Goal: Task Accomplishment & Management: Manage account settings

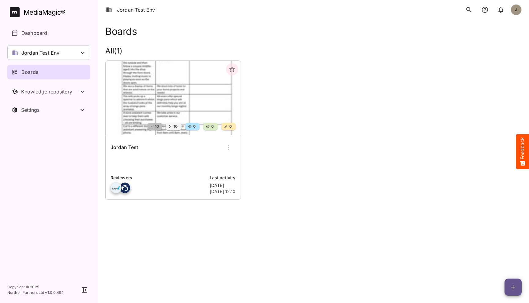
click at [223, 217] on html "Jordan Test Env J MediaMagic ® Dashboard Jordan Test Env BYOD Default DefaultBY…" at bounding box center [264, 108] width 529 height 217
click at [506, 287] on span "button" at bounding box center [512, 287] width 17 height 7
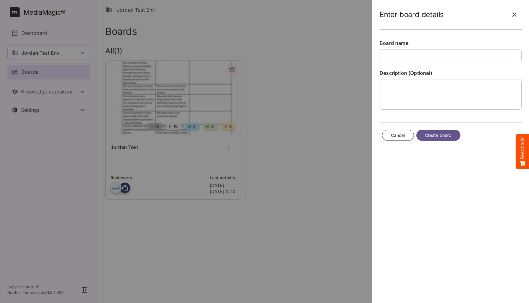
click at [512, 15] on icon "button" at bounding box center [513, 14] width 7 height 7
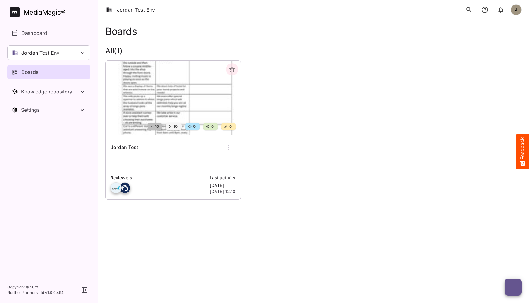
click at [398, 193] on div "10 10 0 0 0 Jordan Test Reviewers Last activity [DATE] [DATE] 12.10" at bounding box center [310, 128] width 421 height 144
click at [515, 291] on icon "button" at bounding box center [512, 287] width 7 height 7
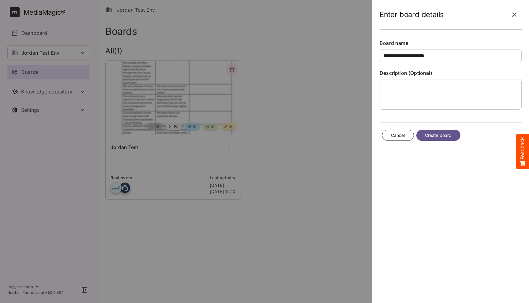
type input "**********"
click at [433, 141] on div "Cancel Create board" at bounding box center [450, 136] width 142 height 16
click at [436, 137] on span "Create board" at bounding box center [438, 136] width 27 height 8
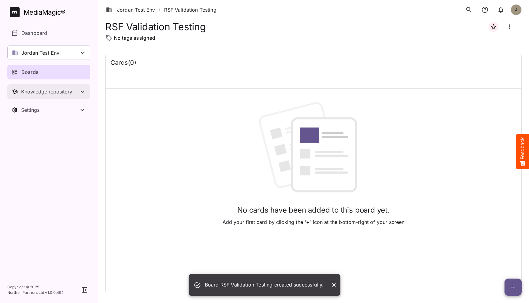
click at [39, 91] on div "Knowledge repository" at bounding box center [50, 92] width 58 height 6
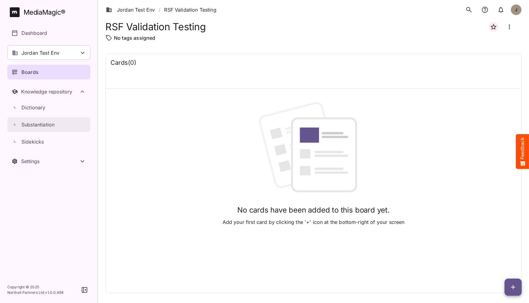
click at [39, 128] on p "Substantiation" at bounding box center [37, 124] width 33 height 7
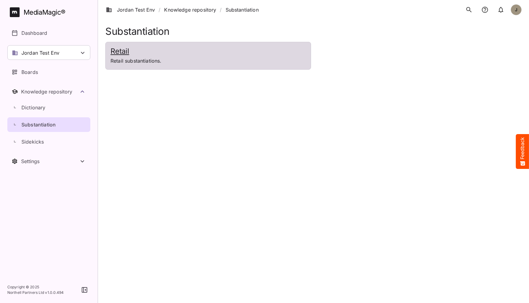
click at [172, 54] on h2 "Retail" at bounding box center [207, 51] width 195 height 9
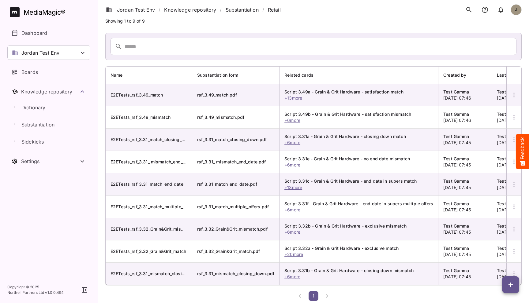
click at [515, 95] on icon "button" at bounding box center [513, 94] width 7 height 7
click at [515, 95] on div at bounding box center [264, 151] width 529 height 303
click at [509, 287] on icon "button" at bounding box center [510, 284] width 7 height 7
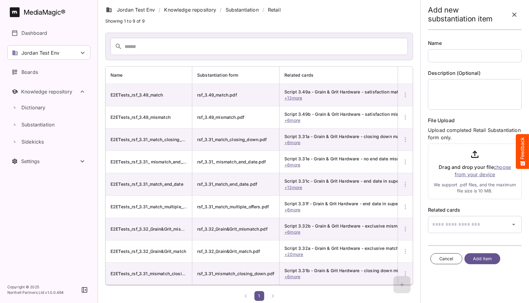
click at [511, 12] on icon "button" at bounding box center [513, 14] width 7 height 7
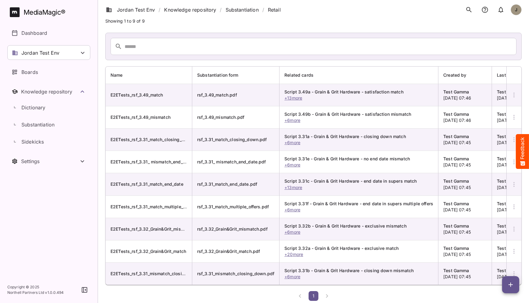
click at [515, 269] on button "button" at bounding box center [513, 274] width 15 height 15
click at [489, 255] on p "Delete Substantiation" at bounding box center [488, 258] width 50 height 7
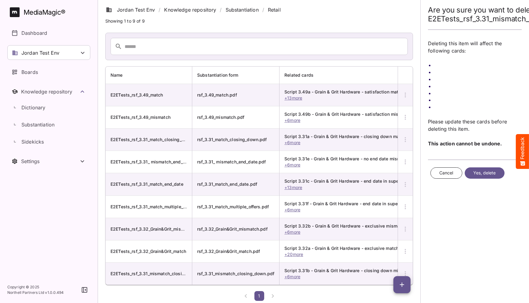
click at [480, 174] on span "Yes, delete" at bounding box center [484, 173] width 23 height 8
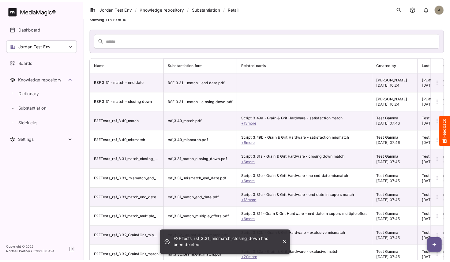
scroll to position [45, 0]
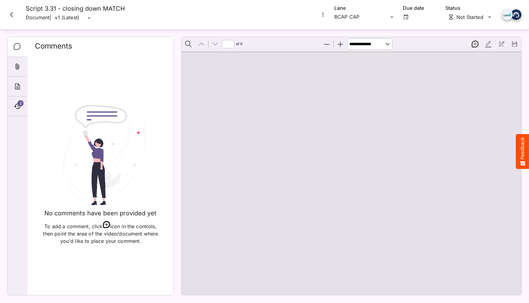
type input "*"
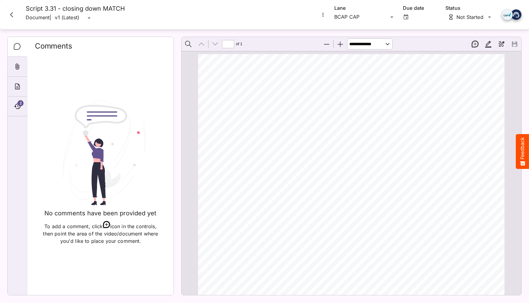
scroll to position [3, 0]
click at [18, 101] on div "2" at bounding box center [18, 107] width 20 height 20
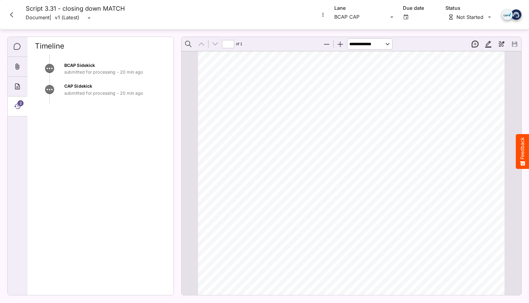
click at [13, 18] on icon "Close card" at bounding box center [11, 14] width 11 height 11
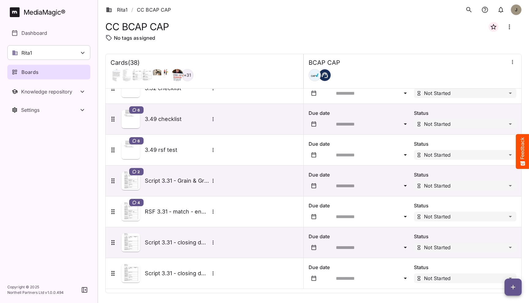
scroll to position [974, 0]
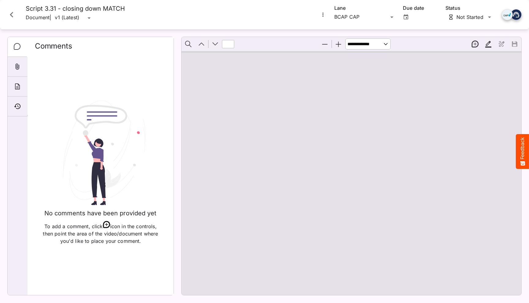
click at [13, 18] on icon "Close card" at bounding box center [11, 14] width 11 height 11
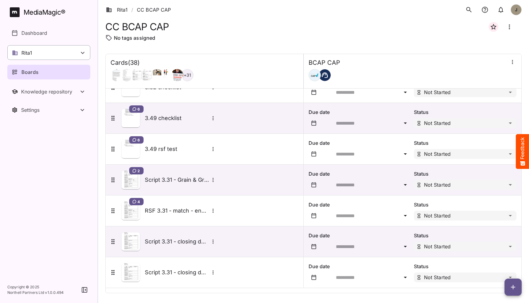
click at [72, 54] on div "Rita1" at bounding box center [48, 52] width 83 height 15
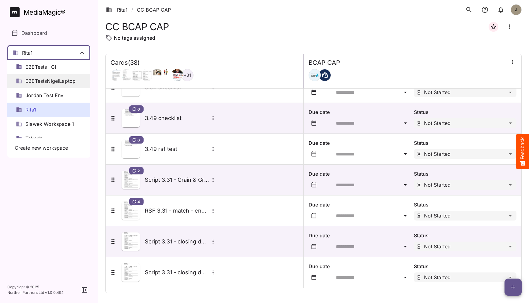
scroll to position [72, 0]
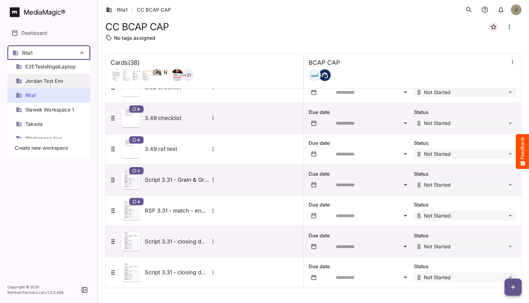
click at [54, 80] on span "Jordan Test Env" at bounding box center [44, 81] width 38 height 7
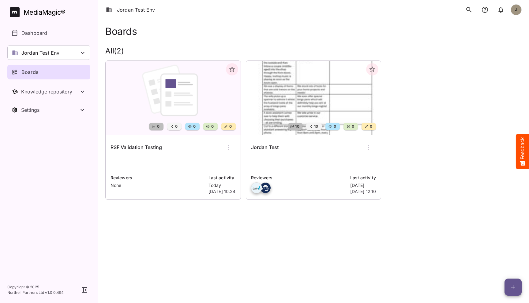
click at [166, 156] on div "RSF Validation Testing Reviewers None Last activity Today 10th Oct 2025, 10.24" at bounding box center [173, 168] width 135 height 64
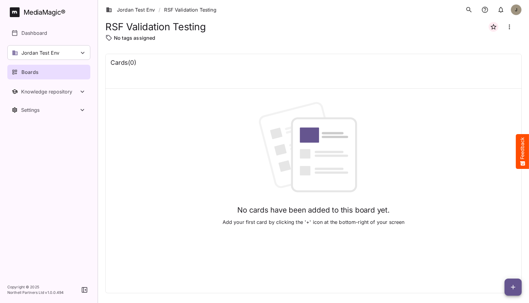
click at [513, 284] on icon "button" at bounding box center [512, 287] width 7 height 7
click at [483, 186] on div at bounding box center [264, 151] width 529 height 303
click at [511, 288] on icon "button" at bounding box center [512, 287] width 7 height 7
click at [499, 262] on p "Add new lane" at bounding box center [497, 261] width 33 height 7
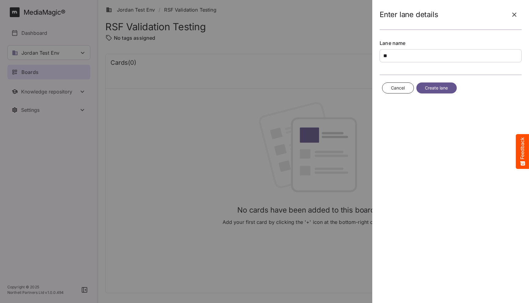
type input "*"
type input "**********"
click at [441, 88] on span "Create lane" at bounding box center [436, 88] width 23 height 8
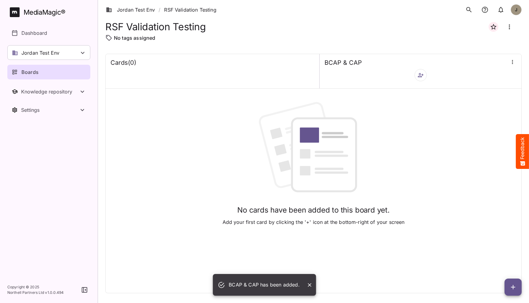
click at [289, 147] on img at bounding box center [313, 151] width 119 height 98
click at [421, 78] on button "button" at bounding box center [420, 75] width 12 height 12
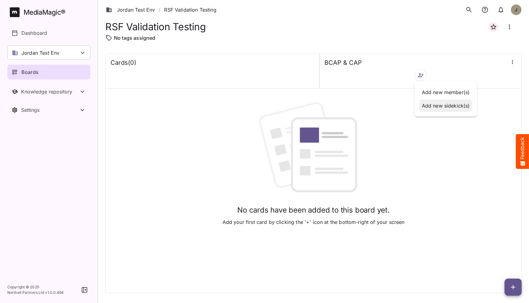
click at [439, 108] on p "Add new sidekick(s)" at bounding box center [446, 105] width 48 height 7
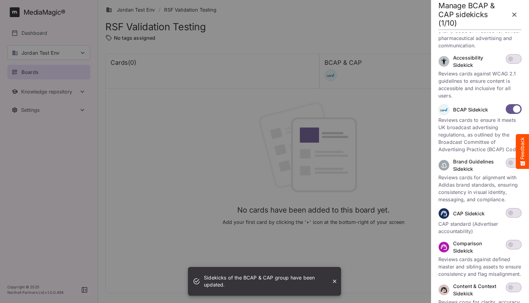
scroll to position [49, 0]
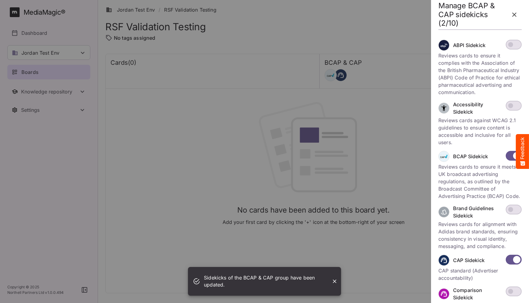
click at [512, 16] on icon "button" at bounding box center [513, 14] width 7 height 7
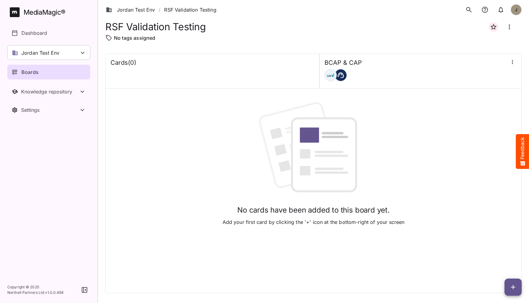
click at [510, 288] on icon "button" at bounding box center [512, 287] width 7 height 7
click at [500, 247] on p "Add new card" at bounding box center [497, 248] width 33 height 7
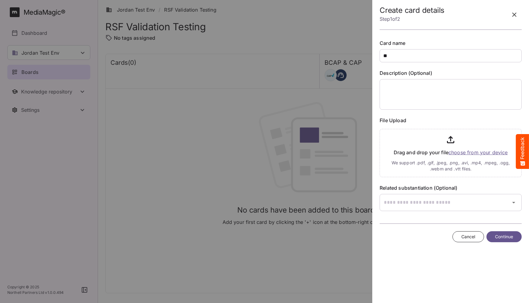
type input "*"
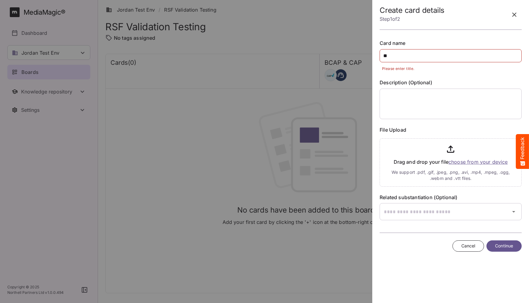
type input "*"
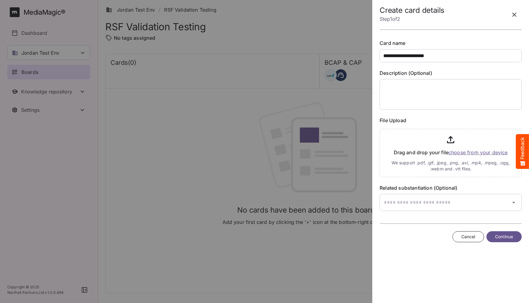
type input "**********"
click at [447, 154] on input "file" at bounding box center [450, 152] width 142 height 51
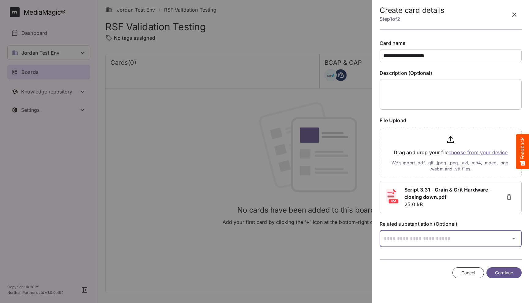
click at [427, 234] on div "Jordan Test Env / RSF Validation Testing J MediaMagic ® Dashboard Jordan Test E…" at bounding box center [264, 150] width 529 height 301
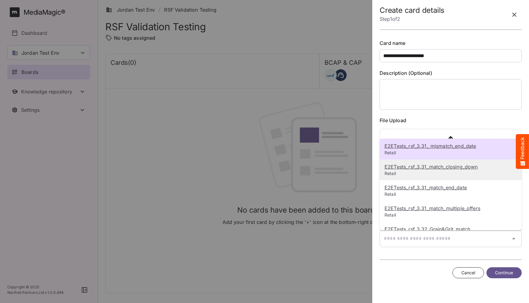
click at [432, 170] on p "E2ETests_rsf_3.31_match_closing_down" at bounding box center [450, 166] width 132 height 7
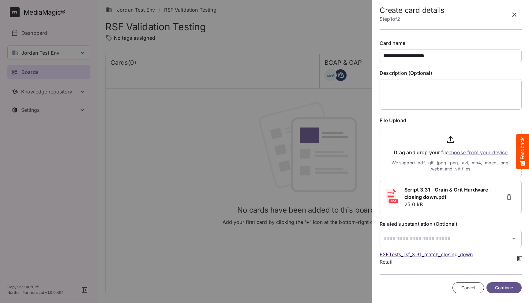
click at [500, 285] on span "Continue" at bounding box center [504, 289] width 18 height 8
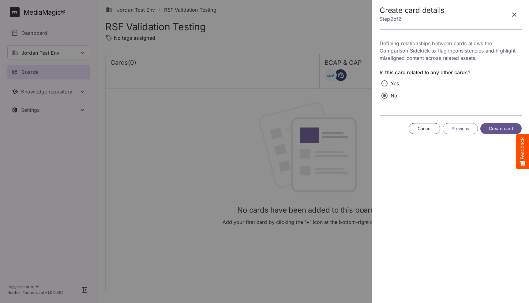
click at [502, 128] on span "Create card" at bounding box center [501, 129] width 24 height 8
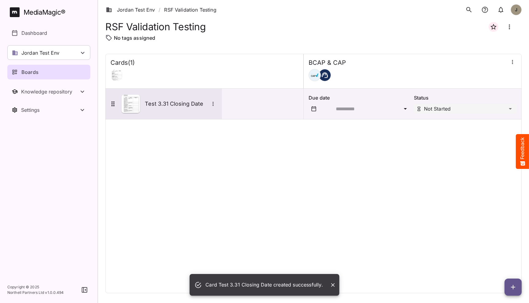
click at [183, 106] on h5 "Test 3.31 Closing Date" at bounding box center [177, 103] width 64 height 7
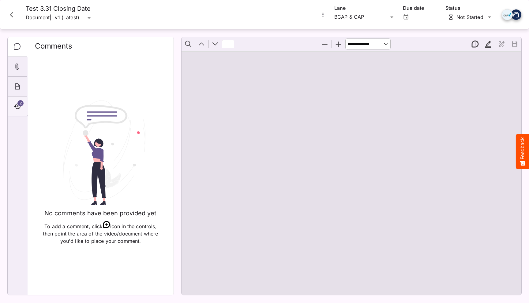
click at [14, 102] on div "2" at bounding box center [18, 107] width 20 height 20
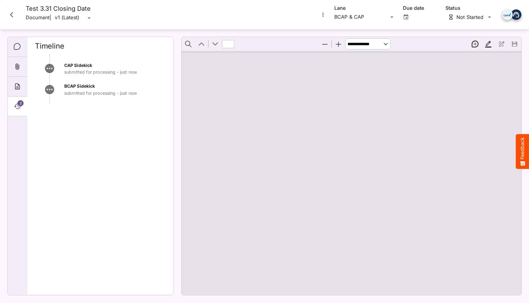
click at [376, 117] on div at bounding box center [351, 173] width 340 height 244
click at [82, 91] on p "submitted for processing - just now" at bounding box center [115, 93] width 102 height 6
click at [18, 51] on div "Comments" at bounding box center [18, 47] width 20 height 20
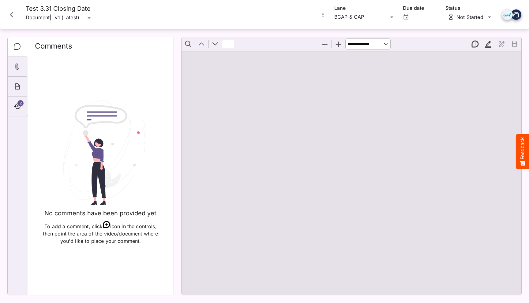
click at [13, 18] on icon "Close card" at bounding box center [11, 14] width 11 height 11
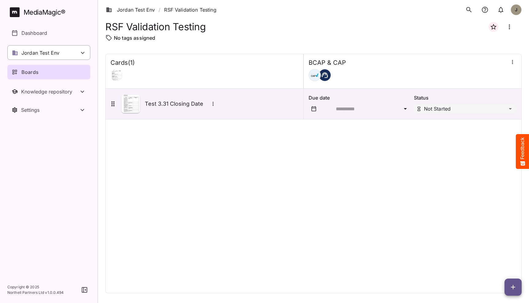
click at [72, 51] on div "Jordan Test Env" at bounding box center [48, 52] width 83 height 15
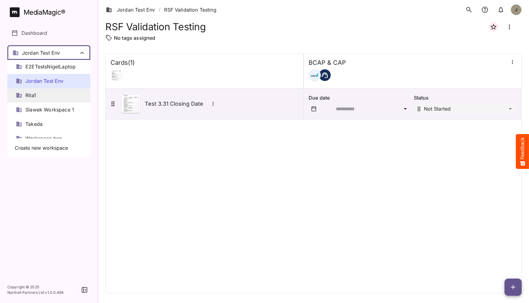
click at [54, 97] on div "Rita1" at bounding box center [48, 95] width 83 height 14
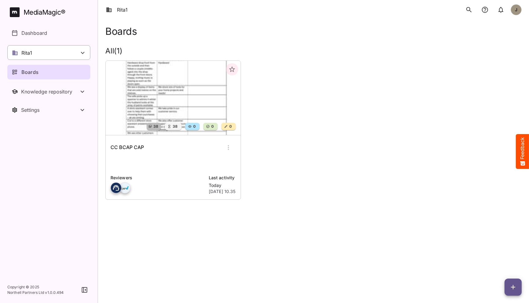
click at [77, 54] on div "Rita1" at bounding box center [48, 52] width 83 height 15
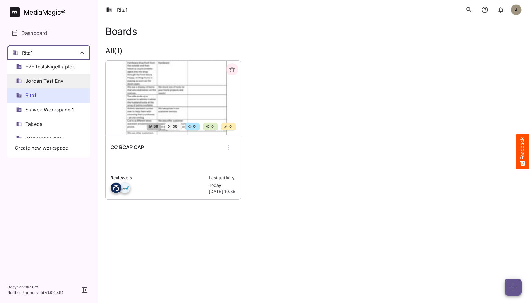
click at [61, 85] on div "Jordan Test Env" at bounding box center [48, 81] width 83 height 14
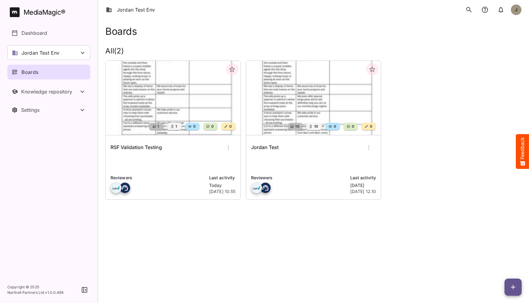
click at [199, 159] on p at bounding box center [172, 164] width 125 height 12
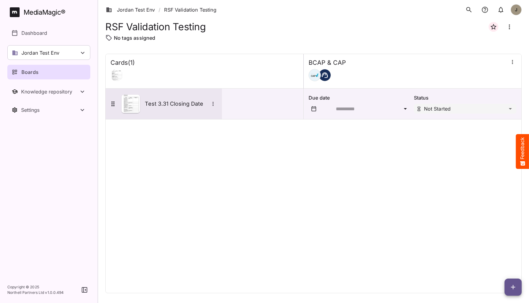
click at [168, 99] on div "Test 3.31 Closing Date" at bounding box center [163, 104] width 108 height 18
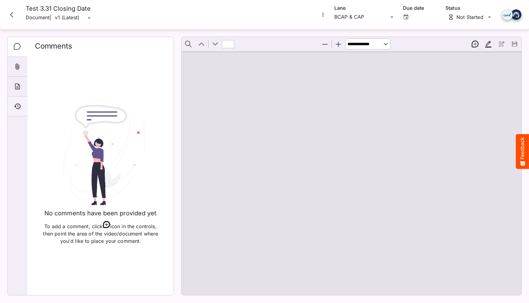
click at [15, 106] on icon "Timeline" at bounding box center [17, 106] width 7 height 7
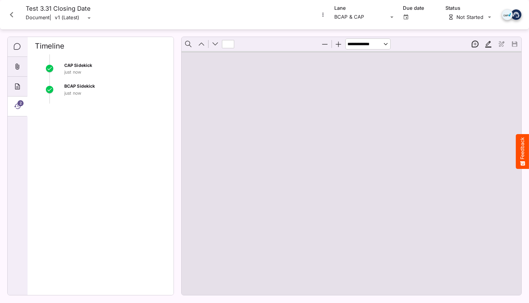
click at [21, 48] on div "Comments" at bounding box center [18, 47] width 20 height 20
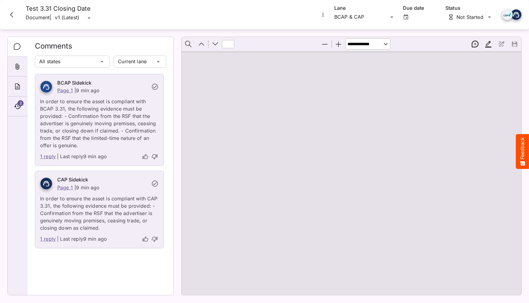
click at [82, 117] on p "In order to ensure the asset is compliant with BCAP 3.31, the following evidenc…" at bounding box center [99, 121] width 118 height 55
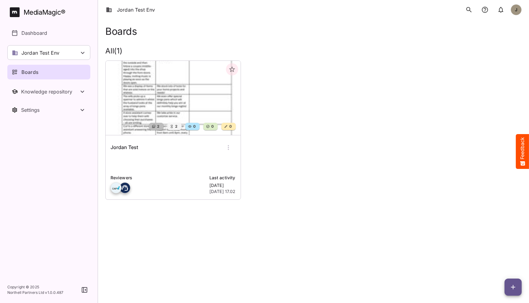
scroll to position [12, 0]
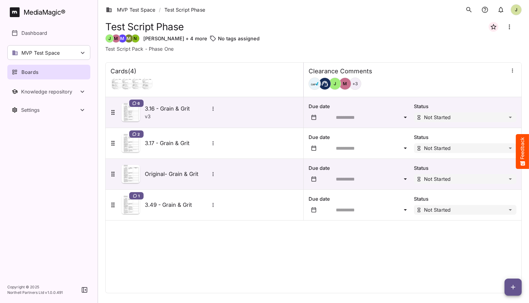
click at [225, 265] on div "Cards ( 4 ) Clearance Comments J M + 3 6 3.16 - Grain & Grit v 3 Due date Statu…" at bounding box center [313, 177] width 416 height 231
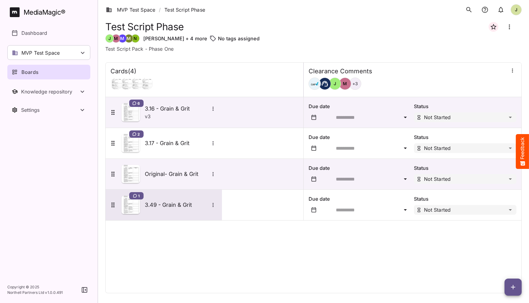
click at [172, 203] on h5 "3.49 - Grain & Grit" at bounding box center [177, 205] width 64 height 7
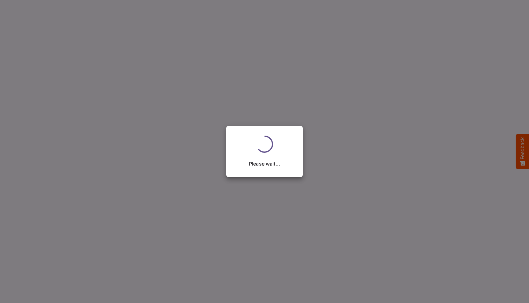
click at [195, 244] on div "Please wait..." at bounding box center [264, 151] width 529 height 303
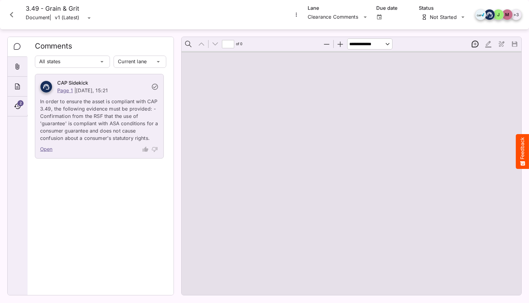
type input "*"
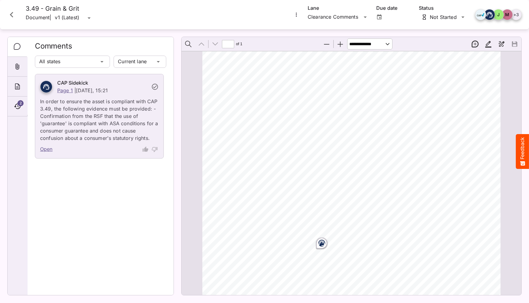
scroll to position [44, 0]
click at [10, 7] on button "Close card" at bounding box center [11, 15] width 18 height 18
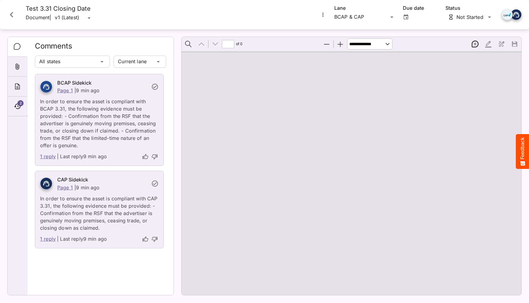
type input "*"
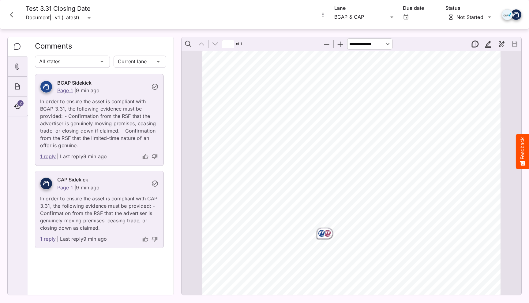
scroll to position [188, 0]
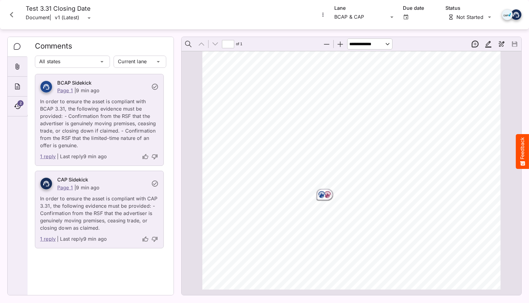
click at [322, 196] on rect "Page ⁨1⁩" at bounding box center [321, 194] width 7 height 7
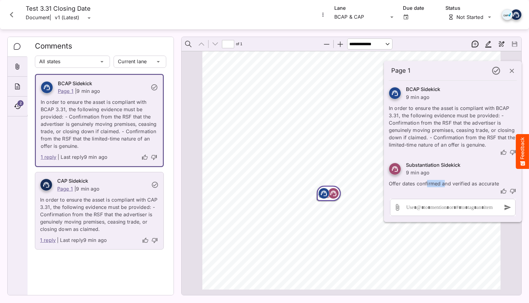
drag, startPoint x: 445, startPoint y: 184, endPoint x: 426, endPoint y: 184, distance: 19.0
click at [426, 184] on p "Offer dates confirmed and verified as accurate" at bounding box center [453, 182] width 128 height 11
click at [51, 242] on link "1 reply" at bounding box center [48, 241] width 16 height 8
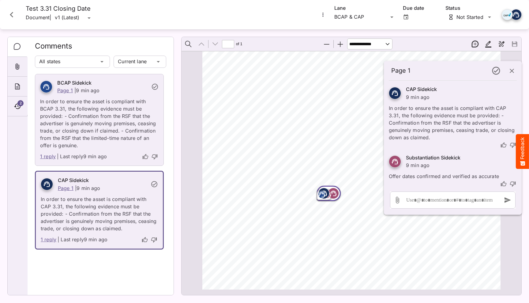
scroll to position [3, 0]
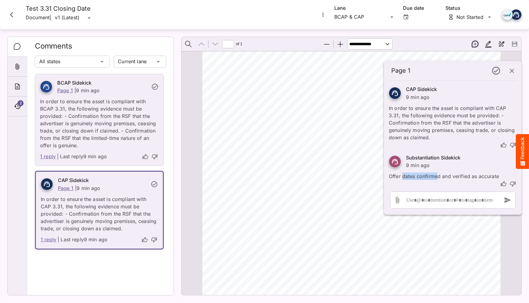
drag, startPoint x: 437, startPoint y: 177, endPoint x: 401, endPoint y: 177, distance: 35.5
click at [401, 177] on p "Offer dates confirmed and verified as accurate" at bounding box center [453, 174] width 128 height 11
click at [16, 50] on icon "Comments" at bounding box center [17, 46] width 7 height 7
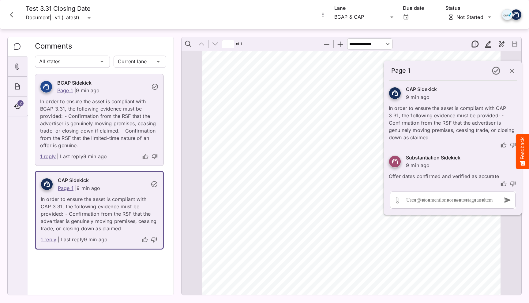
click at [11, 13] on icon "Close card" at bounding box center [11, 14] width 11 height 11
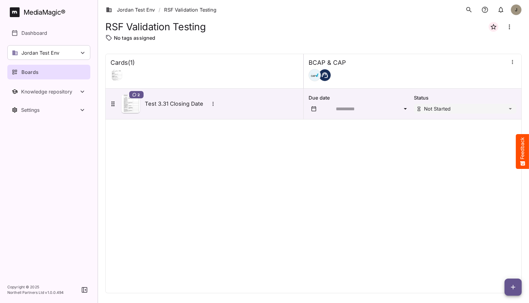
click at [190, 178] on div "Cards ( 1 ) BCAP & CAP 2 Test 3.31 Closing Date Due date Status Not Started" at bounding box center [313, 174] width 416 height 240
click at [148, 11] on link "Jordan Test Env" at bounding box center [130, 9] width 49 height 7
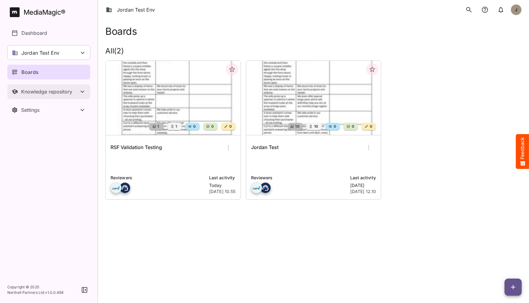
click at [74, 91] on div "Knowledge repository" at bounding box center [50, 92] width 58 height 6
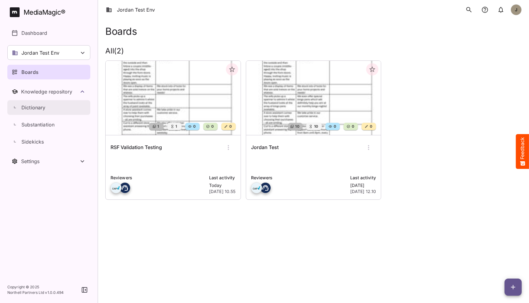
click at [52, 109] on div "Dictionary" at bounding box center [52, 107] width 76 height 7
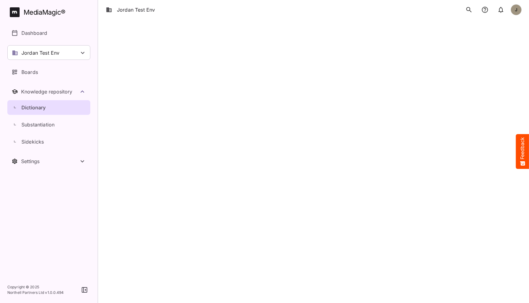
click at [52, 110] on div "Dictionary" at bounding box center [52, 107] width 76 height 7
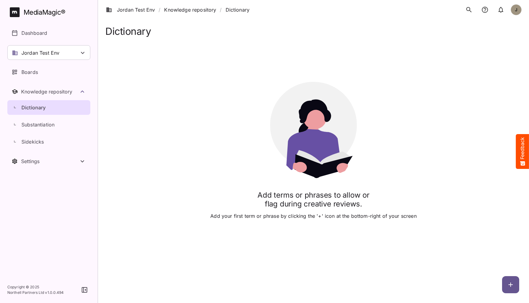
click at [505, 265] on html "Jordan Test Env / Knowledge repository / Dictionary J MediaMagic ® Dashboard Jo…" at bounding box center [264, 132] width 529 height 265
click at [511, 285] on icon "button" at bounding box center [510, 284] width 7 height 7
click at [416, 207] on div at bounding box center [264, 151] width 529 height 303
click at [507, 287] on icon "button" at bounding box center [510, 284] width 7 height 7
click at [451, 200] on div at bounding box center [264, 151] width 529 height 303
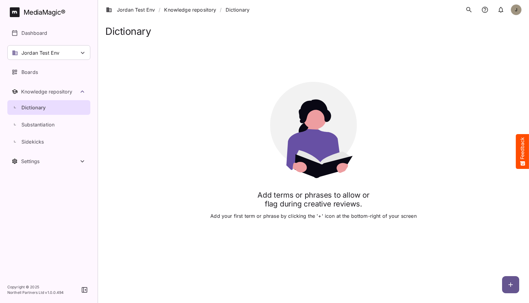
click at [241, 191] on div "Add terms or phrases to allow or flag during creative reviews. Add your first t…" at bounding box center [313, 151] width 416 height 228
click at [229, 139] on div "Add terms or phrases to allow or flag during creative reviews. Add your first t…" at bounding box center [313, 151] width 416 height 228
click at [81, 53] on icon at bounding box center [82, 52] width 7 height 7
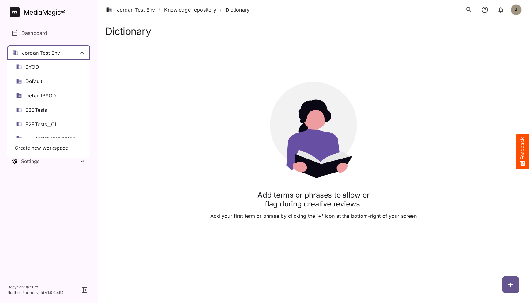
click at [153, 112] on div at bounding box center [264, 151] width 529 height 303
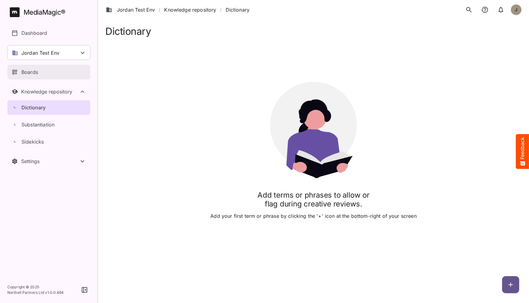
click at [46, 70] on div "Boards" at bounding box center [49, 72] width 75 height 7
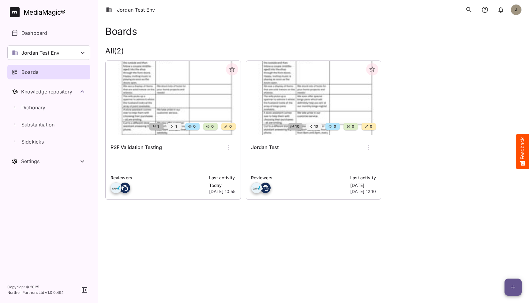
click at [170, 156] on div "RSF Validation Testing Reviewers Last activity Today 10th Oct 2025, 10.55" at bounding box center [173, 168] width 135 height 64
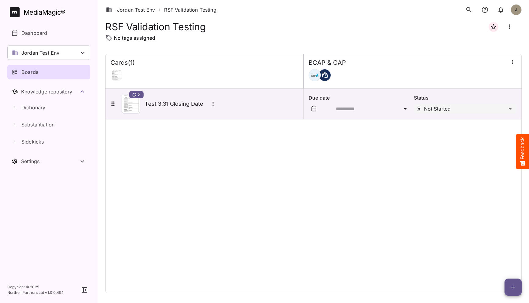
click at [511, 288] on icon "button" at bounding box center [513, 287] width 4 height 4
click at [498, 248] on p "Add new card" at bounding box center [497, 248] width 33 height 7
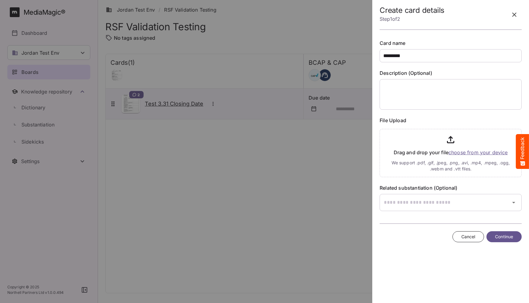
type input "*********"
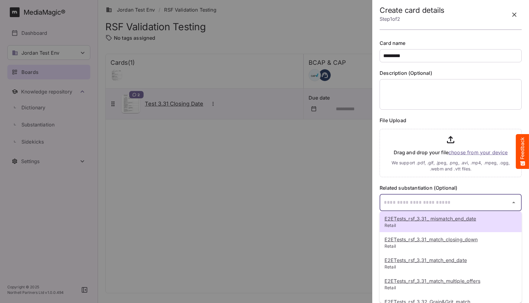
click at [420, 206] on div "E2ETests_rsf_3.31_ mismatch_end_date Retail E2ETests_rsf_3.31_match_closing_dow…" at bounding box center [264, 150] width 529 height 301
type input "*"
type input "****"
type input "*"
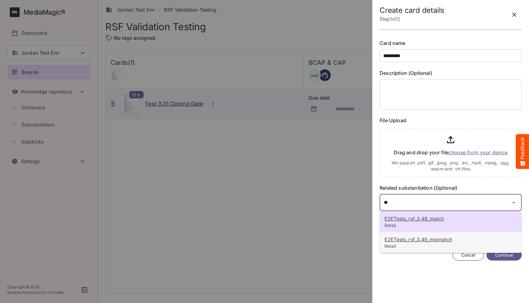
type input "*"
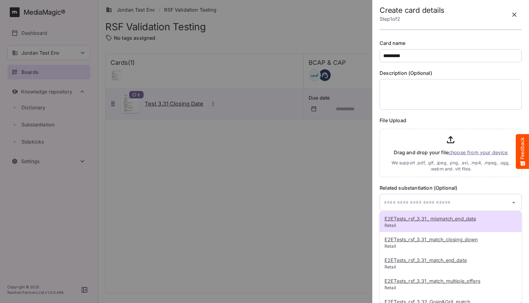
click at [478, 183] on div at bounding box center [264, 151] width 529 height 303
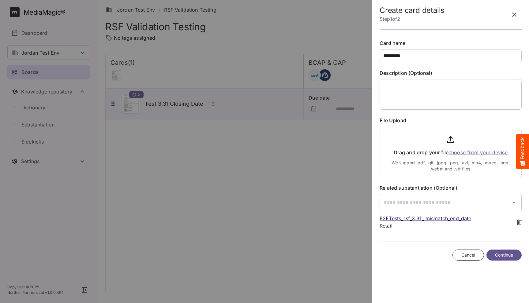
click at [518, 224] on icon at bounding box center [518, 223] width 5 height 6
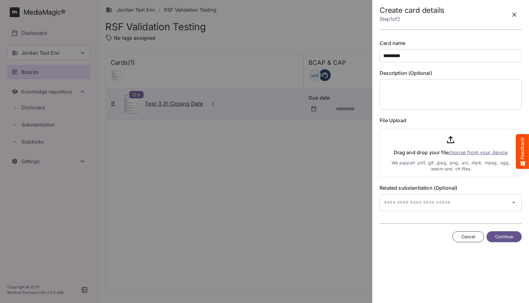
click at [513, 16] on icon "button" at bounding box center [513, 14] width 7 height 7
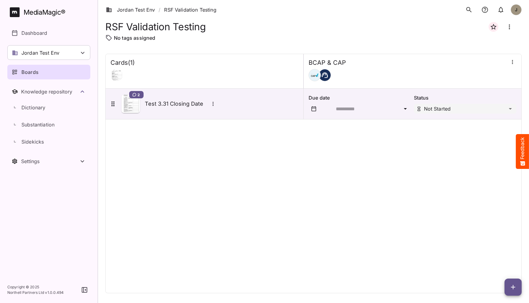
click at [245, 214] on div "Cards ( 1 ) BCAP & CAP 2 Test 3.31 Closing Date Due date Status Not Started" at bounding box center [313, 174] width 416 height 240
click at [141, 12] on link "Jordan Test Env" at bounding box center [130, 9] width 49 height 7
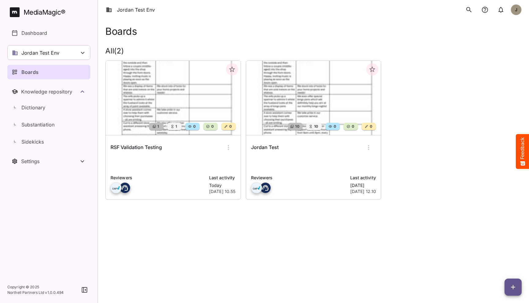
click at [231, 148] on icon "button" at bounding box center [228, 147] width 7 height 7
click at [257, 203] on p "Delete board" at bounding box center [248, 199] width 41 height 7
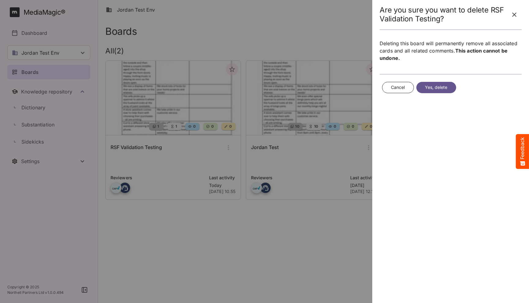
click at [431, 86] on span "Yes, delete" at bounding box center [436, 88] width 23 height 8
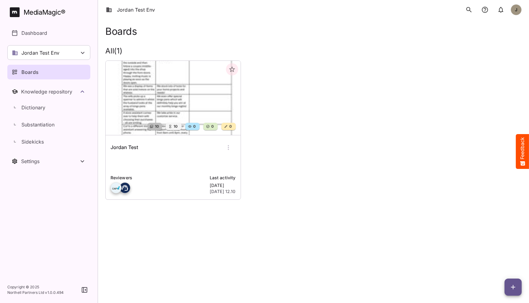
click at [313, 174] on div "10 10 0 0 0 Jordan Test Reviewers Last activity Yesterday 9th Oct 2025, 12.10" at bounding box center [310, 128] width 421 height 144
click at [296, 64] on div "10 10 0 0 0 Jordan Test Reviewers Last activity Yesterday 9th Oct 2025, 12.10" at bounding box center [310, 128] width 421 height 144
click at [333, 46] on div "Boards All ( 1 ) 10 10 0 0 0 Jordan Test Reviewers Last activity Yesterday 9th …" at bounding box center [313, 118] width 431 height 197
click at [351, 187] on div "10 10 0 0 0 Jordan Test Reviewers Last activity Yesterday 9th Oct 2025, 12.10" at bounding box center [310, 128] width 421 height 144
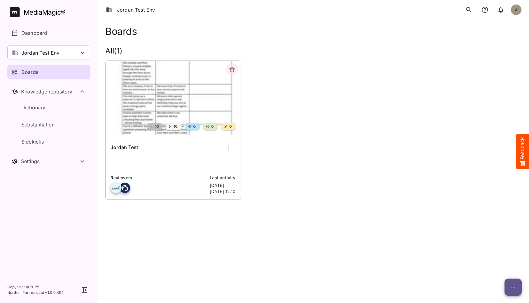
click at [270, 43] on div "Boards All ( 1 ) 10 10 0 0 0 Jordan Test Reviewers Last activity Yesterday 9th …" at bounding box center [313, 118] width 431 height 197
click at [47, 128] on link "Substantiation" at bounding box center [48, 124] width 83 height 15
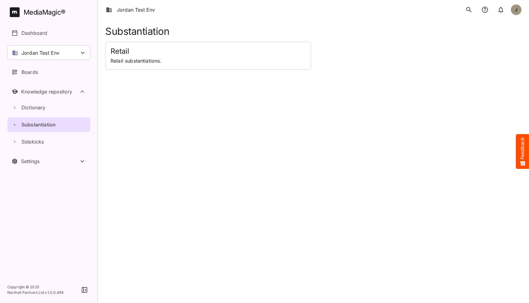
click at [174, 70] on html "Jordan Test Env J MediaMagic ® Dashboard Jordan Test Env BYOD Default DefaultBY…" at bounding box center [264, 35] width 529 height 70
click at [81, 94] on icon "Toggle Knowledge repository" at bounding box center [82, 91] width 7 height 7
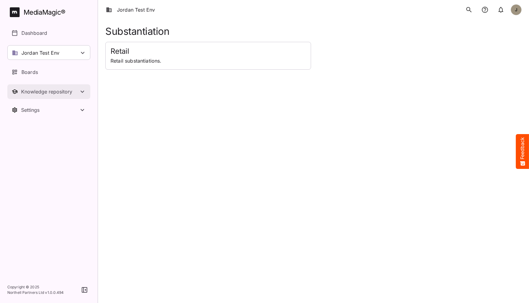
click at [81, 94] on icon "Toggle Knowledge repository" at bounding box center [82, 91] width 7 height 7
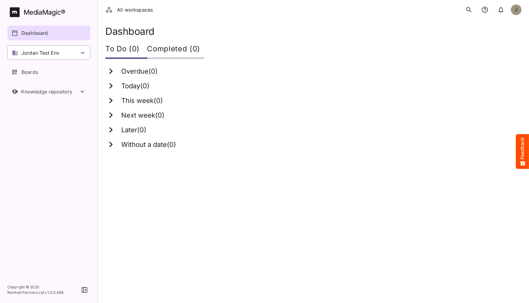
click at [82, 49] on div "Jordan Test Env" at bounding box center [48, 52] width 83 height 15
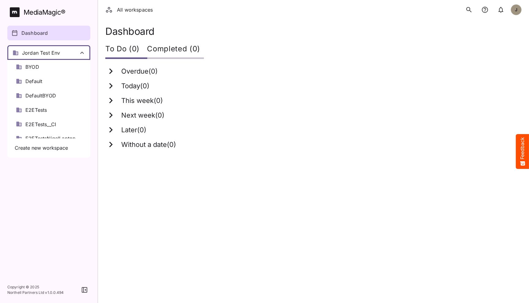
click at [197, 111] on div at bounding box center [264, 151] width 529 height 303
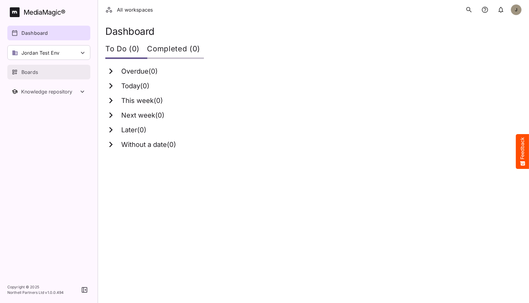
click at [53, 72] on div "Boards" at bounding box center [49, 72] width 75 height 7
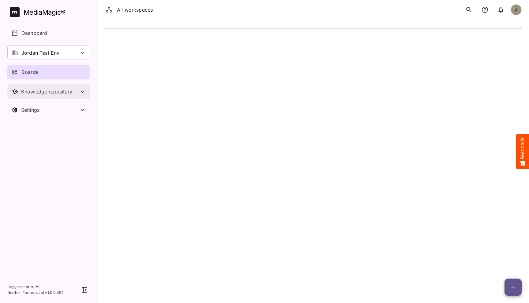
click at [78, 92] on div "Knowledge repository" at bounding box center [50, 92] width 58 height 6
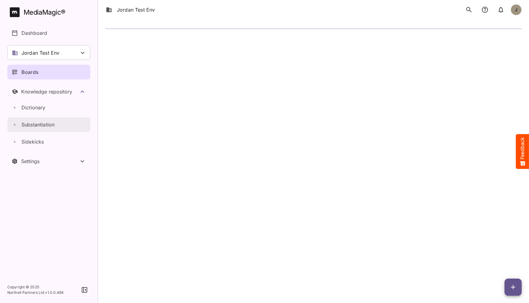
click at [53, 125] on p "Substantiation" at bounding box center [37, 124] width 33 height 7
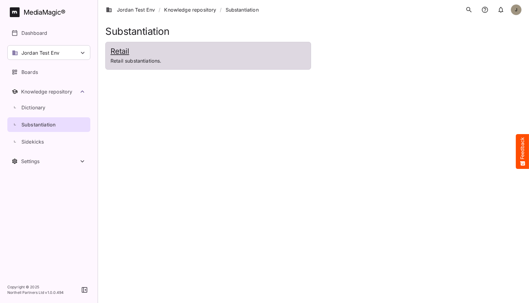
click at [193, 58] on p "Retail substantiations." at bounding box center [207, 60] width 195 height 7
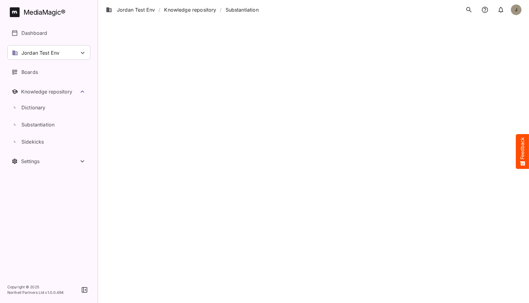
click at [252, 26] on html "Jordan Test Env / Knowledge repository / Substantiation J MediaMagic ® Dashboar…" at bounding box center [264, 13] width 529 height 26
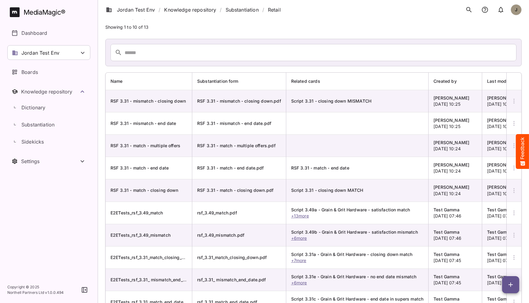
scroll to position [45, 0]
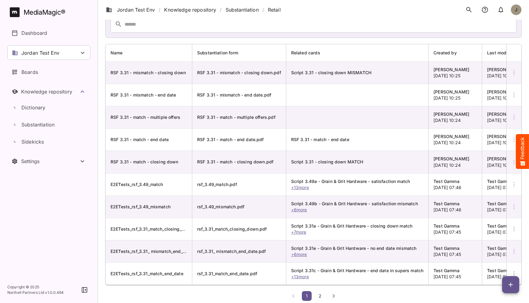
click at [513, 227] on icon "button" at bounding box center [513, 229] width 7 height 7
click at [474, 271] on p "Delete Substantiation" at bounding box center [488, 274] width 50 height 7
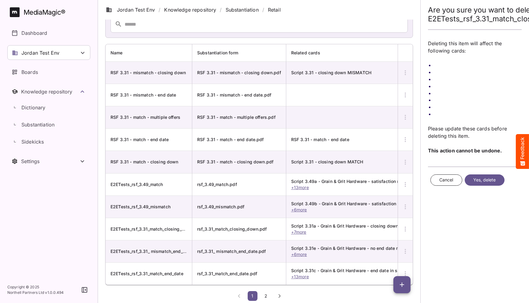
click at [478, 180] on span "Yes, delete" at bounding box center [484, 181] width 23 height 8
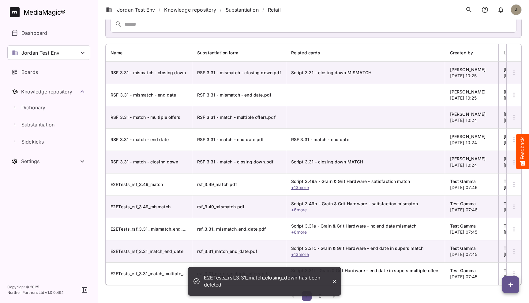
click at [137, 286] on div "Retail ( 12 ) Showing 1 to 10 of 12 Name Substantiation form Related cards Crea…" at bounding box center [313, 142] width 416 height 323
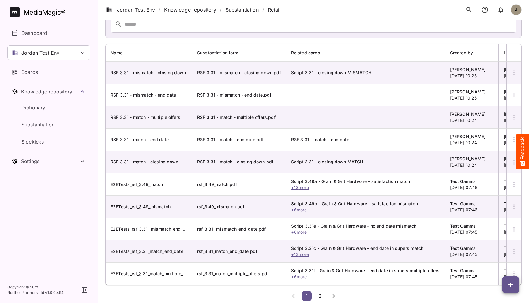
click at [510, 286] on icon "button" at bounding box center [510, 284] width 7 height 7
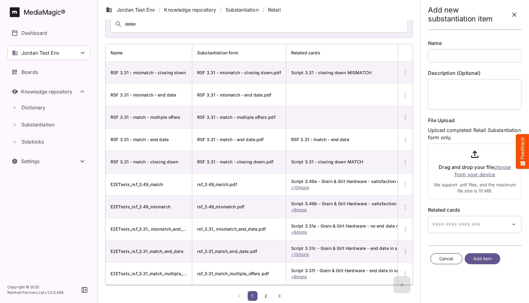
click at [460, 58] on input "text" at bounding box center [475, 55] width 94 height 13
type input "**********"
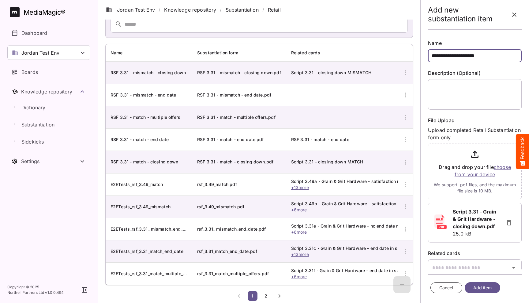
scroll to position [15, 0]
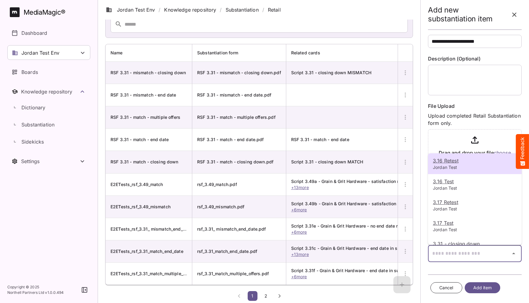
click at [497, 256] on div "**********" at bounding box center [264, 129] width 529 height 349
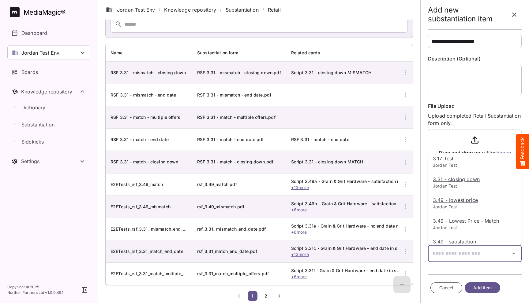
scroll to position [102, 0]
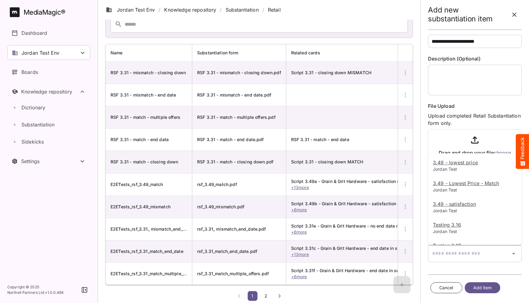
click at [484, 257] on div at bounding box center [264, 151] width 529 height 303
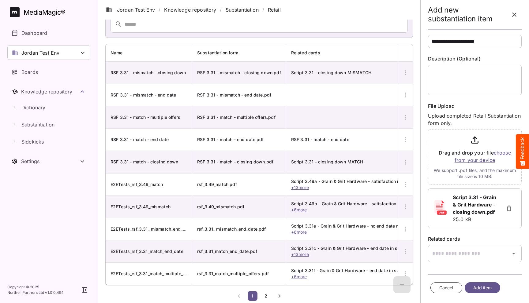
scroll to position [0, 0]
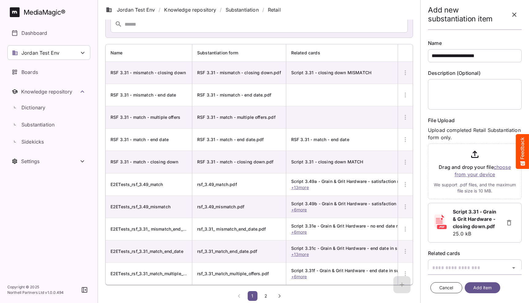
click at [487, 288] on span "Add item" at bounding box center [482, 289] width 19 height 8
click at [479, 289] on span "Add item" at bounding box center [482, 289] width 19 height 8
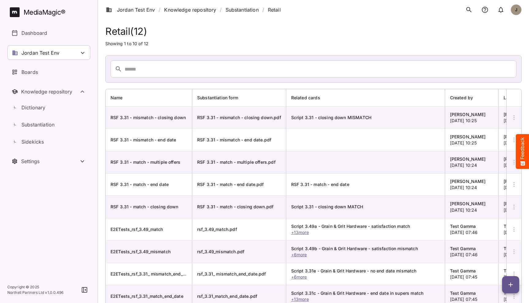
scroll to position [45, 0]
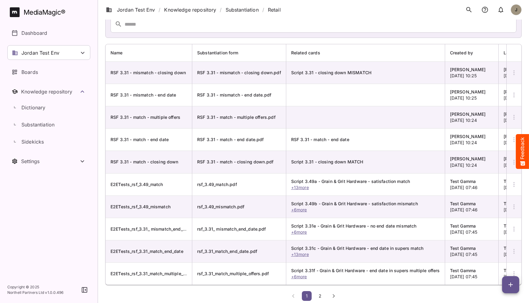
click at [321, 299] on span "2" at bounding box center [320, 296] width 6 height 5
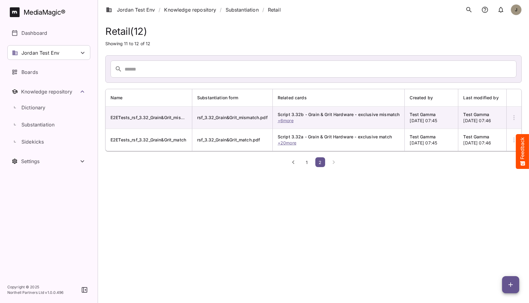
scroll to position [0, 0]
click at [308, 165] on span "1" at bounding box center [306, 162] width 6 height 5
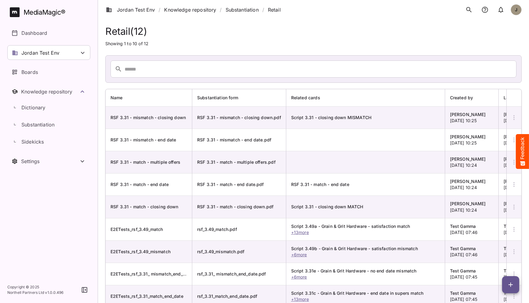
scroll to position [45, 0]
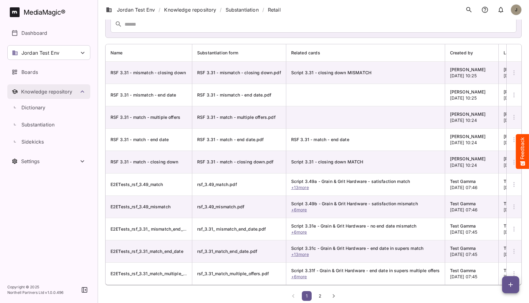
click at [41, 92] on div "Knowledge repository" at bounding box center [50, 92] width 58 height 6
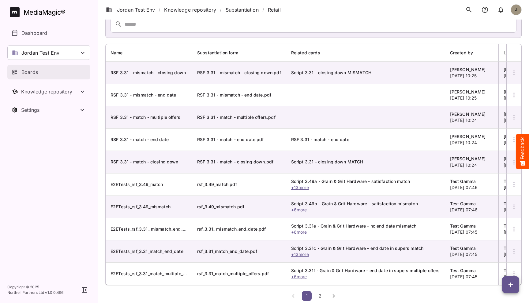
click at [37, 76] on p "Boards" at bounding box center [29, 72] width 17 height 7
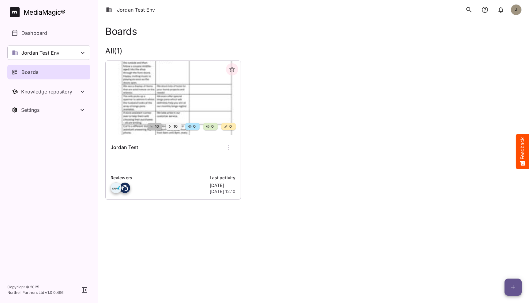
click at [136, 150] on h6 "Jordan Test" at bounding box center [124, 148] width 28 height 8
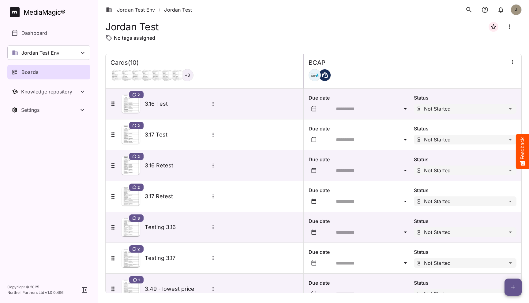
click at [512, 288] on icon "button" at bounding box center [513, 287] width 4 height 4
click at [500, 247] on p "Add new card" at bounding box center [497, 248] width 33 height 7
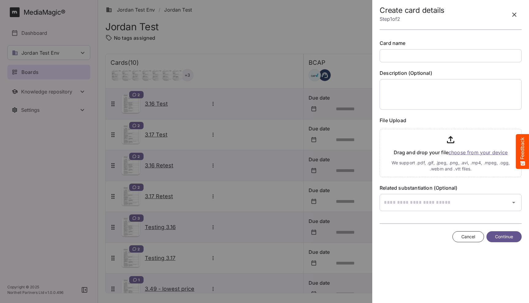
click at [514, 17] on icon "button" at bounding box center [513, 14] width 7 height 7
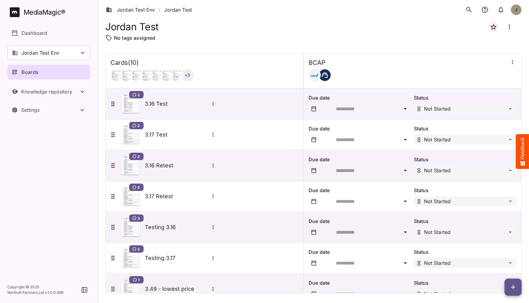
click at [48, 71] on div "Boards" at bounding box center [49, 72] width 75 height 7
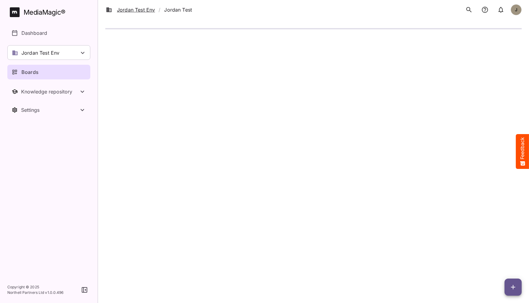
click at [136, 11] on li "Jordan Test Env" at bounding box center [130, 9] width 49 height 7
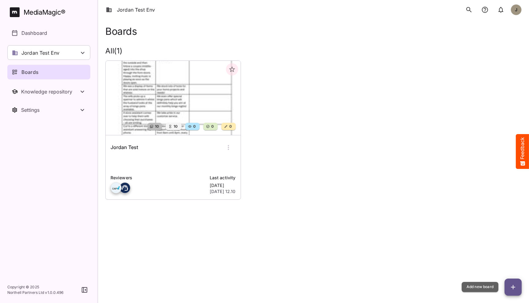
click at [517, 283] on button "button" at bounding box center [512, 287] width 17 height 17
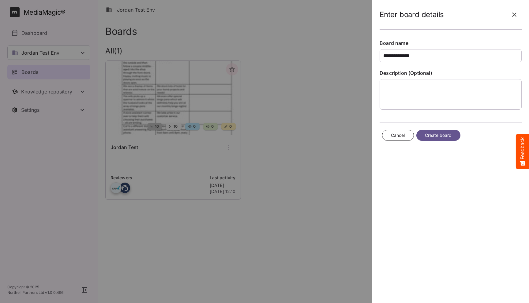
type input "**********"
click at [438, 134] on span "Create board" at bounding box center [438, 136] width 27 height 8
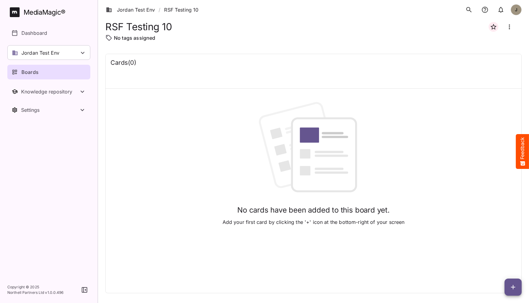
click at [511, 286] on icon "button" at bounding box center [512, 287] width 7 height 7
click at [499, 261] on p "Add new lane" at bounding box center [497, 261] width 33 height 7
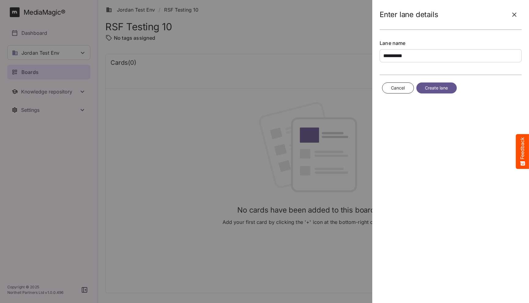
type input "**********"
click at [438, 90] on span "Create lane" at bounding box center [436, 88] width 23 height 8
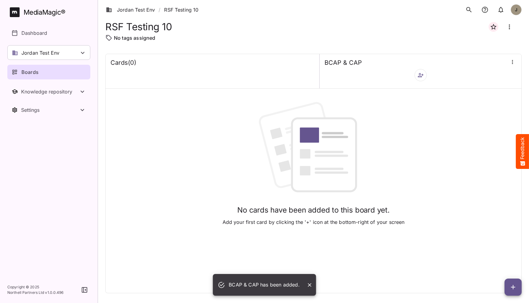
click at [422, 77] on icon "button" at bounding box center [420, 75] width 6 height 6
click at [448, 107] on p "Add new sidekick(s)" at bounding box center [446, 105] width 48 height 7
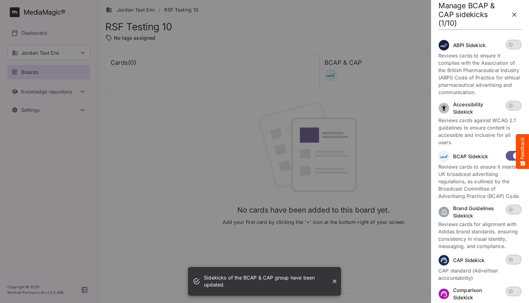
scroll to position [13, 0]
click at [513, 13] on icon "button" at bounding box center [513, 14] width 7 height 7
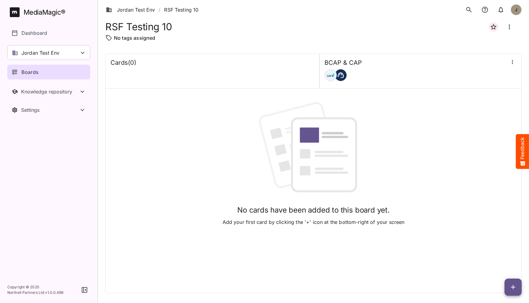
click at [508, 283] on button "button" at bounding box center [512, 287] width 17 height 17
click at [499, 247] on p "Add new card" at bounding box center [497, 248] width 33 height 7
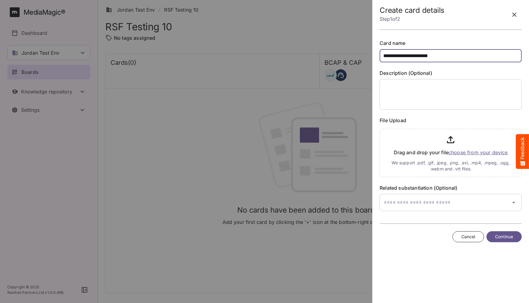
type input "**********"
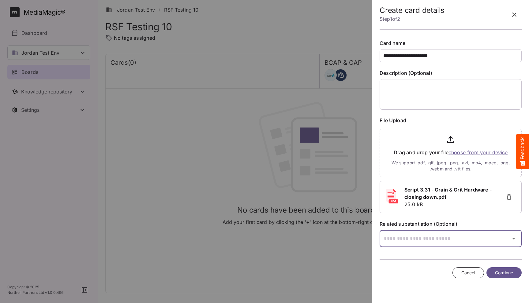
click at [452, 233] on div "Jordan Test Env / RSF Testing 10 J MediaMagic ® Dashboard Jordan Test Env BYOD …" at bounding box center [264, 150] width 529 height 301
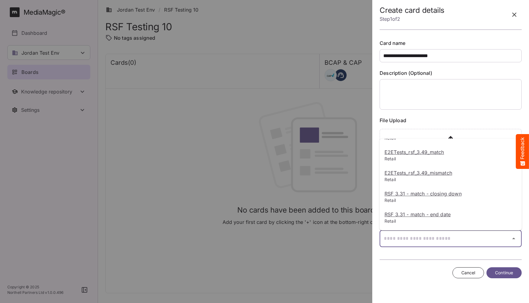
scroll to position [102, 0]
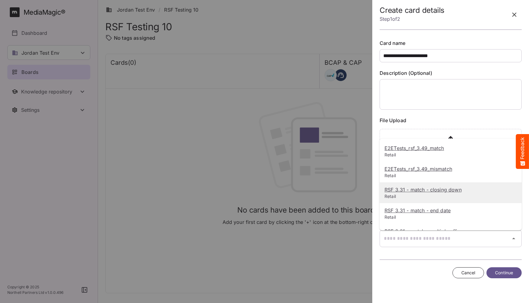
click at [439, 192] on u "RSF 3.31 - match - closing down" at bounding box center [422, 190] width 77 height 6
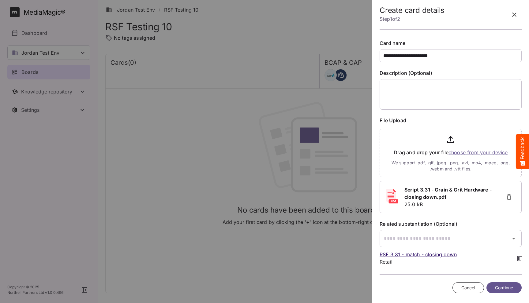
click at [503, 288] on span "Continue" at bounding box center [504, 289] width 18 height 8
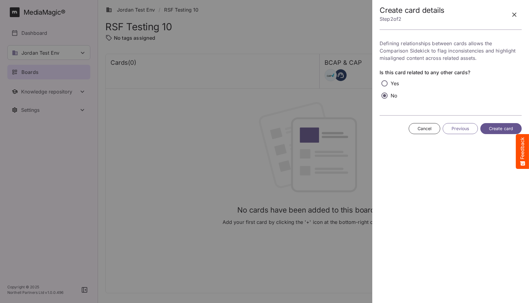
click at [497, 128] on span "Create card" at bounding box center [501, 129] width 24 height 8
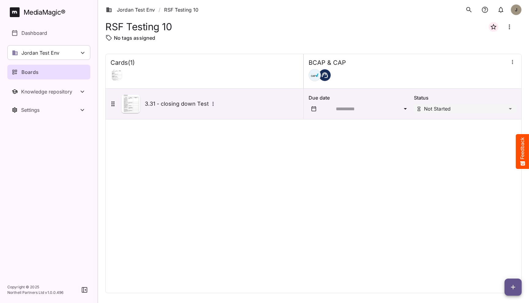
click at [382, 163] on div "Cards ( 1 ) BCAP & CAP 3.31 - closing down Test Due date Status Not Started" at bounding box center [313, 174] width 416 height 240
click at [511, 288] on icon "button" at bounding box center [512, 287] width 7 height 7
click at [495, 250] on p "Add new card" at bounding box center [497, 248] width 33 height 7
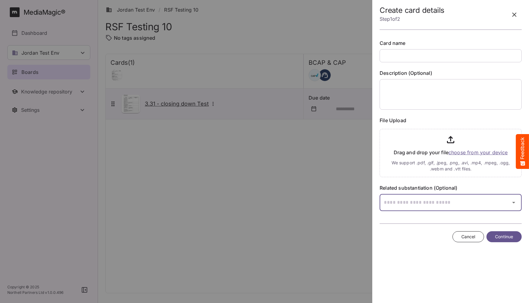
click at [420, 200] on div "Jordan Test Env / RSF Testing 10 J MediaMagic ® Dashboard Jordan Test Env BYOD …" at bounding box center [264, 150] width 529 height 301
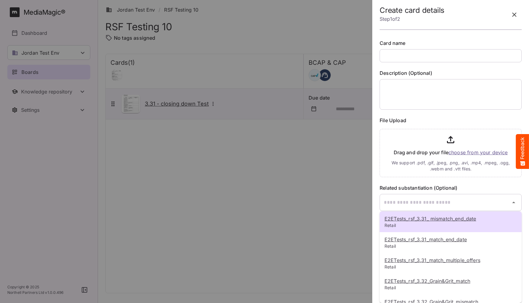
click at [470, 181] on div at bounding box center [264, 151] width 529 height 303
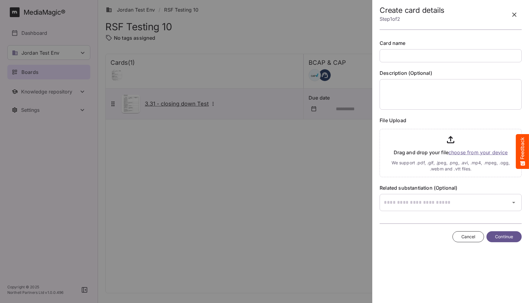
click at [512, 19] on button "button" at bounding box center [514, 14] width 15 height 15
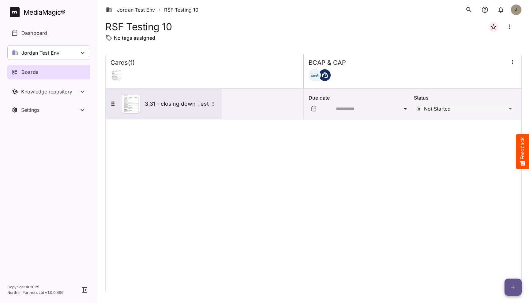
click at [171, 109] on div "3.31 - closing down Test" at bounding box center [163, 104] width 108 height 18
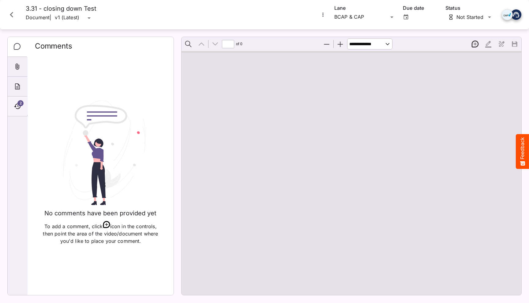
type input "*"
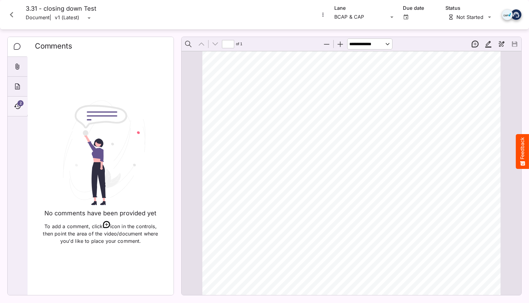
click at [18, 103] on span "2" at bounding box center [20, 103] width 6 height 6
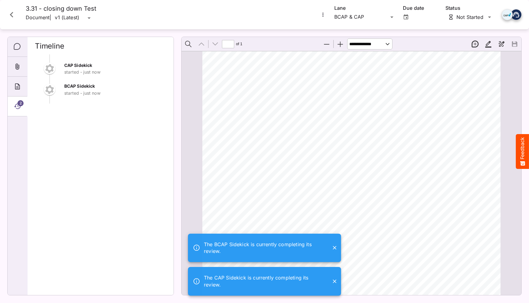
click at [336, 247] on icon "Close" at bounding box center [334, 248] width 6 height 6
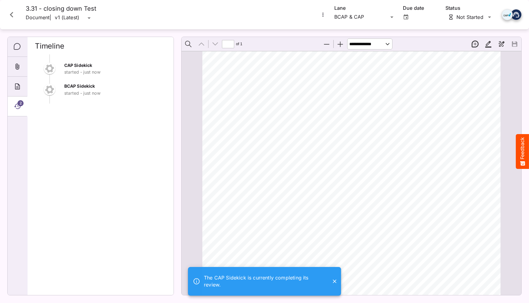
click at [333, 279] on icon "Close" at bounding box center [334, 282] width 6 height 6
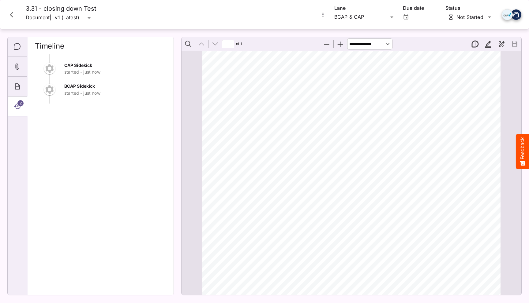
click at [254, 178] on span "aged) into the shop" at bounding box center [267, 181] width 50 height 6
click at [317, 181] on div "ADVERTISER: Grain & Grit Hardware VERSION: BCAP 3. 31 DURATION: 30 seconds DATE…" at bounding box center [353, 244] width 303 height 429
click at [18, 48] on icon "Comments" at bounding box center [17, 46] width 7 height 7
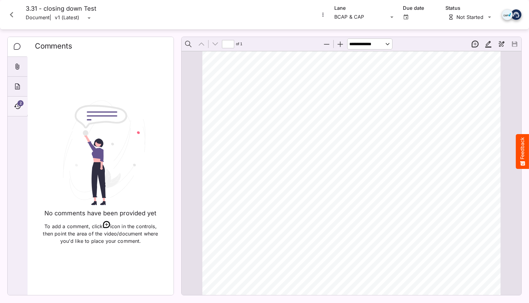
click at [17, 109] on icon "Timeline" at bounding box center [17, 106] width 7 height 7
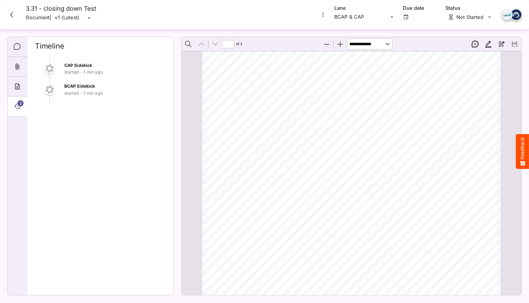
click at [356, 218] on span "We stock lots of tools for" at bounding box center [350, 218] width 65 height 6
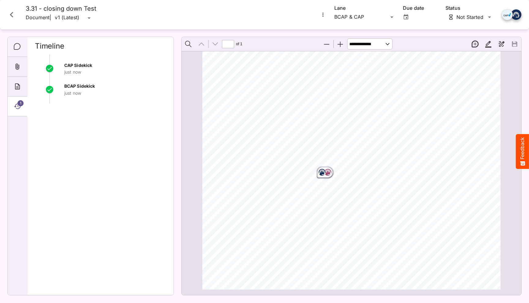
click at [21, 46] on div "Comments" at bounding box center [18, 47] width 20 height 20
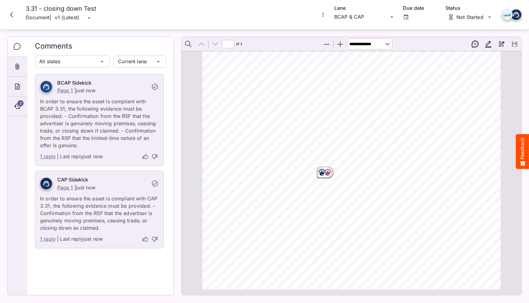
click at [325, 173] on icon "Page ⁨1⁩" at bounding box center [322, 173] width 6 height 6
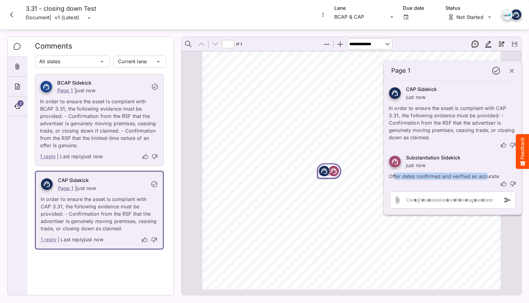
drag, startPoint x: 486, startPoint y: 177, endPoint x: 394, endPoint y: 177, distance: 92.1
click at [394, 177] on p "Offer dates confirmed and verified as accurate" at bounding box center [453, 174] width 128 height 11
click at [417, 114] on p "In order to ensure the asset is compliant with CAP 3.31, the following evidence…" at bounding box center [453, 121] width 128 height 40
click at [512, 72] on icon "button" at bounding box center [511, 71] width 4 height 4
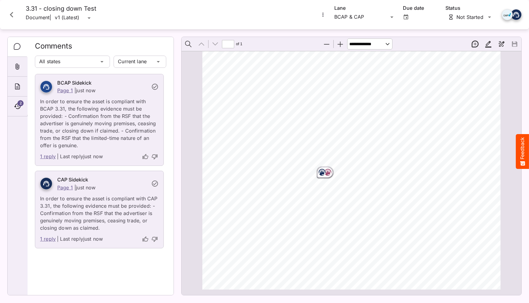
click at [61, 130] on p "In order to ensure the asset is compliant with BCAP 3.31, the following evidenc…" at bounding box center [99, 121] width 118 height 55
click at [51, 157] on link "1 reply" at bounding box center [48, 157] width 16 height 8
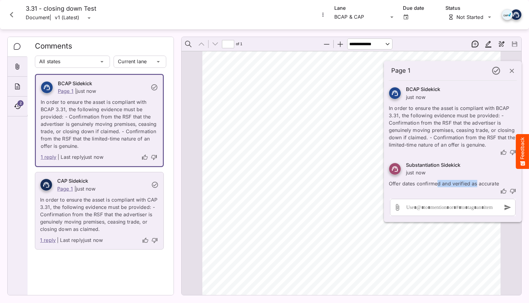
drag, startPoint x: 443, startPoint y: 185, endPoint x: 437, endPoint y: 185, distance: 6.1
click at [437, 185] on p "Offer dates confirmed and verified as accurate" at bounding box center [453, 182] width 128 height 11
drag, startPoint x: 463, startPoint y: 122, endPoint x: 436, endPoint y: 122, distance: 26.3
click at [436, 122] on p "In order to ensure the asset is compliant with BCAP 3.31, the following evidenc…" at bounding box center [453, 125] width 128 height 48
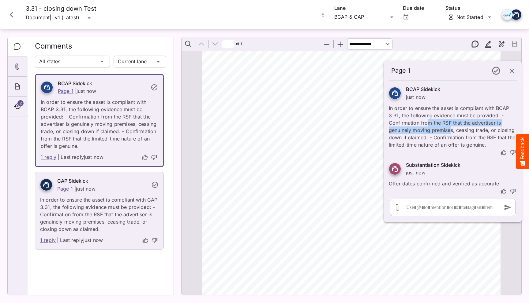
drag, startPoint x: 427, startPoint y: 119, endPoint x: 449, endPoint y: 133, distance: 26.1
click at [449, 133] on p "In order to ensure the asset is compliant with BCAP 3.31, the following evidenc…" at bounding box center [453, 125] width 128 height 48
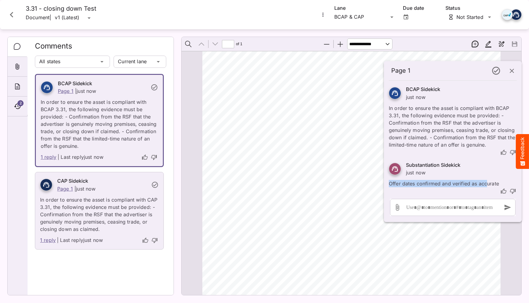
drag, startPoint x: 424, startPoint y: 183, endPoint x: 388, endPoint y: 183, distance: 36.1
click at [388, 183] on div "Substantiation Sidekick just now Offer dates confirmed and verified as accurate" at bounding box center [453, 176] width 138 height 39
click at [434, 189] on div at bounding box center [453, 192] width 128 height 8
click at [512, 69] on icon "button" at bounding box center [511, 70] width 7 height 7
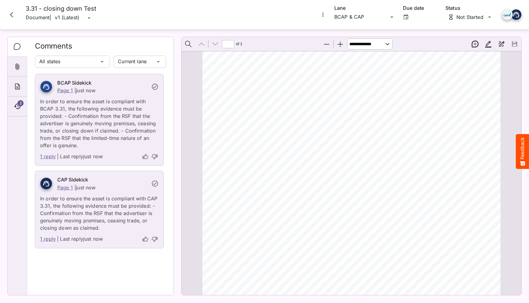
click at [10, 15] on icon "Close card" at bounding box center [11, 14] width 11 height 11
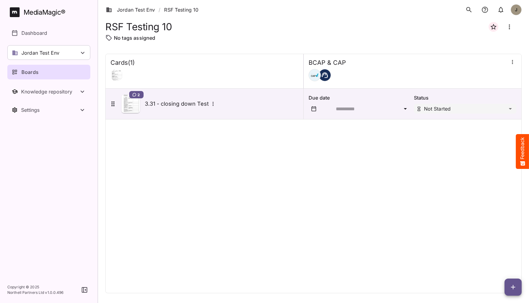
click at [509, 285] on icon "button" at bounding box center [512, 287] width 7 height 7
click at [502, 251] on p "Add new card" at bounding box center [497, 248] width 33 height 7
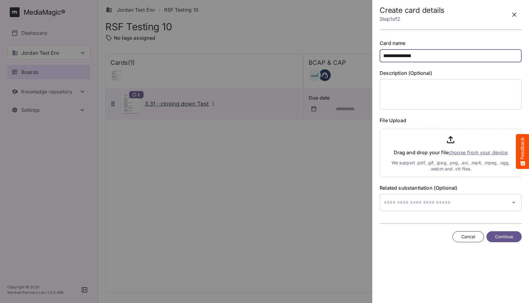
drag, startPoint x: 430, startPoint y: 59, endPoint x: 337, endPoint y: 59, distance: 93.0
click at [337, 59] on div "**********" at bounding box center [313, 157] width 416 height 274
drag, startPoint x: 442, startPoint y: 57, endPoint x: 364, endPoint y: 57, distance: 78.0
click at [364, 57] on div "**********" at bounding box center [313, 157] width 416 height 274
type input "**********"
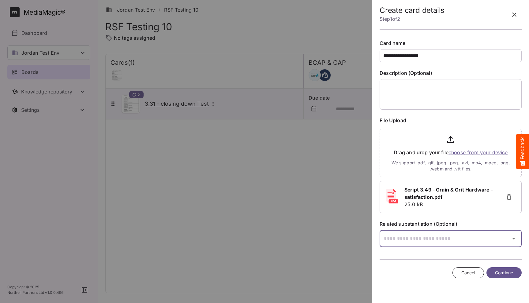
click at [421, 237] on div "Jordan Test Env / RSF Testing 10 J MediaMagic ® Dashboard Jordan Test Env BYOD …" at bounding box center [264, 150] width 529 height 301
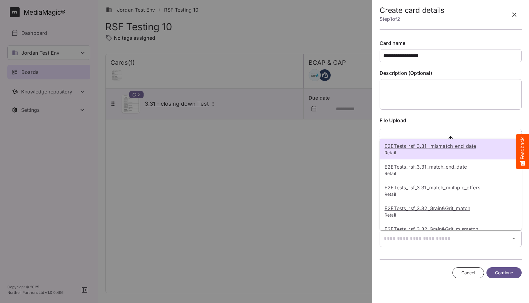
click at [415, 132] on div at bounding box center [264, 151] width 529 height 303
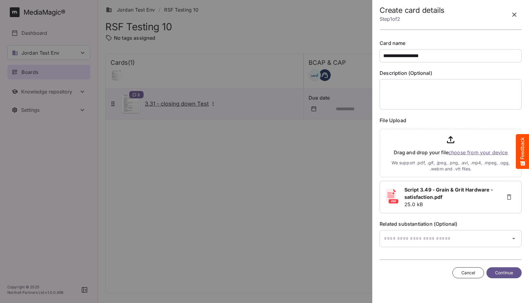
click at [476, 222] on label "Related substantiation (Optional)" at bounding box center [450, 224] width 142 height 7
click at [462, 222] on label "Related substantiation (Optional)" at bounding box center [450, 224] width 142 height 7
click at [426, 240] on div "Jordan Test Env / RSF Testing 10 J MediaMagic ® Dashboard Jordan Test Env BYOD …" at bounding box center [264, 150] width 529 height 301
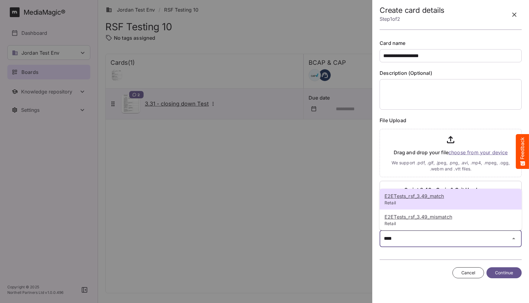
type input "****"
click at [426, 198] on u "E2ETests_rsf_3.49_match" at bounding box center [413, 196] width 59 height 6
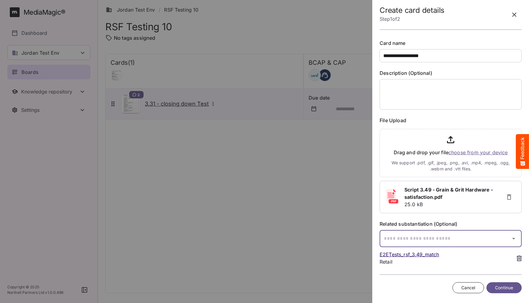
scroll to position [4, 0]
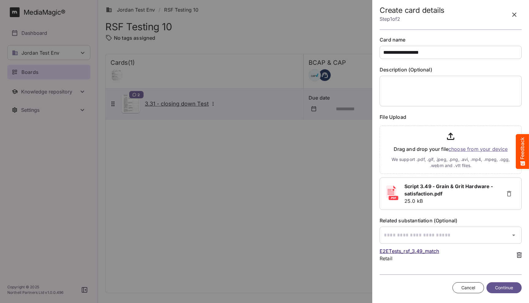
click at [511, 291] on span "Continue" at bounding box center [504, 289] width 18 height 8
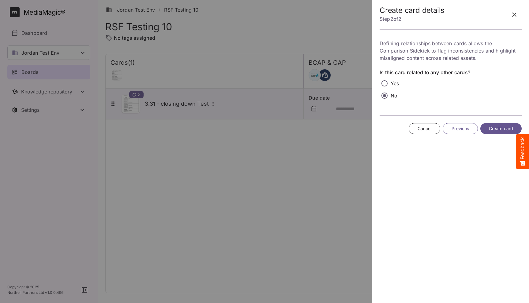
click at [503, 128] on span "Create card" at bounding box center [501, 129] width 24 height 8
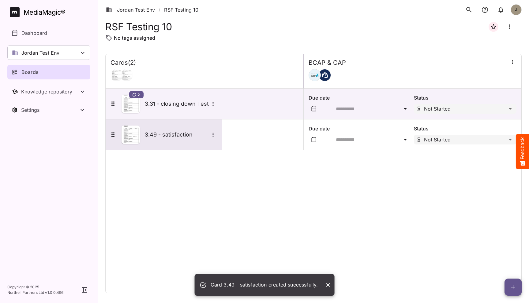
click at [184, 137] on h5 "3.49 - satisfaction" at bounding box center [177, 134] width 64 height 7
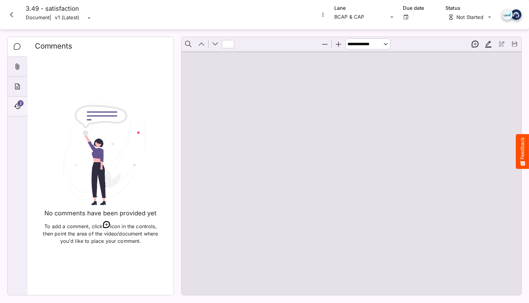
click at [17, 107] on icon "Timeline" at bounding box center [17, 106] width 7 height 7
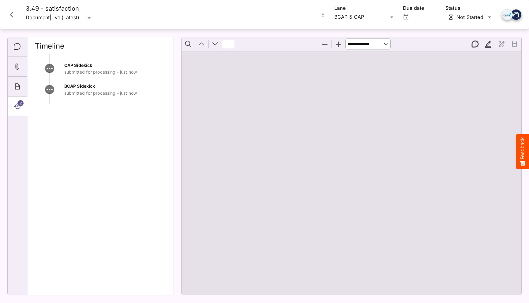
click at [330, 154] on div at bounding box center [351, 173] width 340 height 244
click at [19, 66] on icon "Attachments" at bounding box center [18, 67] width 4 height 6
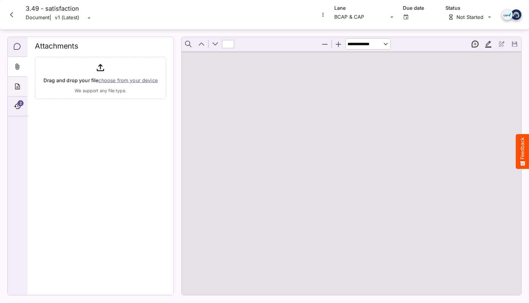
click at [21, 96] on div "About" at bounding box center [18, 87] width 20 height 20
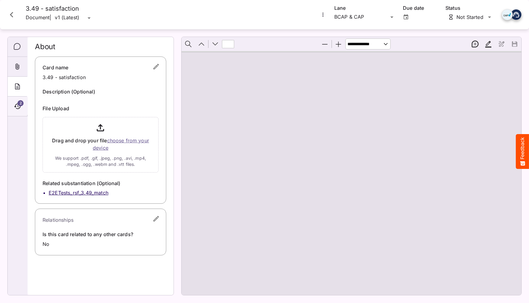
click at [15, 105] on icon "Timeline" at bounding box center [17, 106] width 7 height 7
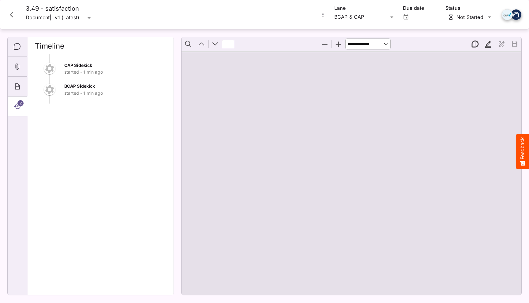
click at [128, 179] on div "CAP Sidekick started - 1 min ago BCAP Sidekick started - 1 min ago" at bounding box center [100, 172] width 131 height 236
click at [127, 172] on div "CAP Sidekick just now BCAP Sidekick just now" at bounding box center [100, 172] width 131 height 236
click at [17, 45] on icon "Comments" at bounding box center [17, 46] width 7 height 7
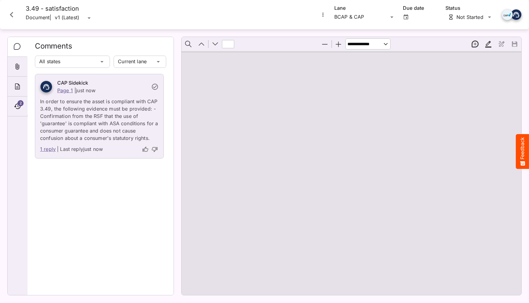
click at [119, 134] on p "In order to ensure the asset is compliant with CAP 3.49, the following evidence…" at bounding box center [99, 118] width 118 height 48
type input "*"
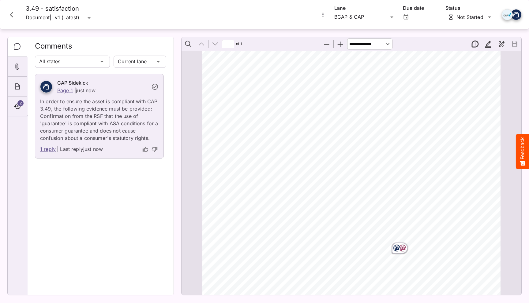
scroll to position [39, 0]
click at [111, 104] on p "In order to ensure the asset is compliant with CAP 3.49, the following evidence…" at bounding box center [99, 118] width 118 height 48
click at [18, 107] on icon "Timeline" at bounding box center [17, 107] width 6 height 6
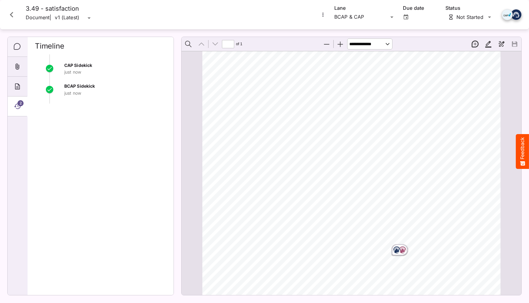
click at [16, 48] on icon "Comments" at bounding box center [17, 46] width 7 height 7
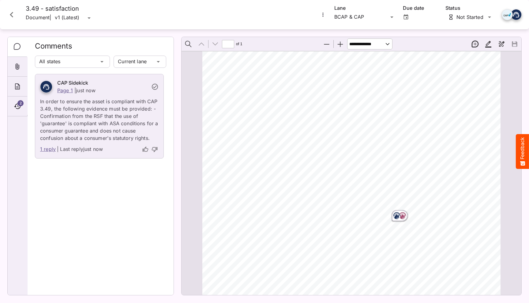
scroll to position [73, 0]
click at [116, 131] on p "In order to ensure the asset is compliant with CAP 3.49, the following evidence…" at bounding box center [99, 118] width 118 height 48
click at [91, 126] on p "In order to ensure the asset is compliant with CAP 3.49, the following evidence…" at bounding box center [99, 118] width 118 height 48
drag, startPoint x: 106, startPoint y: 128, endPoint x: 75, endPoint y: 128, distance: 30.6
click at [75, 128] on p "In order to ensure the asset is compliant with CAP 3.49, the following evidence…" at bounding box center [99, 118] width 118 height 48
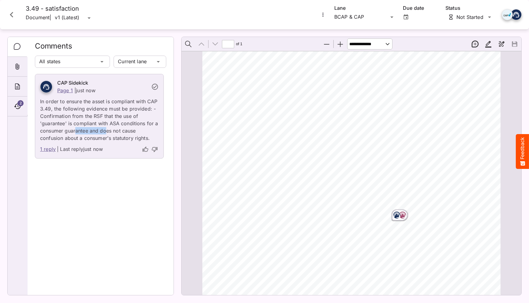
click at [75, 128] on p "In order to ensure the asset is compliant with CAP 3.49, the following evidence…" at bounding box center [99, 118] width 118 height 48
click at [51, 150] on link "1 reply" at bounding box center [48, 150] width 16 height 8
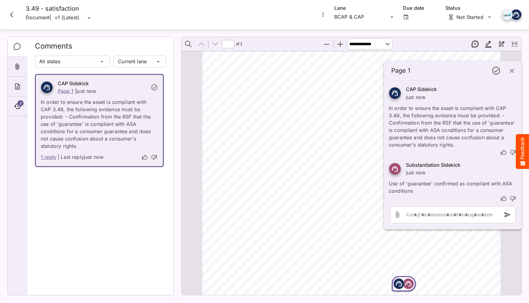
click at [399, 288] on div "Page ⁨1⁩" at bounding box center [398, 284] width 11 height 11
drag, startPoint x: 465, startPoint y: 128, endPoint x: 429, endPoint y: 127, distance: 36.1
click at [429, 127] on p "In order to ensure the asset is compliant with CAP 3.49, the following evidence…" at bounding box center [453, 125] width 128 height 48
click at [406, 165] on h6 "Substantiation Sidekick" at bounding box center [433, 166] width 54 height 8
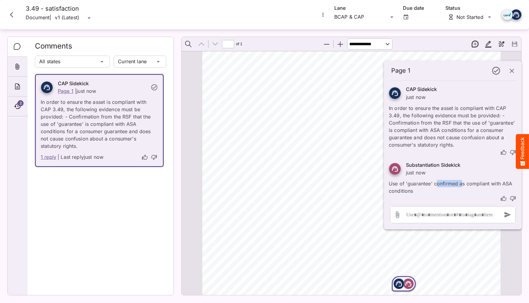
drag, startPoint x: 455, startPoint y: 184, endPoint x: 436, endPoint y: 184, distance: 18.7
click at [436, 184] on p "Use of 'guarantee' confirmed as compliant with ASA conditions" at bounding box center [453, 186] width 128 height 18
click at [512, 72] on icon "button" at bounding box center [511, 70] width 7 height 7
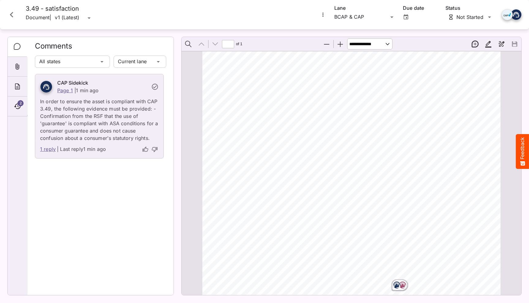
click at [270, 194] on span "follow a couple (middle" at bounding box center [272, 194] width 61 height 6
click at [8, 12] on icon "Close card" at bounding box center [11, 14] width 11 height 11
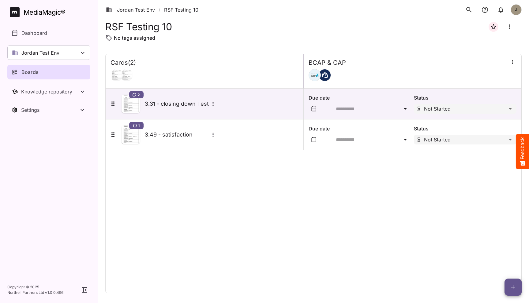
click at [204, 192] on div "Cards ( 2 ) BCAP & CAP 2 3.31 - closing down Test Due date Status Not Started 1…" at bounding box center [313, 174] width 416 height 240
click at [44, 89] on div "Knowledge repository" at bounding box center [50, 92] width 58 height 6
click at [50, 126] on p "Substantiation" at bounding box center [37, 124] width 33 height 7
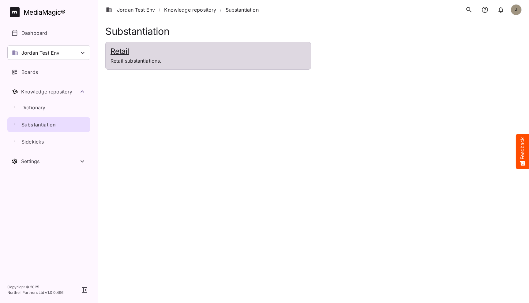
click at [158, 63] on p "Retail substantiations." at bounding box center [207, 60] width 195 height 7
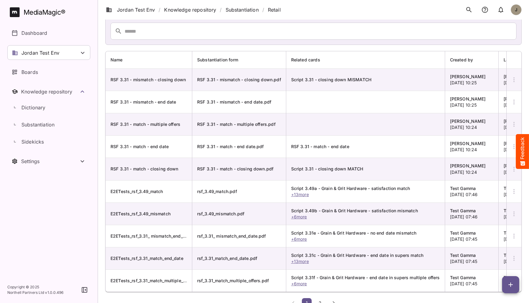
scroll to position [45, 0]
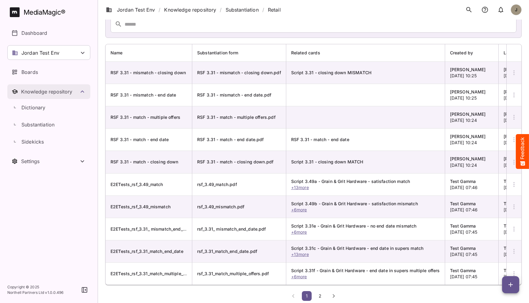
click at [52, 93] on div "Knowledge repository" at bounding box center [50, 92] width 58 height 6
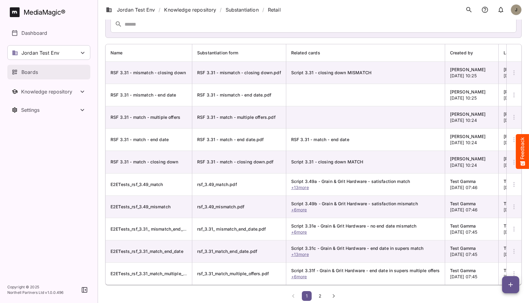
click at [43, 74] on div "Boards" at bounding box center [49, 72] width 75 height 7
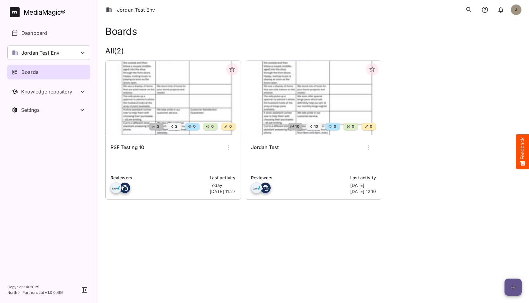
click at [319, 148] on div "Jordan Test" at bounding box center [313, 147] width 125 height 15
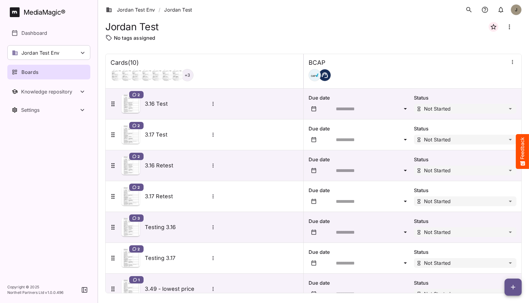
scroll to position [109, 0]
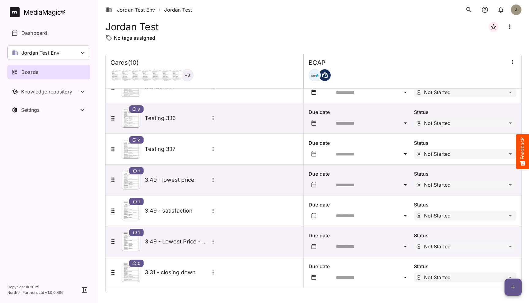
click at [329, 25] on div "Jordan Test" at bounding box center [313, 27] width 416 height 15
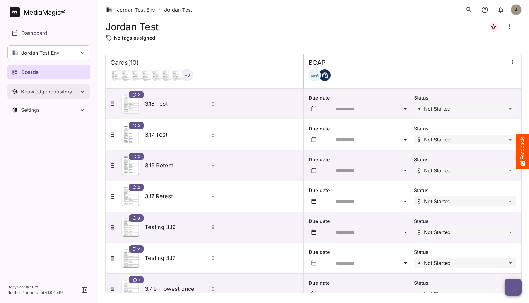
click at [56, 93] on div "Knowledge repository" at bounding box center [50, 92] width 58 height 6
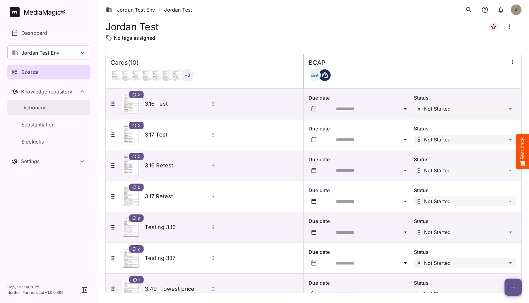
click at [51, 108] on div "Dictionary" at bounding box center [52, 107] width 76 height 7
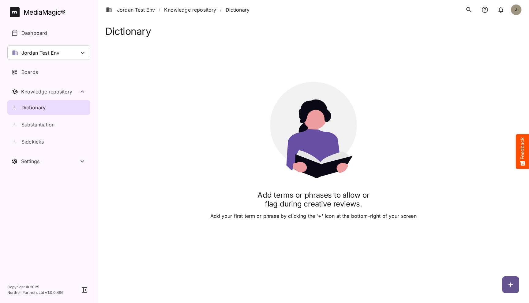
click at [507, 287] on icon "button" at bounding box center [510, 284] width 7 height 7
click at [472, 272] on p "Add new term (single)" at bounding box center [468, 271] width 52 height 7
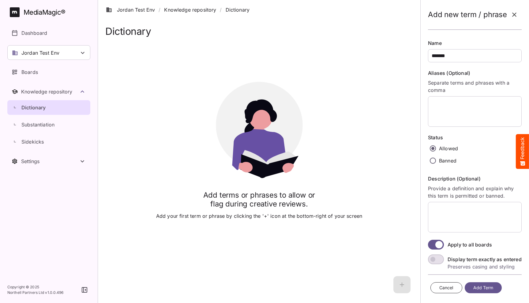
type input "*******"
click at [482, 284] on button "Add Term" at bounding box center [482, 288] width 37 height 11
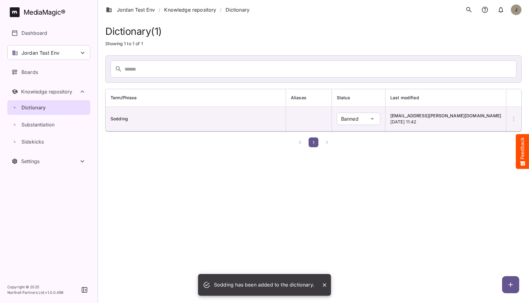
click at [507, 283] on icon "button" at bounding box center [510, 284] width 7 height 7
click at [479, 273] on p "Add new term (single)" at bounding box center [468, 271] width 52 height 7
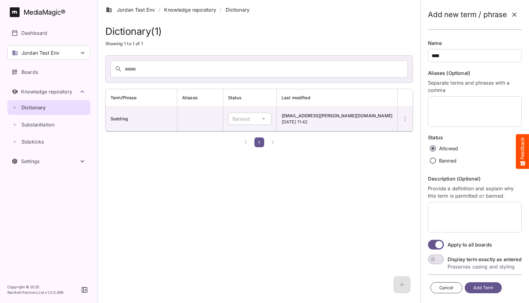
type input "****"
click at [485, 289] on span "Add Term" at bounding box center [483, 289] width 20 height 8
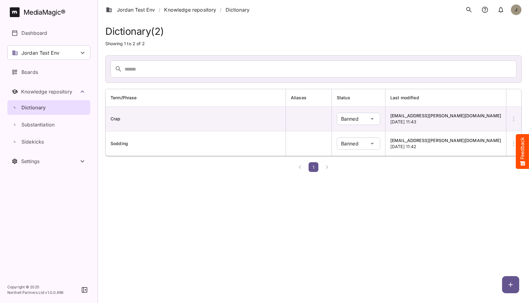
click at [188, 175] on html "Jordan Test Env / Knowledge repository / Dictionary J MediaMagic ® Dashboard Jo…" at bounding box center [264, 87] width 529 height 175
click at [58, 71] on div "Boards" at bounding box center [49, 72] width 75 height 7
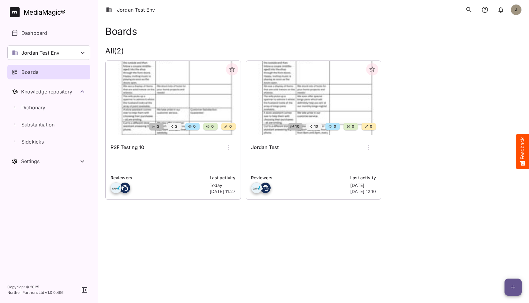
click at [195, 157] on div "RSF Testing 10 Reviewers Last activity Today 10th Oct 2025, 11.27" at bounding box center [173, 168] width 135 height 64
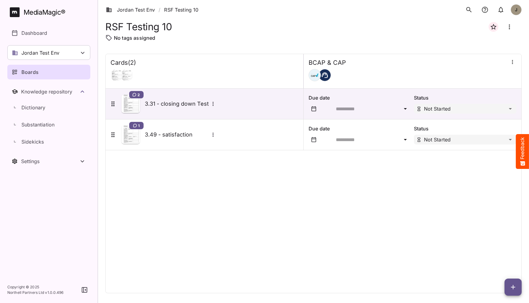
click at [514, 290] on icon "button" at bounding box center [512, 287] width 7 height 7
click at [504, 247] on p "Add new card" at bounding box center [497, 248] width 33 height 7
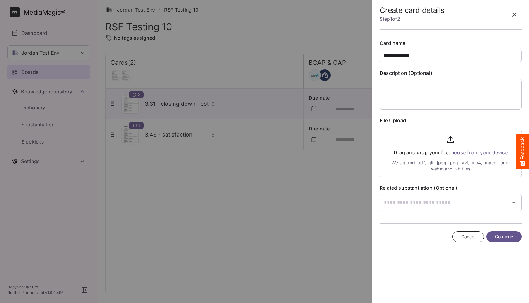
type input "**********"
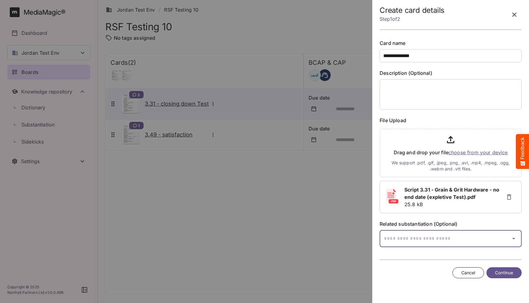
click at [427, 236] on input "text" at bounding box center [442, 238] width 127 height 17
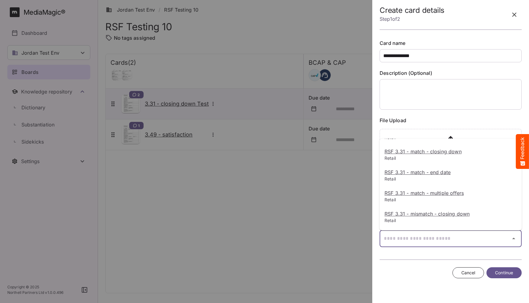
scroll to position [158, 0]
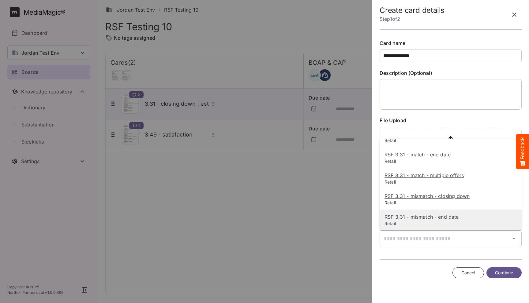
click at [424, 219] on u "RSF 3.31 - mismatch - end date" at bounding box center [421, 217] width 74 height 6
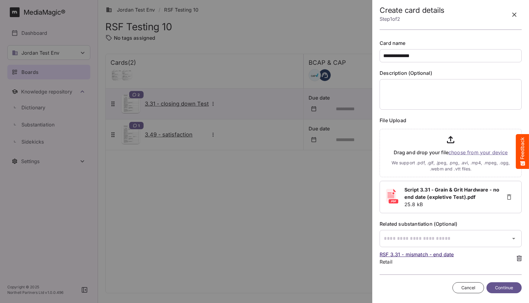
click at [500, 290] on span "Continue" at bounding box center [504, 289] width 18 height 8
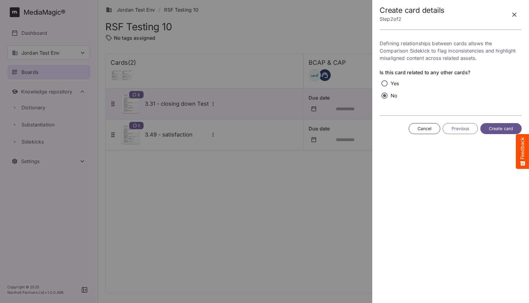
click at [493, 130] on span "Create card" at bounding box center [501, 129] width 24 height 8
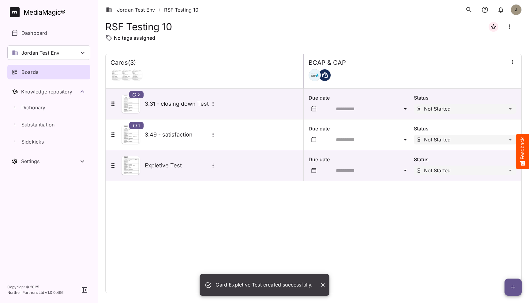
click at [184, 226] on div "Cards ( 3 ) BCAP & CAP 2 3.31 - closing down Test Due date Status Not Started 1…" at bounding box center [313, 174] width 416 height 240
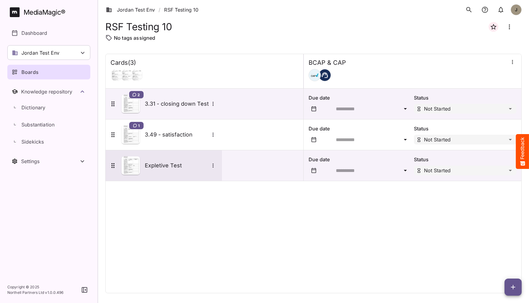
click at [172, 170] on div "Expletive Test" at bounding box center [163, 166] width 108 height 18
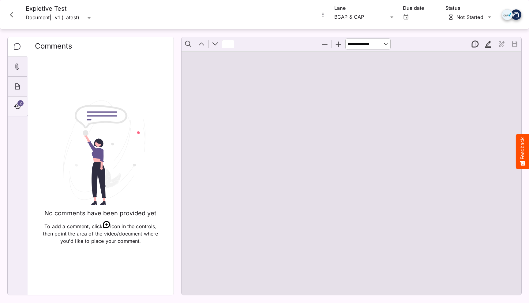
click at [21, 107] on div "2" at bounding box center [18, 107] width 20 height 20
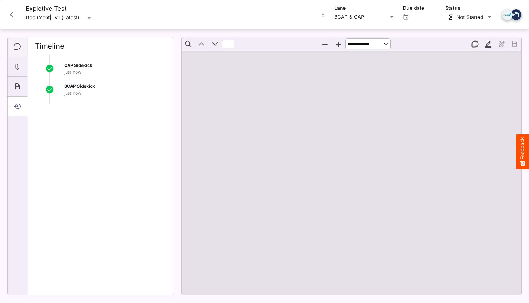
click at [19, 51] on div "Comments" at bounding box center [18, 47] width 20 height 20
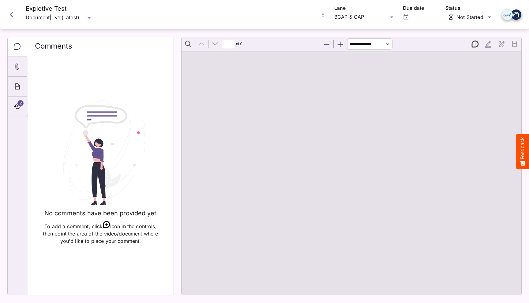
type input "*"
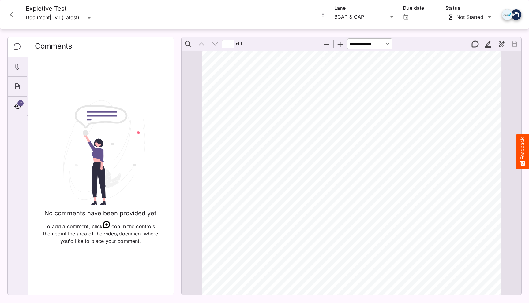
scroll to position [56, 0]
click at [16, 99] on div "2" at bounding box center [18, 107] width 20 height 20
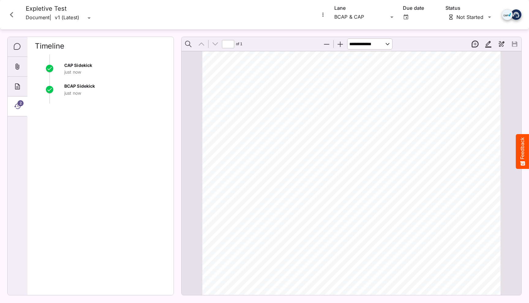
click at [289, 166] on span "Happy, inviting music is" at bounding box center [273, 163] width 62 height 6
click at [18, 46] on icon "Comments" at bounding box center [17, 46] width 7 height 7
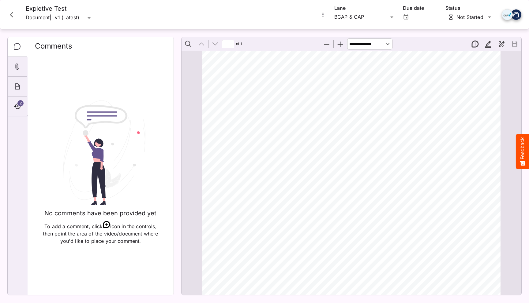
click at [16, 18] on icon "Close card" at bounding box center [11, 14] width 11 height 11
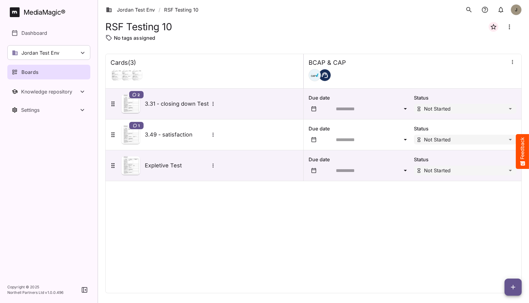
click at [517, 61] on div "BCAP & CAP" at bounding box center [412, 70] width 218 height 32
click at [513, 64] on icon "button" at bounding box center [512, 62] width 6 height 6
click at [475, 102] on p "Manage sidekicks" at bounding box center [479, 103] width 43 height 7
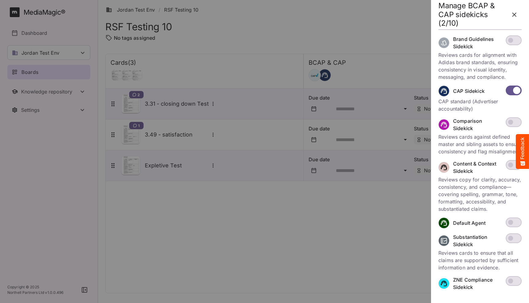
scroll to position [164, 0]
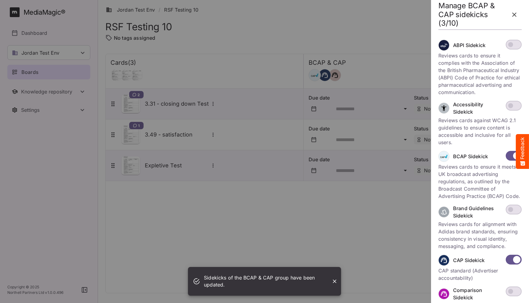
click at [514, 18] on icon "button" at bounding box center [513, 14] width 7 height 7
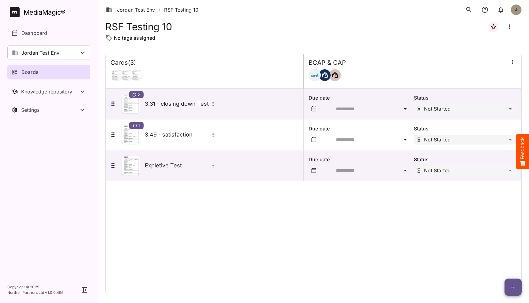
click at [322, 255] on div "Cards ( 3 ) BCAP & CAP 2 3.31 - closing down Test Due date Status Not Started 1…" at bounding box center [313, 174] width 416 height 240
click at [63, 94] on div "Knowledge repository" at bounding box center [50, 92] width 58 height 6
click at [47, 109] on div "Dictionary" at bounding box center [52, 107] width 76 height 7
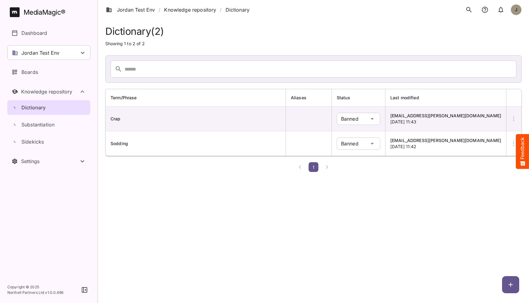
click at [127, 175] on html "Jordan Test Env / Knowledge repository / Dictionary J MediaMagic ® Dashboard Jo…" at bounding box center [264, 87] width 529 height 175
click at [52, 76] on link "Boards" at bounding box center [48, 72] width 83 height 15
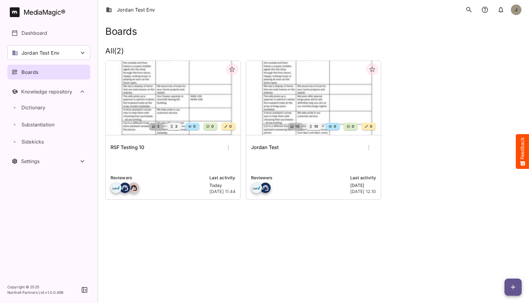
click at [284, 156] on div "Jordan Test Reviewers Last activity [DATE] [DATE] 12.10" at bounding box center [313, 168] width 135 height 64
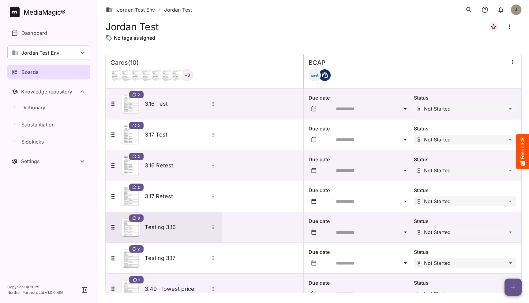
scroll to position [109, 0]
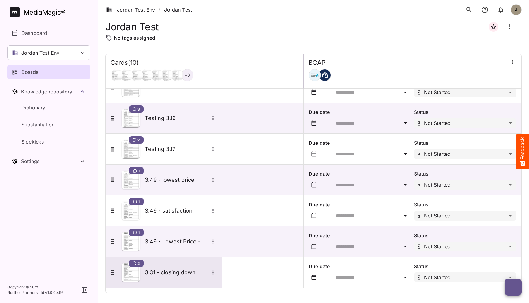
click at [173, 272] on h5 "3.31 - closing down" at bounding box center [177, 272] width 64 height 7
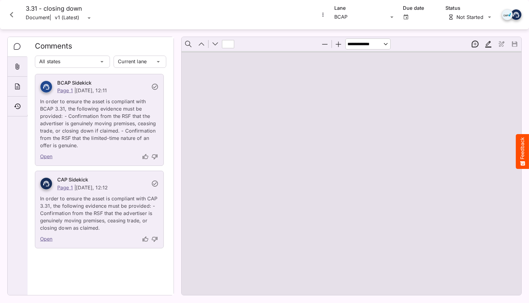
click at [218, 203] on div at bounding box center [351, 173] width 340 height 244
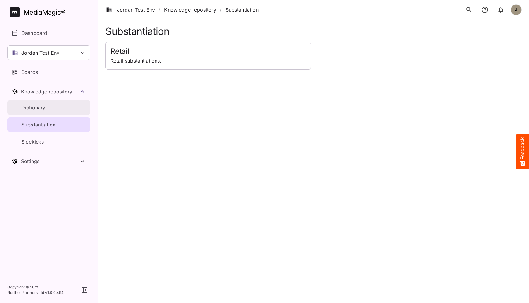
click at [42, 109] on p "Dictionary" at bounding box center [33, 107] width 24 height 7
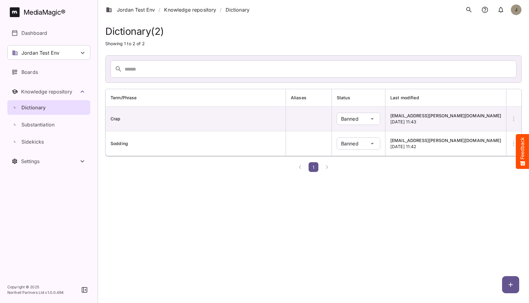
click at [166, 175] on html "Jordan Test Env / Knowledge repository / Dictionary J MediaMagic ® Dashboard Jo…" at bounding box center [264, 87] width 529 height 175
click at [117, 117] on span "Crap" at bounding box center [115, 118] width 10 height 5
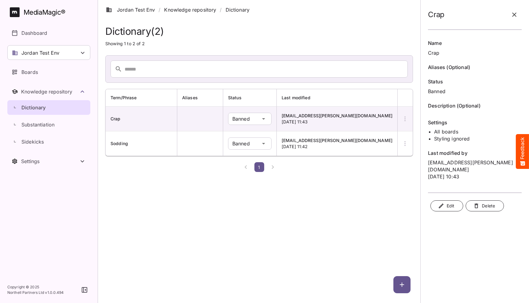
click at [512, 15] on icon "button" at bounding box center [513, 14] width 7 height 7
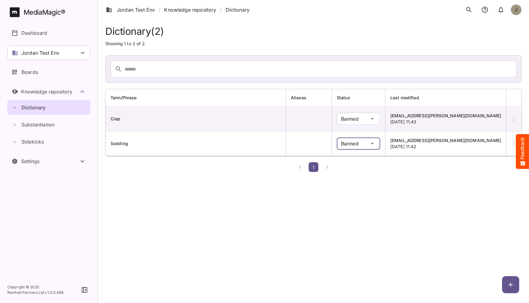
click at [409, 145] on div "Jordan Test Env / Knowledge repository / Dictionary J MediaMagic ® Dashboard Jo…" at bounding box center [264, 87] width 529 height 175
click at [294, 175] on html "Jordan Test Env / Knowledge repository / Dictionary J MediaMagic ® Dashboard Jo…" at bounding box center [264, 87] width 529 height 175
click at [45, 73] on div "Boards" at bounding box center [49, 72] width 75 height 7
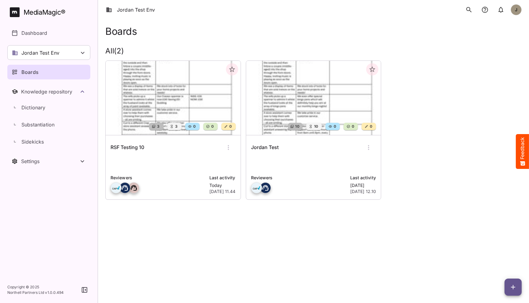
click at [192, 152] on div "RSF Testing 10" at bounding box center [172, 147] width 125 height 15
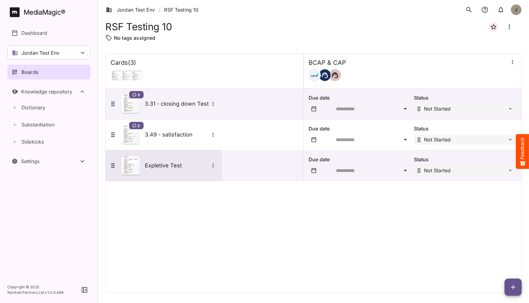
click at [169, 169] on div "Expletive Test" at bounding box center [181, 166] width 72 height 8
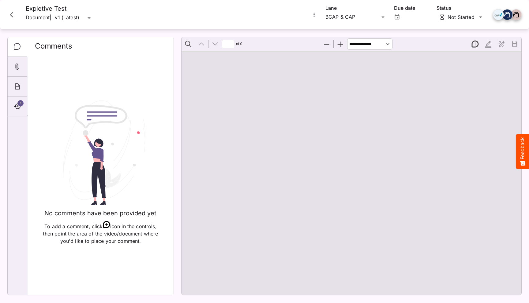
type input "*"
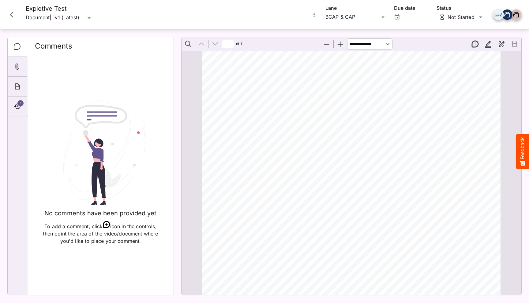
scroll to position [136, 0]
drag, startPoint x: 288, startPoint y: 185, endPoint x: 299, endPoint y: 185, distance: 11.0
click at [299, 185] on div "ADVERTISER: Grain & Grit Hardware VERSION: BCAP 3. 31 DURATION: 30 seconds DATE…" at bounding box center [353, 132] width 303 height 429
drag, startPoint x: 333, startPoint y: 141, endPoint x: 323, endPoint y: 140, distance: 10.1
click at [323, 140] on span "Sodding" at bounding box center [329, 143] width 22 height 6
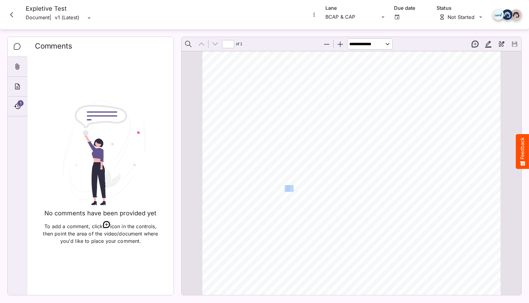
drag, startPoint x: 295, startPoint y: 186, endPoint x: 284, endPoint y: 186, distance: 10.4
click at [284, 186] on div "ADVERTISER: Grain & Grit Hardware VERSION: BCAP 3. 31 DURATION: 30 seconds DATE…" at bounding box center [353, 132] width 303 height 429
click at [16, 104] on icon "Timeline" at bounding box center [17, 107] width 6 height 6
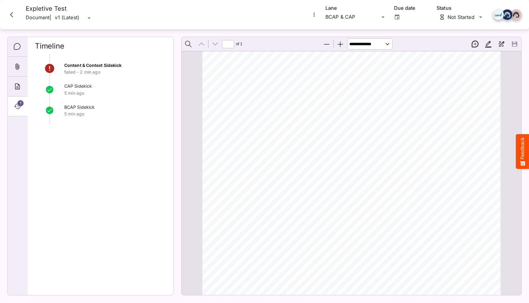
drag, startPoint x: 87, startPoint y: 66, endPoint x: 103, endPoint y: 66, distance: 16.2
click at [104, 66] on span "Content & Context Sidekick" at bounding box center [92, 65] width 57 height 5
click at [103, 66] on span "Content & Context Sidekick" at bounding box center [92, 65] width 57 height 5
drag, startPoint x: 112, startPoint y: 65, endPoint x: 61, endPoint y: 65, distance: 50.8
click at [61, 65] on div "Content & Context Sidekick failed - 2 min ago" at bounding box center [100, 72] width 131 height 21
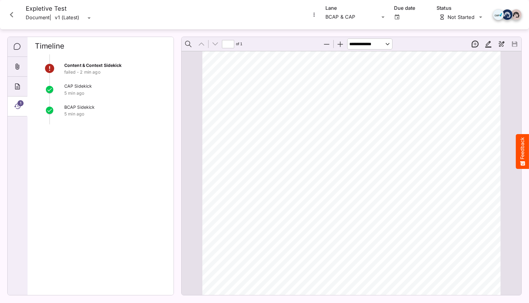
click at [79, 62] on div "Content & Context Sidekick failed - 2 min ago" at bounding box center [115, 69] width 102 height 14
drag, startPoint x: 74, startPoint y: 65, endPoint x: 109, endPoint y: 65, distance: 34.6
click at [109, 65] on span "Content & Context Sidekick" at bounding box center [92, 65] width 57 height 5
drag, startPoint x: 112, startPoint y: 65, endPoint x: 69, endPoint y: 65, distance: 42.8
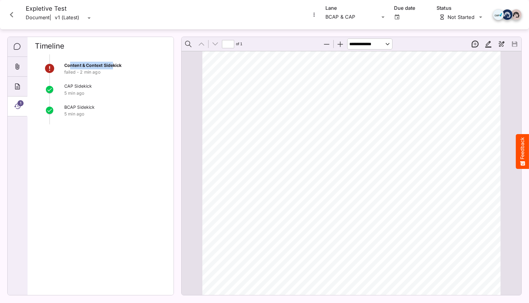
click at [69, 65] on span "Content & Context Sidekick" at bounding box center [92, 65] width 57 height 5
drag, startPoint x: 69, startPoint y: 65, endPoint x: 100, endPoint y: 65, distance: 30.3
click at [100, 65] on span "Content & Context Sidekick" at bounding box center [92, 65] width 57 height 5
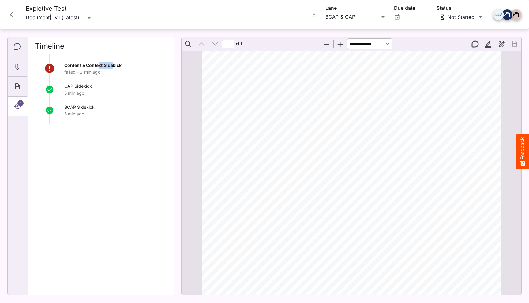
drag, startPoint x: 100, startPoint y: 65, endPoint x: 113, endPoint y: 65, distance: 13.5
click at [113, 65] on span "Content & Context Sidekick" at bounding box center [92, 65] width 57 height 5
click at [15, 18] on icon "Close card" at bounding box center [11, 14] width 11 height 11
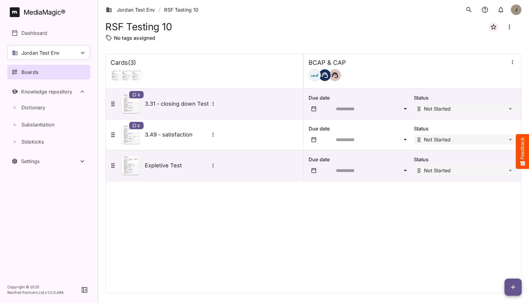
click at [515, 62] on button "button" at bounding box center [512, 62] width 8 height 8
click at [479, 105] on p "Manage sidekicks" at bounding box center [479, 103] width 43 height 7
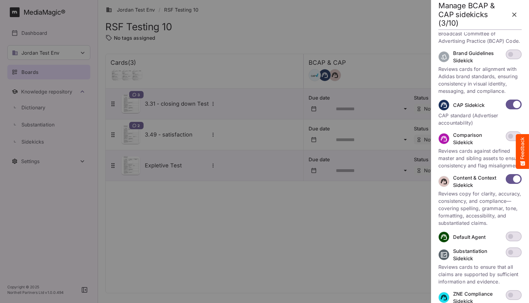
scroll to position [177, 0]
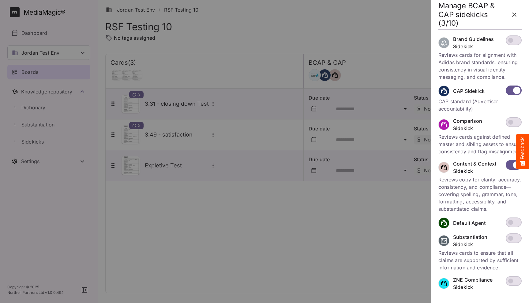
click at [515, 16] on icon "button" at bounding box center [513, 14] width 7 height 7
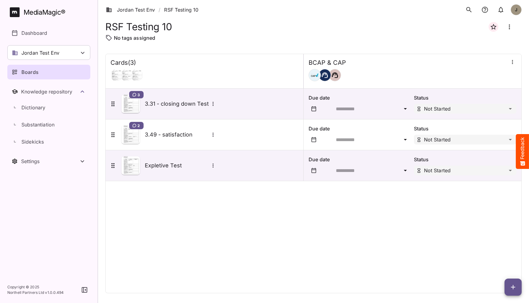
click at [344, 217] on div "Cards ( 3 ) BCAP & CAP 3 3.31 - closing down Test Due date Status Not Started 2…" at bounding box center [313, 174] width 416 height 240
click at [371, 76] on div at bounding box center [412, 75] width 208 height 12
click at [170, 189] on div "Cards ( 3 ) BCAP & CAP 3 3.31 - closing down Test Due date Status Not Started 2…" at bounding box center [313, 174] width 416 height 240
click at [510, 284] on button "button" at bounding box center [512, 287] width 17 height 17
click at [409, 192] on div at bounding box center [264, 151] width 529 height 303
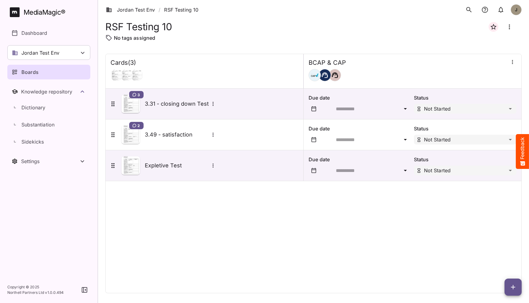
click at [512, 61] on icon "button" at bounding box center [511, 62] width 1 height 4
click at [472, 100] on div "Manage sidekicks" at bounding box center [480, 104] width 48 height 12
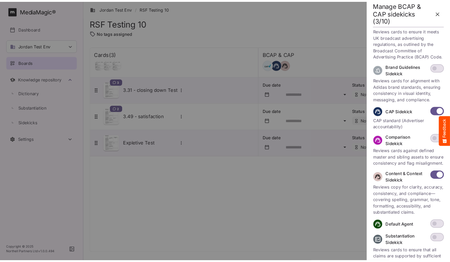
scroll to position [156, 0]
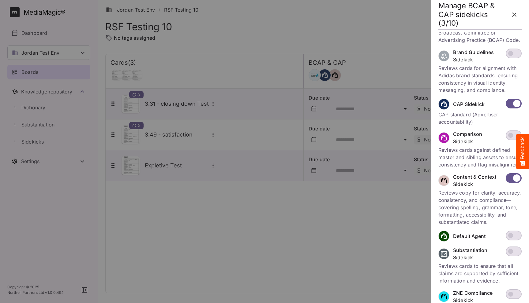
drag, startPoint x: 471, startPoint y: 190, endPoint x: 459, endPoint y: 184, distance: 14.1
click at [459, 184] on p "Content & Context Sidekick" at bounding box center [477, 180] width 49 height 15
drag, startPoint x: 459, startPoint y: 184, endPoint x: 468, endPoint y: 186, distance: 9.7
click at [468, 186] on p "Content & Context Sidekick" at bounding box center [477, 180] width 49 height 15
click at [385, 201] on div at bounding box center [264, 151] width 529 height 303
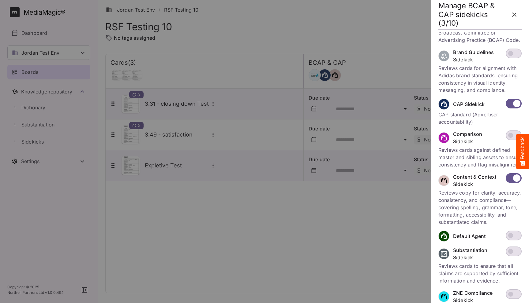
click at [510, 19] on button "button" at bounding box center [514, 14] width 15 height 15
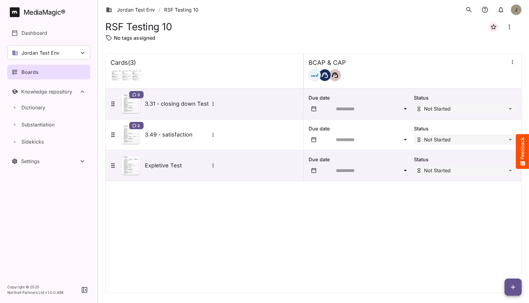
click at [246, 212] on div "Cards ( 3 ) BCAP & CAP 3 3.31 - closing down Test Due date Status Not Started 2…" at bounding box center [313, 174] width 416 height 240
click at [515, 285] on icon "button" at bounding box center [512, 287] width 7 height 7
click at [504, 251] on p "Add new card" at bounding box center [497, 248] width 33 height 7
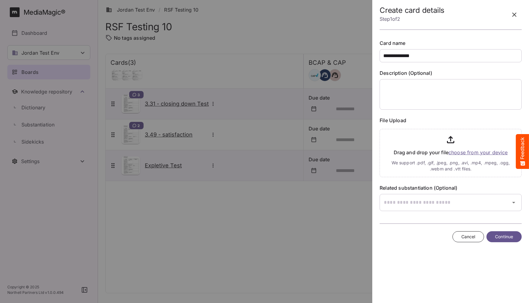
type input "**********"
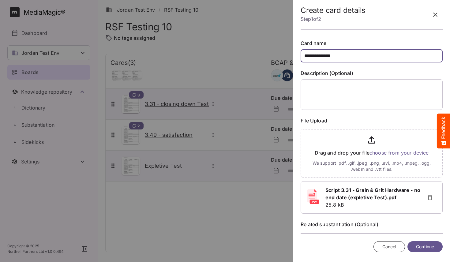
scroll to position [27, 0]
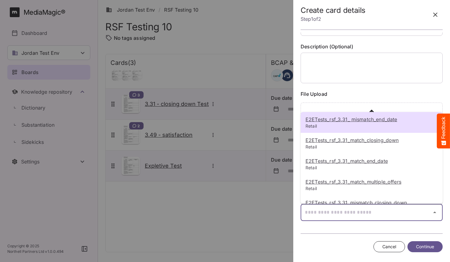
click at [344, 214] on div "E2ETests_rsf_3.31_ mismatch_end_date Retail E2ETests_rsf_3.31_match_closing_dow…" at bounding box center [225, 129] width 450 height 259
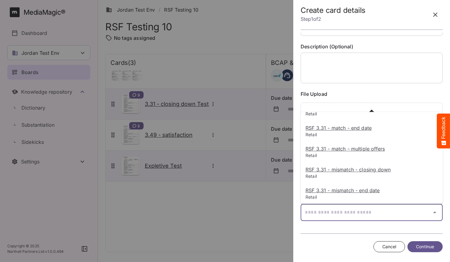
scroll to position [0, 0]
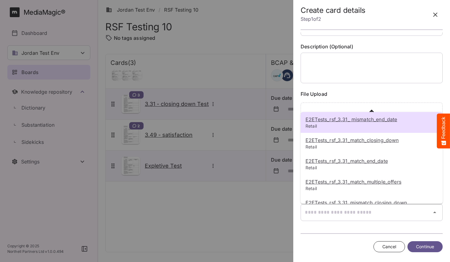
click at [347, 121] on u "E2ETests_rsf_3.31_ mismatch_end_date" at bounding box center [350, 119] width 91 height 6
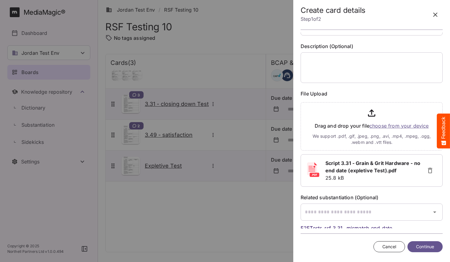
click at [411, 246] on button "Continue" at bounding box center [424, 246] width 35 height 11
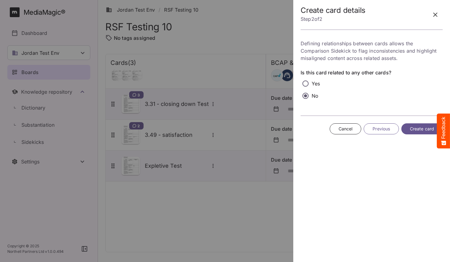
click at [408, 131] on button "Create card" at bounding box center [421, 128] width 41 height 11
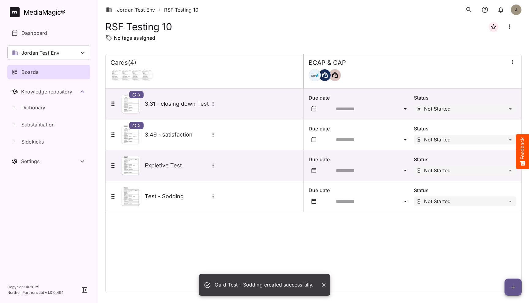
click at [143, 230] on div "Cards ( 4 ) BCAP & CAP 3 3.31 - closing down Test Due date Status Not Started 2…" at bounding box center [313, 174] width 416 height 240
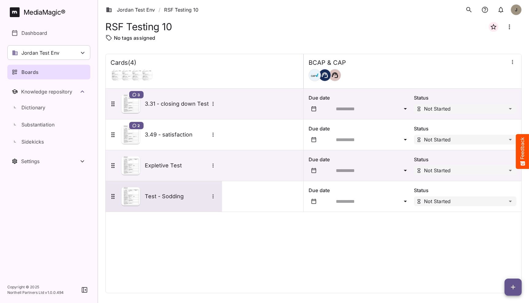
click at [164, 202] on div "Test - Sodding" at bounding box center [163, 197] width 108 height 18
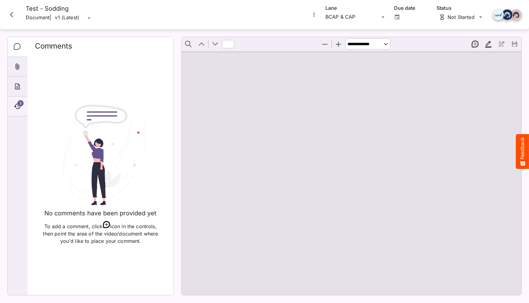
click at [16, 105] on icon "Timeline" at bounding box center [17, 107] width 6 height 6
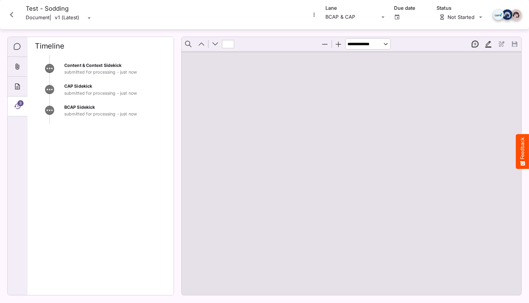
click at [84, 162] on div "Content & Context Sidekick submitted for processing - just now CAP Sidekick sub…" at bounding box center [100, 172] width 131 height 236
drag, startPoint x: 70, startPoint y: 64, endPoint x: 110, endPoint y: 65, distance: 40.4
click at [111, 65] on span "Content & Context Sidekick" at bounding box center [92, 65] width 57 height 5
click at [110, 65] on span "Content & Context Sidekick" at bounding box center [92, 65] width 57 height 5
drag, startPoint x: 119, startPoint y: 65, endPoint x: 91, endPoint y: 65, distance: 28.5
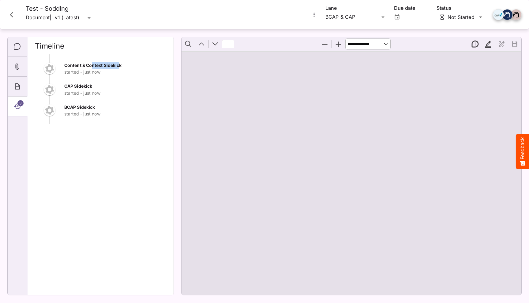
click at [91, 65] on span "Content & Context Sidekick" at bounding box center [92, 65] width 57 height 5
drag, startPoint x: 67, startPoint y: 65, endPoint x: 119, endPoint y: 66, distance: 51.4
click at [119, 66] on span "Content & Context Sidekick" at bounding box center [92, 65] width 57 height 5
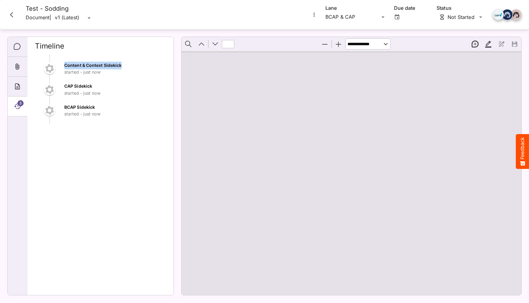
drag, startPoint x: 119, startPoint y: 66, endPoint x: 75, endPoint y: 66, distance: 44.1
click at [75, 66] on span "Content & Context Sidekick" at bounding box center [92, 65] width 57 height 5
drag, startPoint x: 68, startPoint y: 66, endPoint x: 119, endPoint y: 65, distance: 51.7
click at [119, 65] on span "Content & Context Sidekick" at bounding box center [92, 65] width 57 height 5
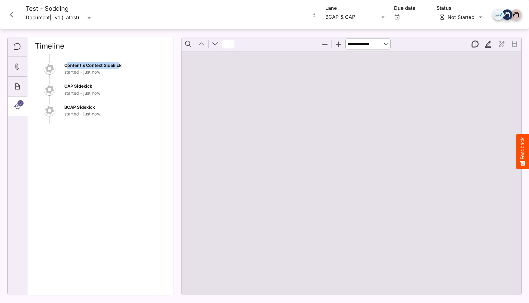
click at [119, 65] on span "Content & Context Sidekick" at bounding box center [92, 65] width 57 height 5
drag, startPoint x: 119, startPoint y: 65, endPoint x: 84, endPoint y: 65, distance: 35.5
click at [84, 65] on span "Content & Context Sidekick" at bounding box center [92, 65] width 57 height 5
drag, startPoint x: 65, startPoint y: 64, endPoint x: 119, endPoint y: 65, distance: 53.5
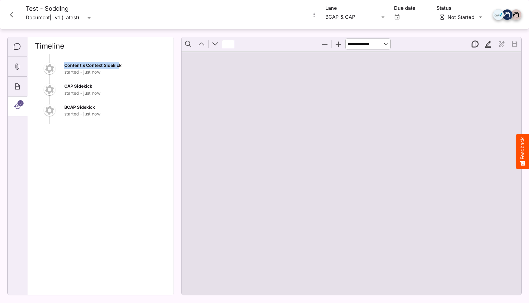
click at [119, 65] on span "Content & Context Sidekick" at bounding box center [92, 65] width 57 height 5
drag, startPoint x: 119, startPoint y: 65, endPoint x: 69, endPoint y: 65, distance: 50.5
click at [69, 65] on span "Content & Context Sidekick" at bounding box center [92, 65] width 57 height 5
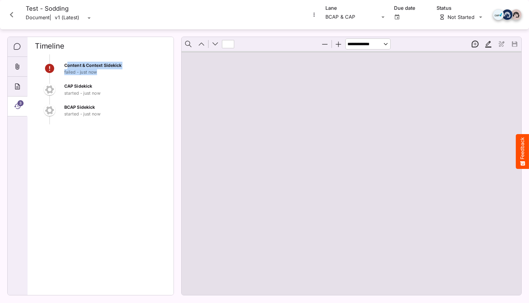
drag, startPoint x: 69, startPoint y: 65, endPoint x: 111, endPoint y: 73, distance: 43.0
click at [111, 73] on div "Content & Context Sidekick failed - just now" at bounding box center [115, 69] width 102 height 14
click at [111, 73] on p "failed - just now" at bounding box center [115, 72] width 102 height 6
drag, startPoint x: 92, startPoint y: 65, endPoint x: 73, endPoint y: 65, distance: 19.0
click at [73, 65] on span "Content & Context Sidekick" at bounding box center [92, 65] width 57 height 5
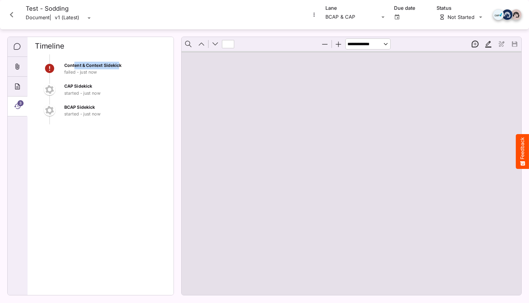
click at [73, 65] on span "Content & Context Sidekick" at bounding box center [92, 65] width 57 height 5
drag, startPoint x: 68, startPoint y: 66, endPoint x: 119, endPoint y: 66, distance: 51.4
click at [119, 66] on span "Content & Context Sidekick" at bounding box center [92, 65] width 57 height 5
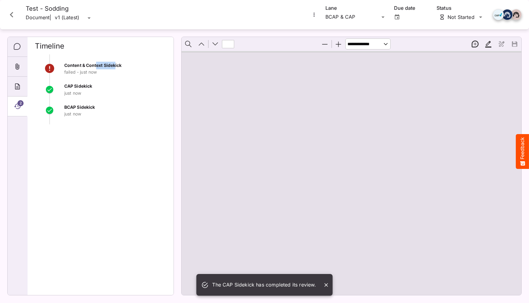
drag, startPoint x: 116, startPoint y: 66, endPoint x: 97, endPoint y: 66, distance: 19.6
click at [97, 66] on span "Content & Context Sidekick" at bounding box center [92, 65] width 57 height 5
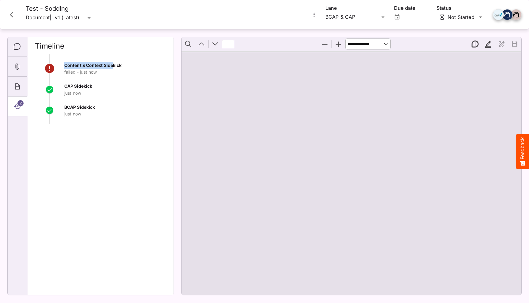
drag, startPoint x: 65, startPoint y: 65, endPoint x: 114, endPoint y: 65, distance: 49.3
click at [114, 65] on span "Content & Context Sidekick" at bounding box center [92, 65] width 57 height 5
drag, startPoint x: 124, startPoint y: 66, endPoint x: 64, endPoint y: 64, distance: 59.7
click at [64, 64] on div "Content & Context Sidekick failed - just now" at bounding box center [100, 72] width 131 height 21
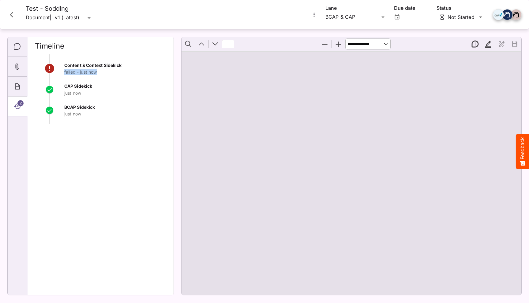
click at [64, 64] on div at bounding box center [49, 69] width 29 height 14
drag, startPoint x: 66, startPoint y: 64, endPoint x: 108, endPoint y: 64, distance: 41.9
click at [108, 64] on span "Content & Context Sidekick" at bounding box center [92, 65] width 57 height 5
drag, startPoint x: 64, startPoint y: 65, endPoint x: 122, endPoint y: 65, distance: 57.8
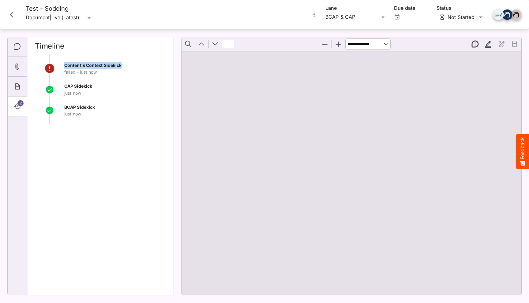
click at [122, 65] on div "Content & Context Sidekick failed - just now" at bounding box center [115, 69] width 102 height 14
drag, startPoint x: 122, startPoint y: 65, endPoint x: 70, endPoint y: 66, distance: 51.7
click at [70, 66] on span "Content & Context Sidekick" at bounding box center [92, 65] width 57 height 5
click at [11, 12] on icon "Close card" at bounding box center [11, 14] width 11 height 11
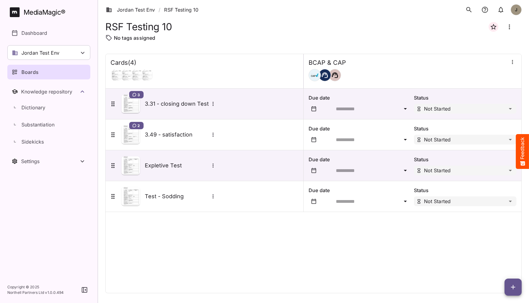
click at [152, 235] on div "Cards ( 4 ) BCAP & CAP 3 3.31 - closing down Test Due date Status Not Started 2…" at bounding box center [313, 174] width 416 height 240
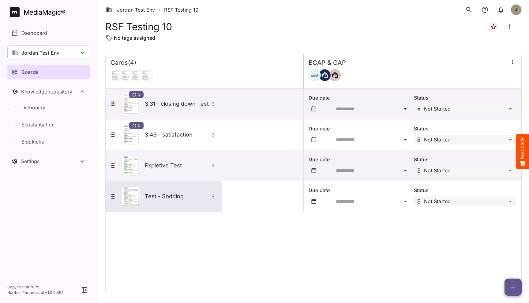
click at [166, 206] on div "Test - Sodding" at bounding box center [164, 196] width 116 height 31
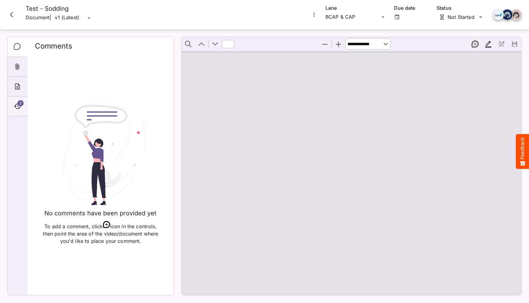
click at [18, 105] on span "3" at bounding box center [20, 103] width 6 height 6
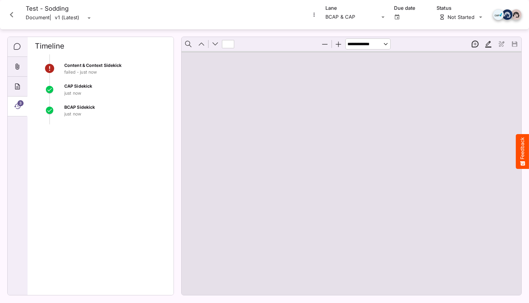
click at [15, 43] on icon "Comments" at bounding box center [17, 46] width 7 height 7
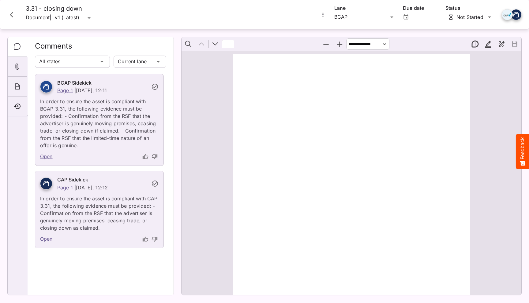
type input "*"
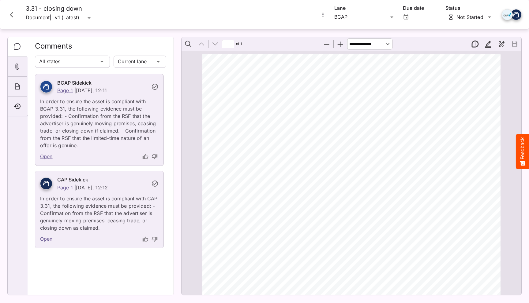
scroll to position [3, 0]
click at [66, 137] on p "In order to ensure the asset is compliant with BCAP 3.31, the following evidenc…" at bounding box center [99, 121] width 118 height 55
click at [94, 166] on div "BCAP Sidekick Page 1 | Yesterday, 12:11 In order to ensure the asset is complia…" at bounding box center [100, 164] width 131 height 180
click at [15, 21] on button "Close card" at bounding box center [11, 15] width 18 height 18
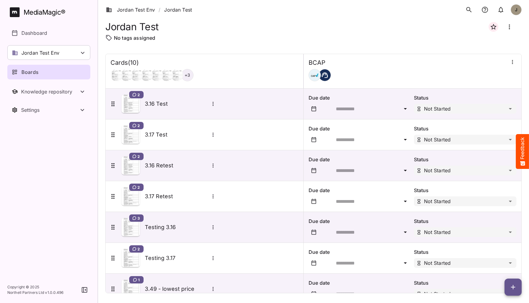
scroll to position [109, 0]
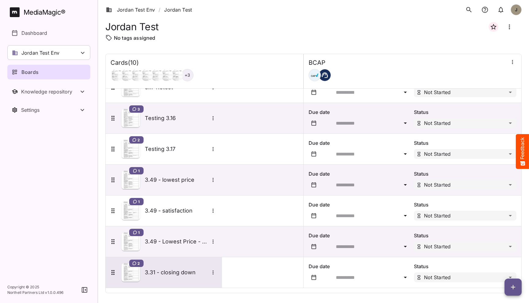
click at [189, 284] on div "2 3.31 - closing down" at bounding box center [164, 273] width 116 height 31
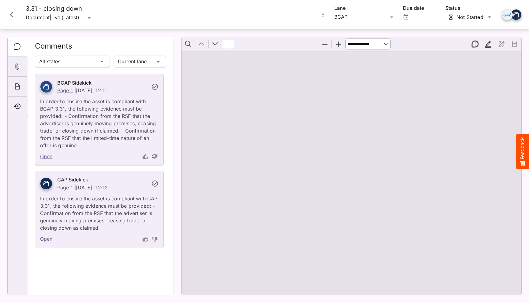
click at [44, 156] on link "Open" at bounding box center [46, 157] width 13 height 8
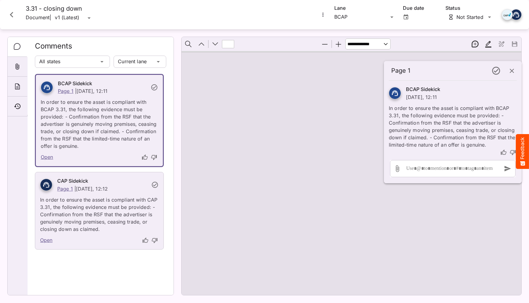
click at [76, 136] on p "In order to ensure the asset is compliant with BCAP 3.31, the following evidenc…" at bounding box center [99, 122] width 117 height 55
click at [13, 15] on icon "Close card" at bounding box center [11, 14] width 11 height 11
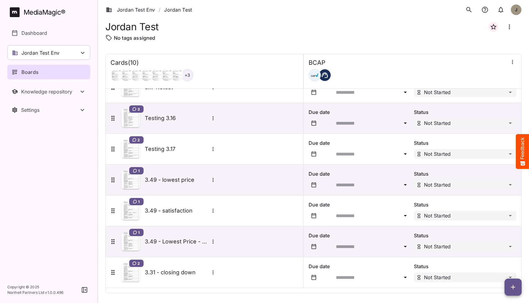
click at [514, 289] on icon "button" at bounding box center [512, 287] width 7 height 7
click at [139, 11] on link "Jordan Test Env" at bounding box center [130, 9] width 49 height 7
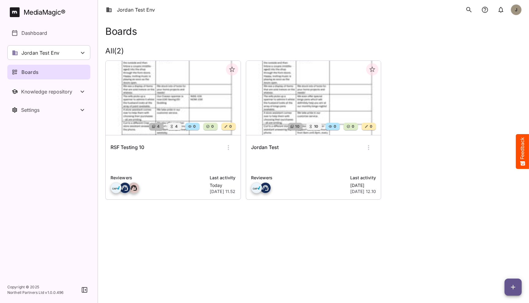
click at [304, 163] on p at bounding box center [313, 164] width 125 height 12
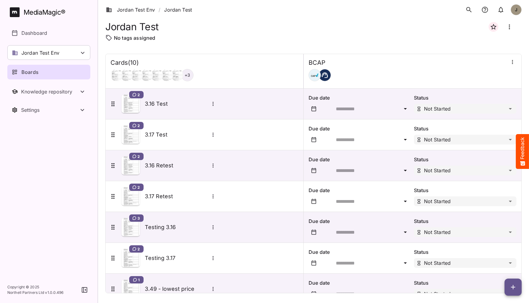
click at [128, 5] on ol "Jordan Test Env / Jordan Test" at bounding box center [150, 9] width 90 height 17
click at [128, 8] on link "Jordan Test Env" at bounding box center [130, 9] width 49 height 7
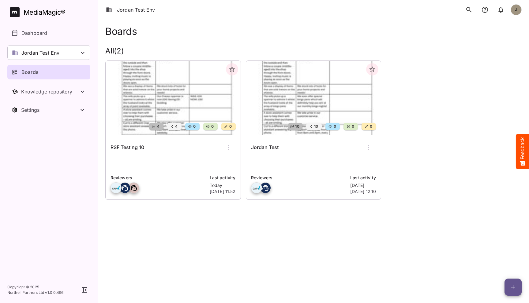
click at [152, 161] on p at bounding box center [172, 164] width 125 height 12
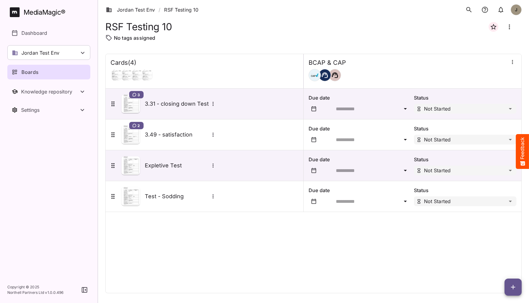
click at [509, 286] on icon "button" at bounding box center [512, 287] width 7 height 7
click at [500, 262] on p "Add new lane" at bounding box center [497, 261] width 33 height 7
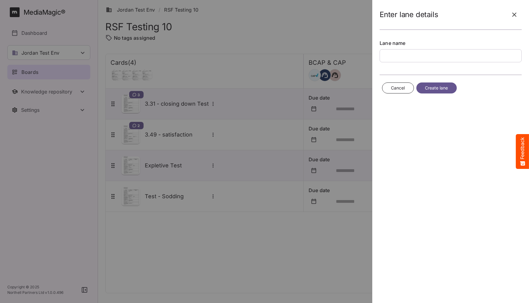
click at [516, 13] on icon "button" at bounding box center [513, 14] width 7 height 7
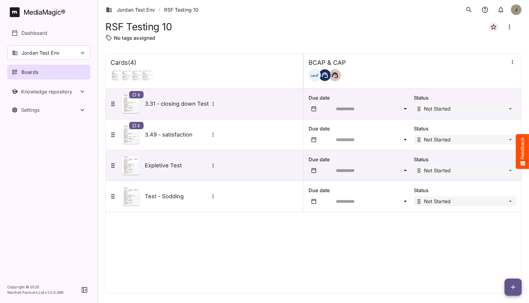
click at [514, 286] on icon "button" at bounding box center [512, 287] width 7 height 7
click at [504, 250] on p "Add new card" at bounding box center [497, 248] width 33 height 7
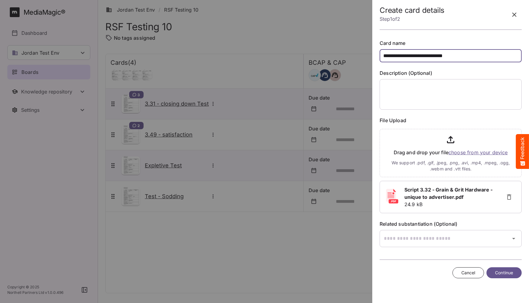
type input "**********"
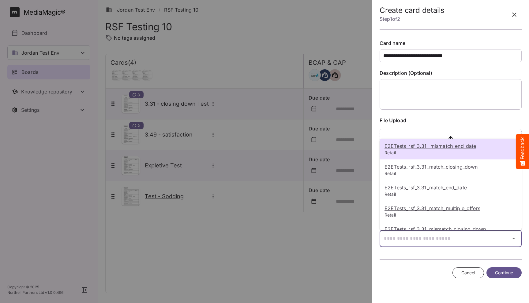
click at [430, 236] on div "E2ETests_rsf_3.31_ mismatch_end_date Retail E2ETests_rsf_3.31_match_closing_dow…" at bounding box center [264, 150] width 529 height 301
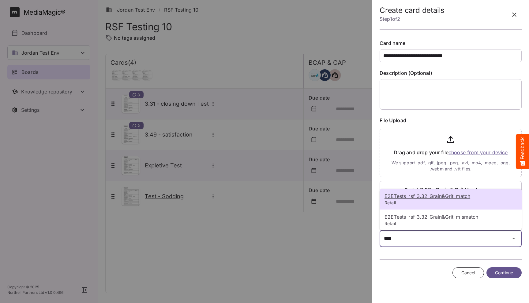
type input "****"
click at [417, 196] on u "E2ETests_rsf_3.32_Grain&Grit_match" at bounding box center [427, 196] width 86 height 6
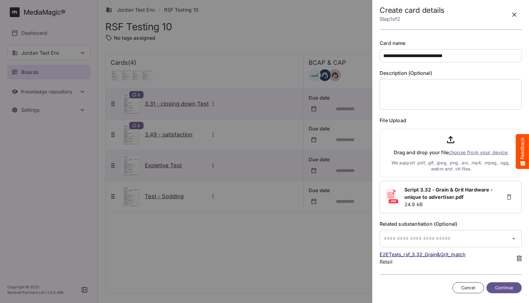
click at [501, 289] on span "Continue" at bounding box center [504, 289] width 18 height 8
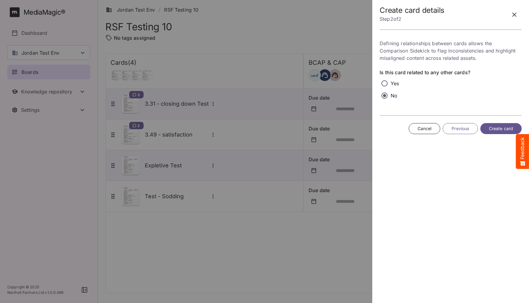
click at [495, 125] on button "Create card" at bounding box center [500, 128] width 41 height 11
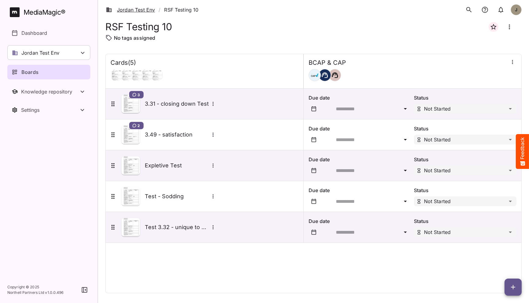
click at [135, 9] on link "Jordan Test Env" at bounding box center [130, 9] width 49 height 7
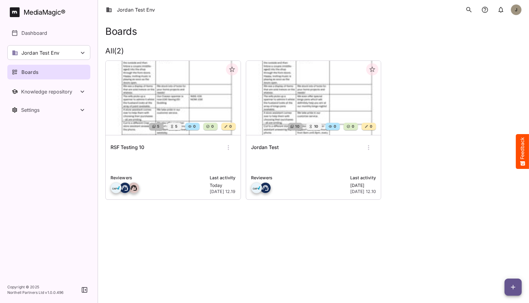
click at [344, 158] on p at bounding box center [313, 164] width 125 height 12
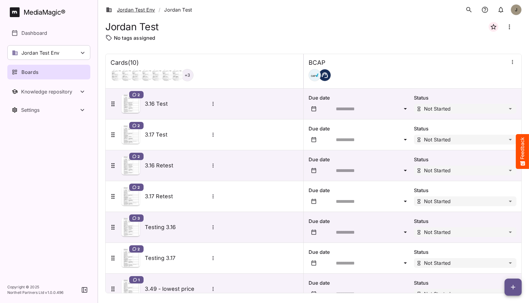
click at [134, 9] on link "Jordan Test Env" at bounding box center [130, 9] width 49 height 7
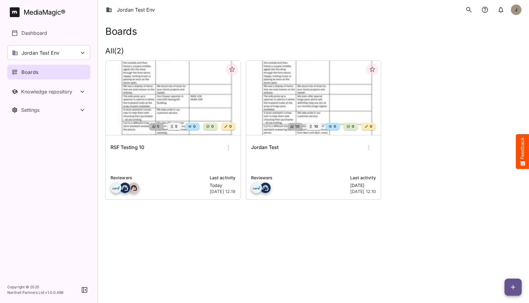
click at [369, 146] on icon "button" at bounding box center [368, 147] width 1 height 5
click at [382, 201] on p "Delete board" at bounding box center [388, 199] width 41 height 7
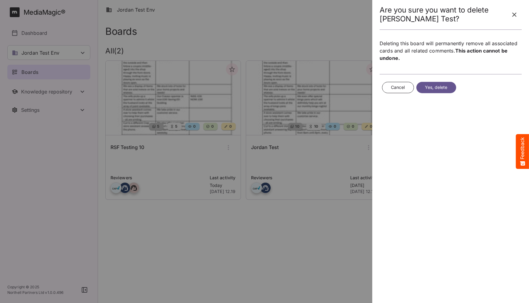
click at [436, 84] on span "Yes, delete" at bounding box center [436, 88] width 23 height 8
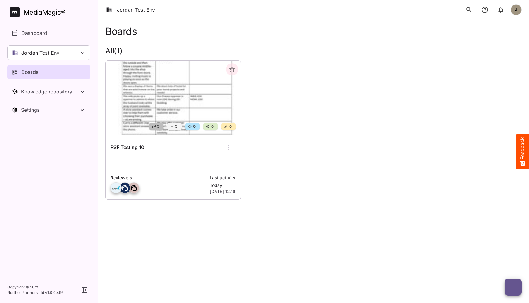
click at [299, 217] on html "Jordan Test Env J MediaMagic ® Dashboard Jordan Test Env BYOD Default DefaultBY…" at bounding box center [264, 108] width 529 height 217
click at [210, 175] on p "Last activity" at bounding box center [223, 178] width 26 height 7
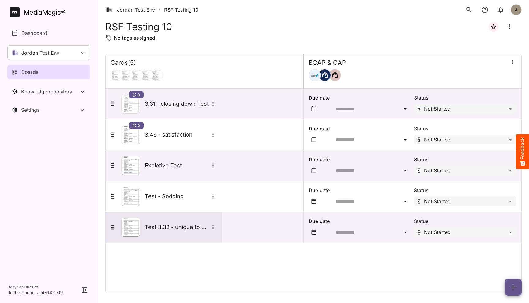
click at [176, 231] on h5 "Test 3.32 - unique to advertiser" at bounding box center [177, 227] width 64 height 7
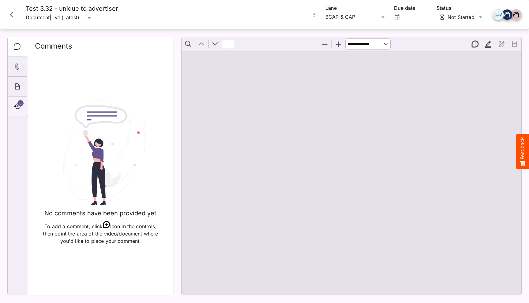
click at [16, 107] on icon "Timeline" at bounding box center [17, 106] width 7 height 7
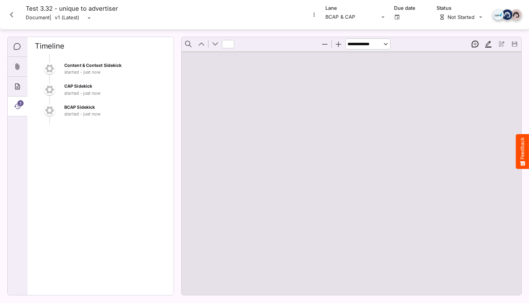
click at [14, 16] on icon "Close card" at bounding box center [11, 14] width 11 height 11
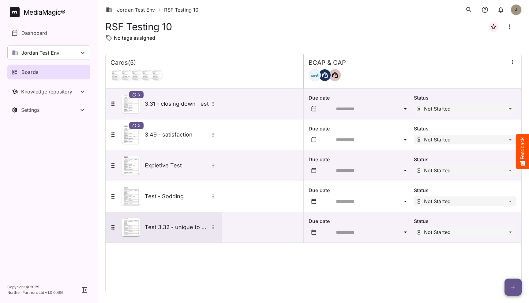
click at [191, 228] on h5 "Test 3.32 - unique to advertiser" at bounding box center [177, 227] width 64 height 7
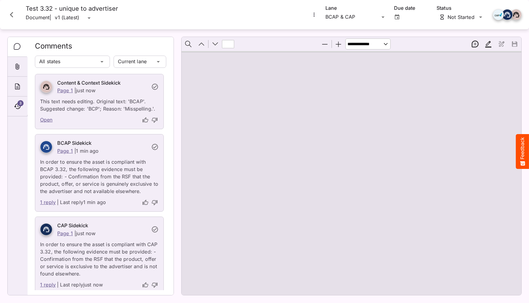
click at [47, 121] on link "Open" at bounding box center [46, 120] width 13 height 8
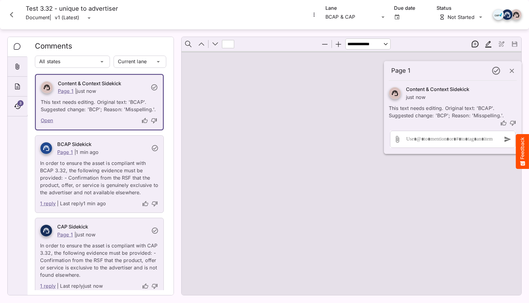
click at [48, 204] on link "1 reply" at bounding box center [48, 204] width 16 height 8
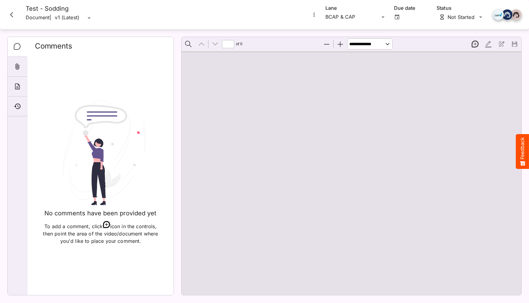
type input "*"
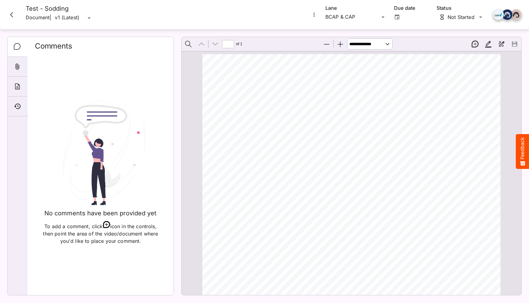
scroll to position [188, 0]
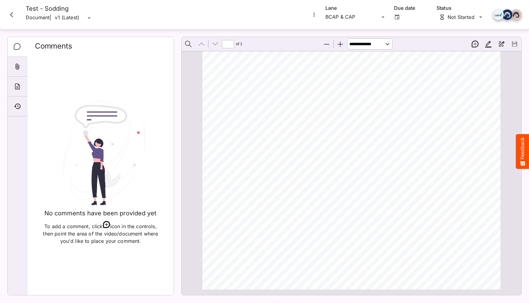
click at [10, 10] on icon "Close card" at bounding box center [11, 14] width 11 height 11
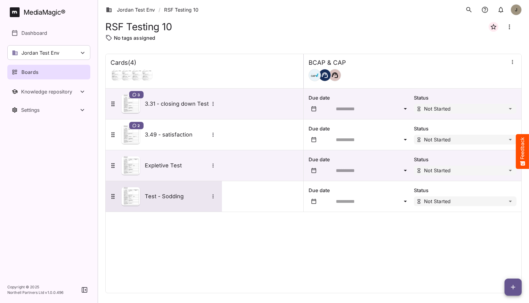
click at [154, 192] on div "Test - Sodding" at bounding box center [163, 197] width 108 height 18
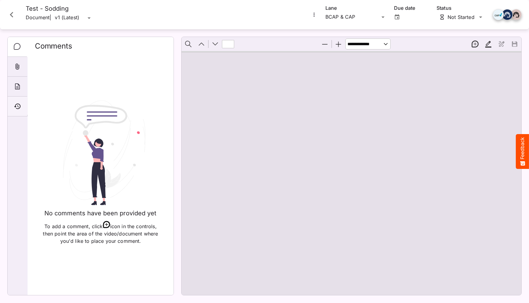
click at [17, 111] on div "Timeline" at bounding box center [18, 107] width 20 height 20
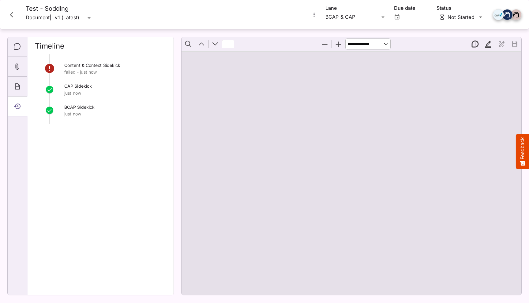
click at [521, 148] on button "Feedback" at bounding box center [521, 151] width 13 height 35
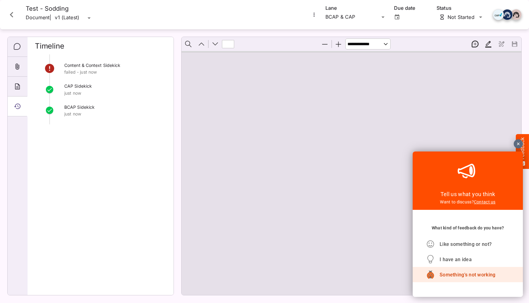
click at [457, 274] on span "Something's not working" at bounding box center [467, 275] width 56 height 6
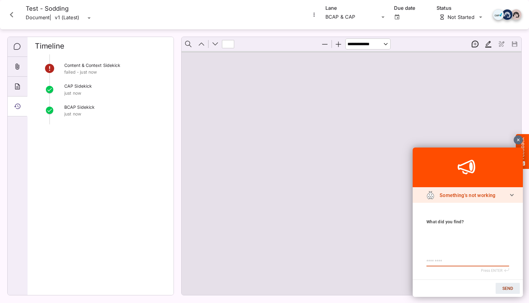
type textarea "*"
type textarea "**"
type textarea "***"
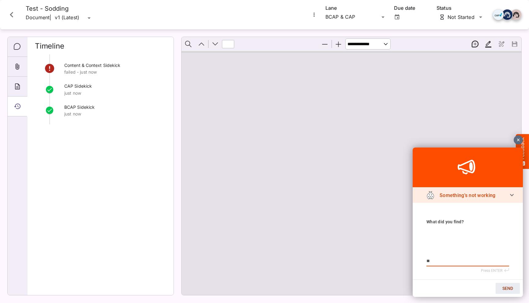
type textarea "***"
type textarea "****"
type textarea "*****"
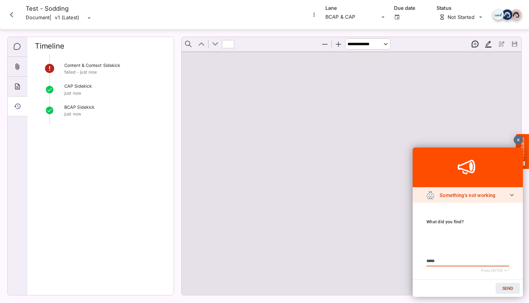
type textarea "****"
type textarea "***"
type textarea "**"
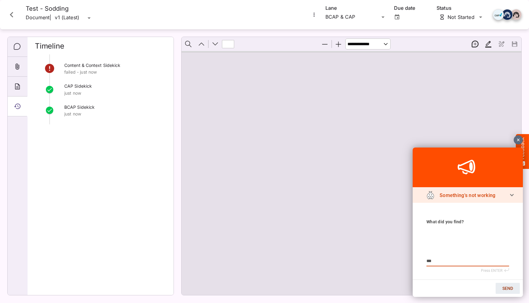
type textarea "**"
type textarea "*"
type textarea "**"
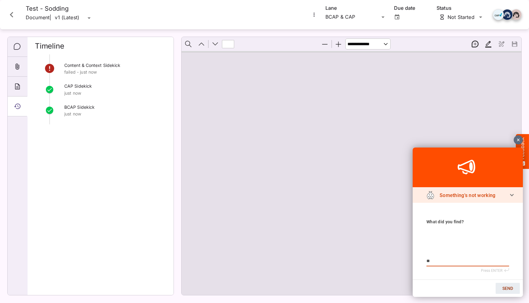
type textarea "***"
type textarea "****"
type textarea "*****"
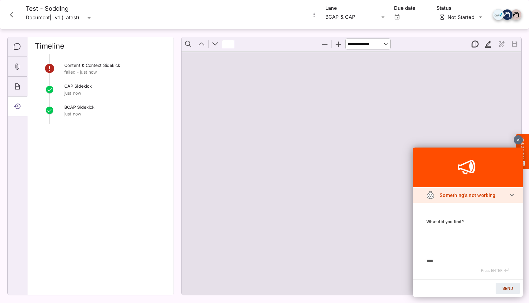
type textarea "*****"
type textarea "******"
type textarea "*******"
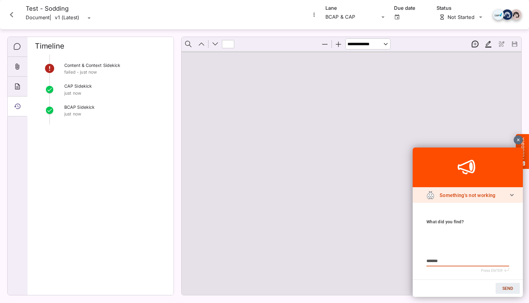
type textarea "*******"
type textarea "*********"
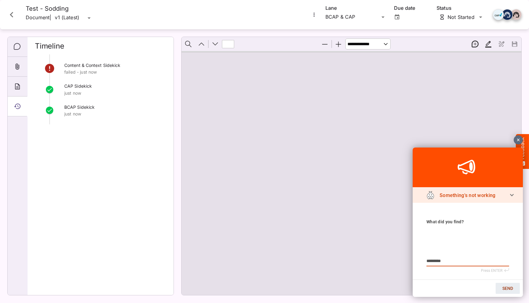
type textarea "*********"
type textarea "**********"
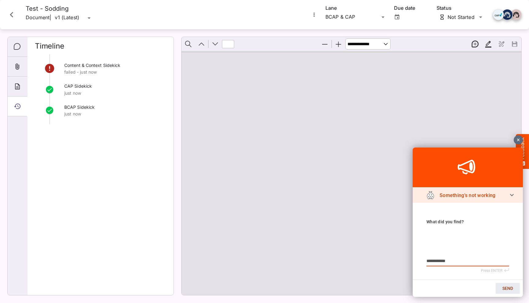
type textarea "**********"
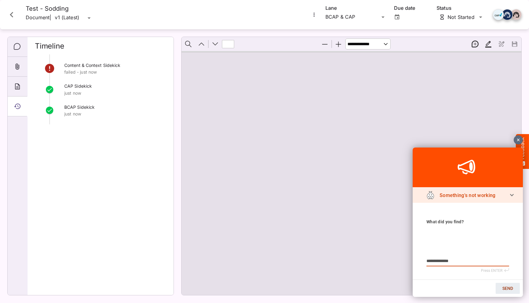
type textarea "**********"
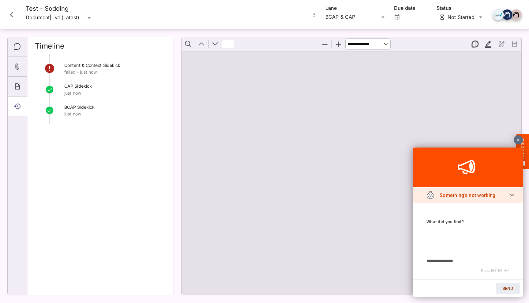
type textarea "**********"
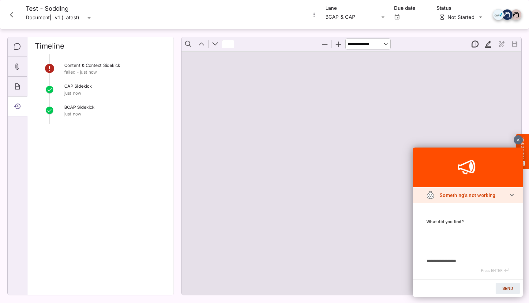
type textarea "**********"
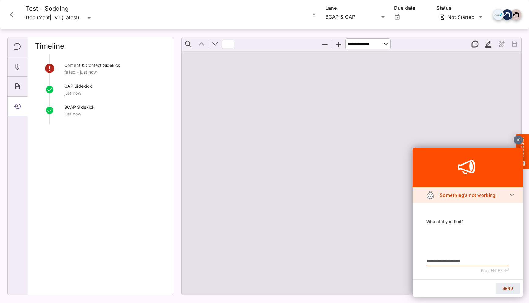
type textarea "**********"
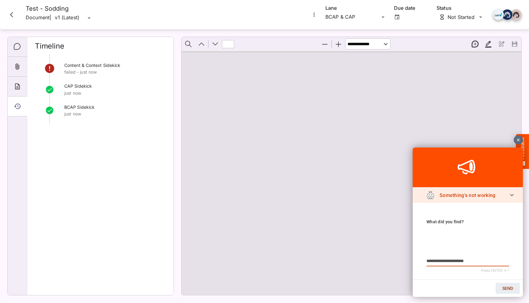
type textarea "**********"
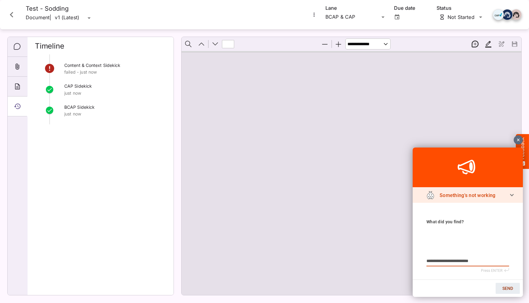
type textarea "**********"
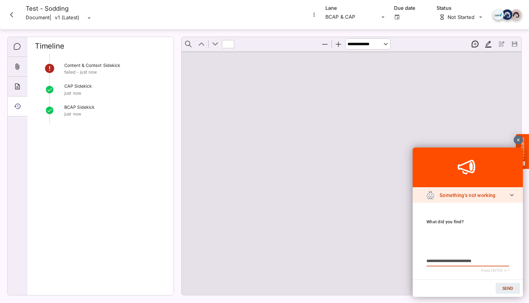
type textarea "**********"
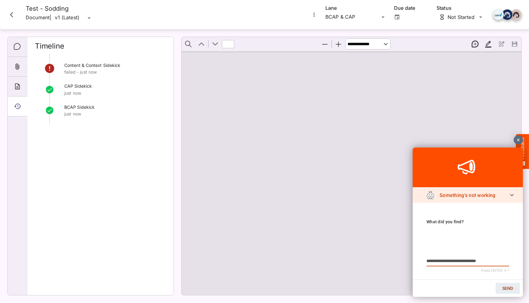
type textarea "**********"
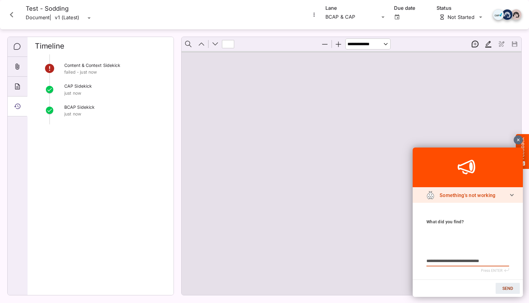
type textarea "**********"
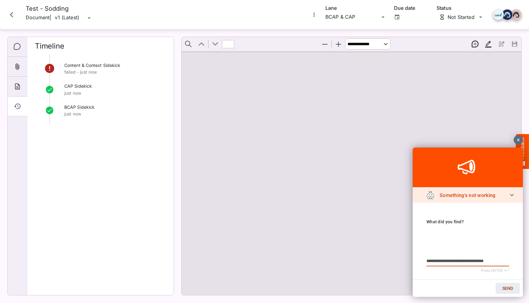
type textarea "**********"
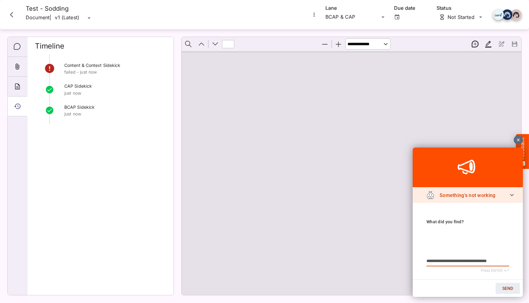
type textarea "**********"
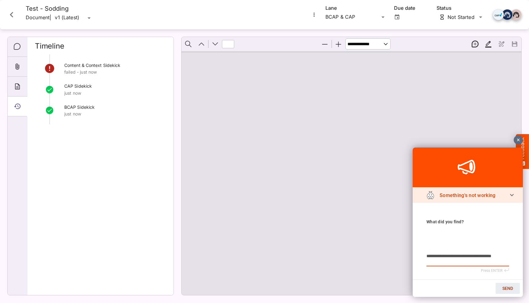
type textarea "**********"
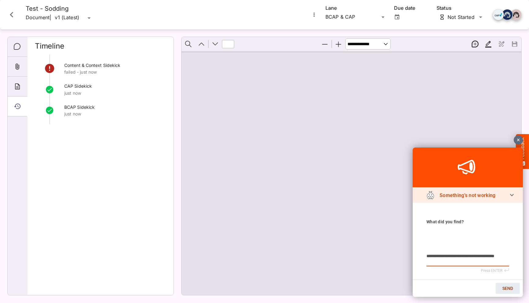
type textarea "**********"
click at [505, 288] on span "SEND" at bounding box center [507, 288] width 11 height 5
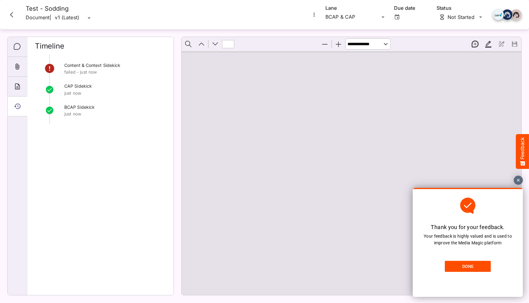
click at [519, 180] on div at bounding box center [517, 180] width 9 height 9
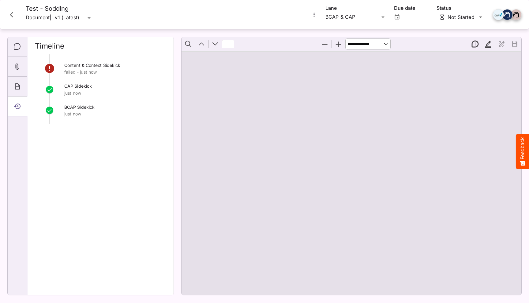
click at [129, 158] on div "Content & Context Sidekick failed - just now CAP Sidekick just now BCAP Sidekic…" at bounding box center [100, 172] width 131 height 236
click at [9, 10] on icon "Close card" at bounding box center [11, 14] width 11 height 11
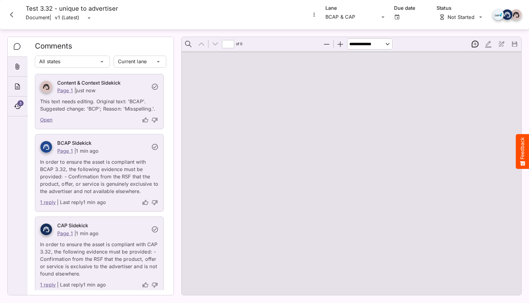
type input "*"
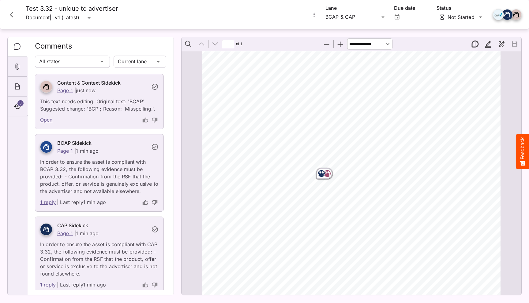
scroll to position [81, 0]
click at [325, 175] on rect "Page ⁨1⁩" at bounding box center [326, 172] width 7 height 7
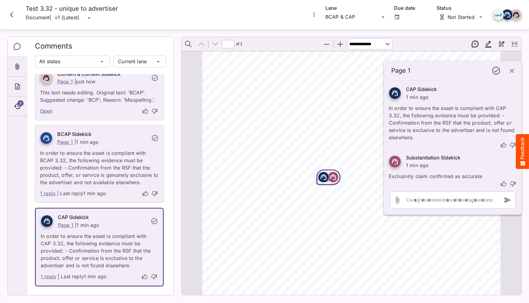
scroll to position [70, 0]
click at [50, 193] on link "1 reply" at bounding box center [48, 194] width 16 height 8
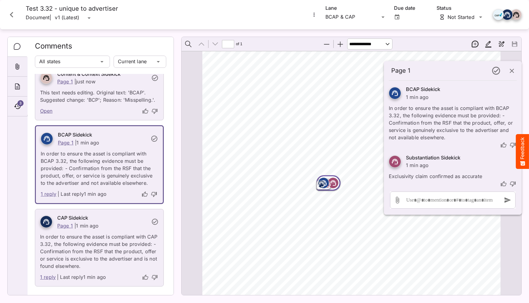
scroll to position [3, 0]
click at [415, 181] on div at bounding box center [453, 184] width 128 height 8
click at [511, 73] on icon "button" at bounding box center [511, 70] width 7 height 7
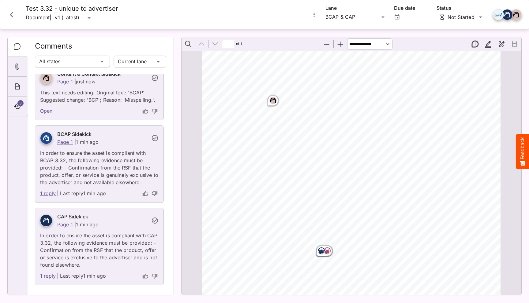
click at [276, 99] on rect "Page ⁨1⁩" at bounding box center [272, 100] width 7 height 7
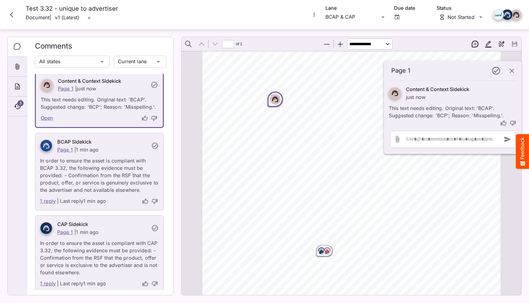
scroll to position [0, 0]
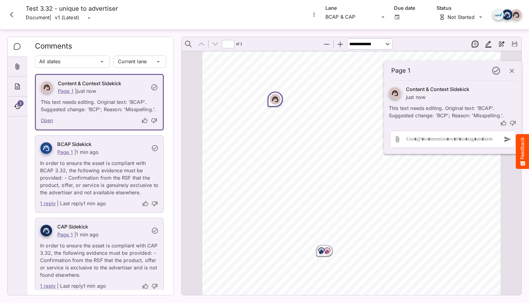
click at [322, 123] on div "ADVERTISER: Grain & Grit Hardware VERSION: BCAP 3. 3 2 DURATION: 30 seconds DAT…" at bounding box center [353, 265] width 303 height 429
click at [513, 70] on icon "button" at bounding box center [511, 70] width 7 height 7
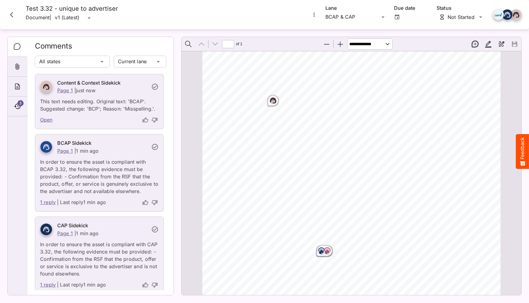
click at [340, 138] on div "ADVERTISER: Grain & Grit Hardware VERSION: BCAP 3. 3 2 DURATION: 30 seconds DAT…" at bounding box center [353, 265] width 303 height 429
click at [154, 120] on icon "thumb-down" at bounding box center [154, 120] width 6 height 6
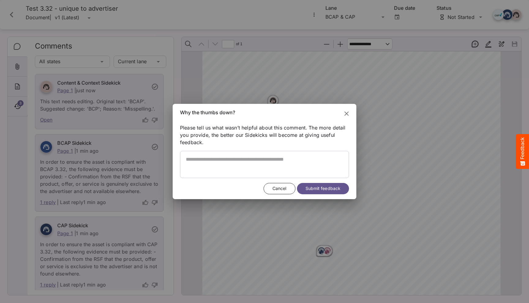
click at [347, 113] on icon "Close" at bounding box center [346, 114] width 4 height 4
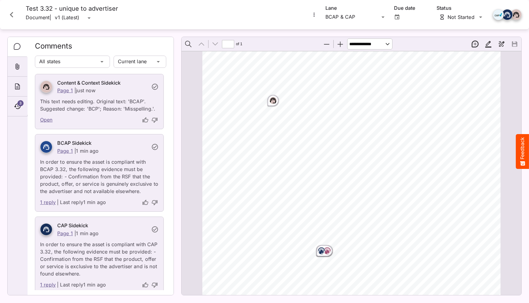
click at [10, 16] on icon "Close card" at bounding box center [11, 14] width 11 height 11
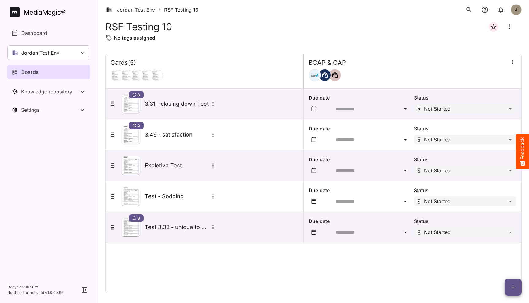
click at [193, 292] on div "Cards ( 5 ) BCAP & CAP 3 3.31 - closing down Test Due date Status Not Started 2…" at bounding box center [313, 174] width 416 height 240
click at [266, 271] on div "Cards ( 5 ) BCAP & CAP 3 3.31 - closing down Test Due date Status Not Started 2…" at bounding box center [313, 174] width 416 height 240
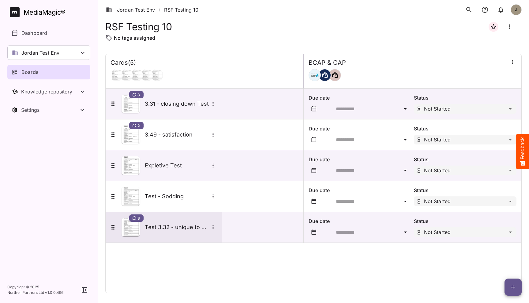
click at [181, 229] on h5 "Test 3.32 - unique to advertiser" at bounding box center [177, 227] width 64 height 7
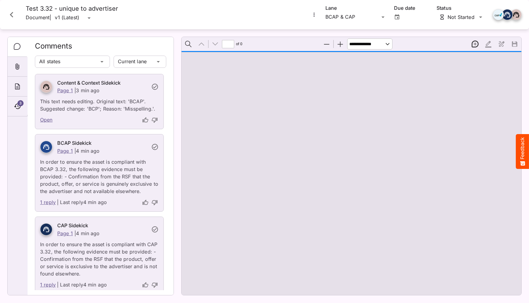
type input "*"
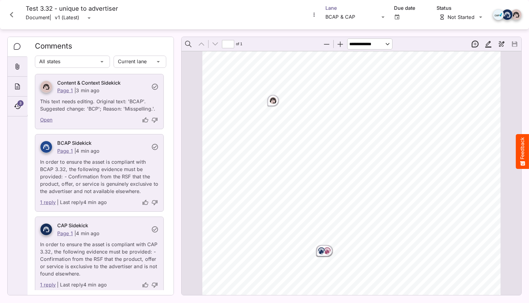
click at [381, 18] on div "Jordan Test Env / RSF Testing 10 J MediaMagic ® Dashboard Jordan Test Env BYOD …" at bounding box center [264, 150] width 529 height 301
click at [361, 189] on div "ADVERTISER: Grain & Grit Hardware VERSION: BCAP 3. 3 2 DURATION: 30 seconds DAT…" at bounding box center [353, 265] width 303 height 429
click at [16, 15] on icon "Close card" at bounding box center [11, 14] width 11 height 11
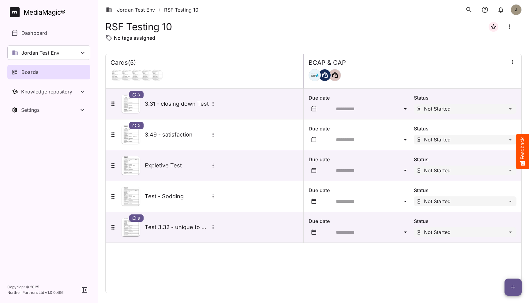
click at [512, 288] on icon "button" at bounding box center [512, 287] width 7 height 7
click at [507, 247] on p "Add new card" at bounding box center [497, 248] width 33 height 7
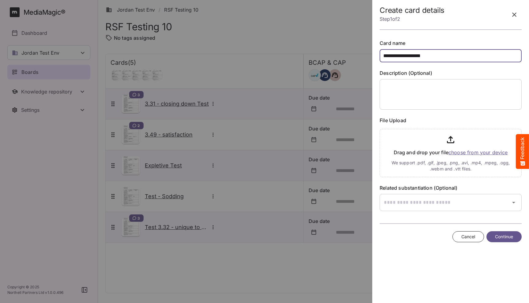
type input "**********"
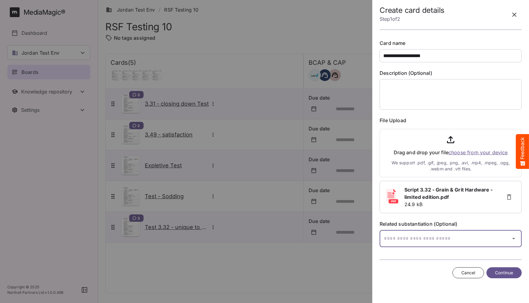
click at [400, 235] on input "text" at bounding box center [442, 238] width 127 height 17
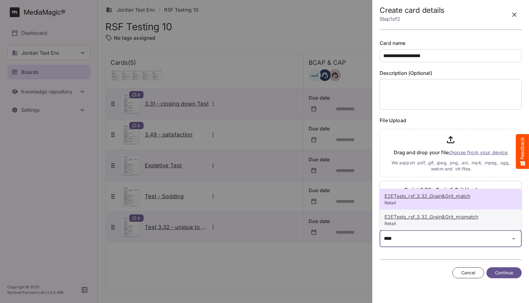
type input "****"
click at [429, 220] on p "E2ETests_rsf_3.32_Grain&Grit_mismatch" at bounding box center [450, 217] width 132 height 7
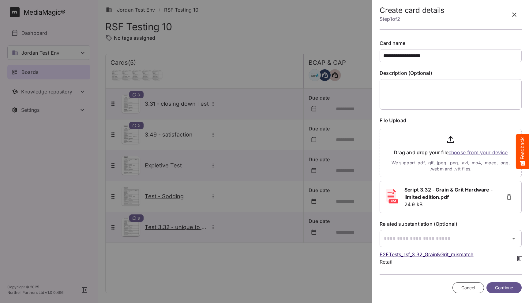
click at [510, 286] on span "Continue" at bounding box center [504, 289] width 18 height 8
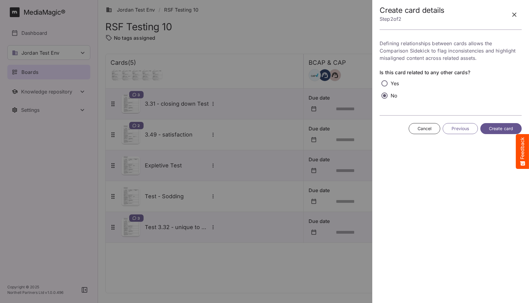
click at [497, 133] on button "Create card" at bounding box center [500, 128] width 41 height 11
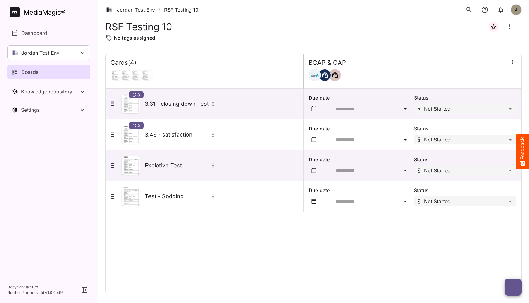
click at [141, 9] on link "Jordan Test Env" at bounding box center [130, 9] width 49 height 7
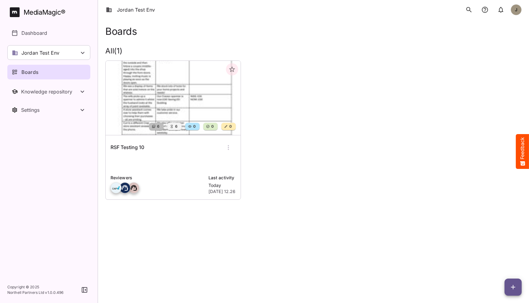
click at [174, 158] on p at bounding box center [172, 164] width 125 height 12
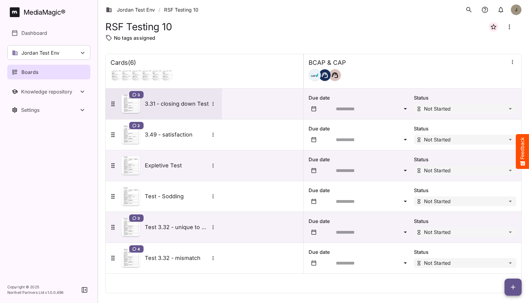
click at [214, 105] on icon "More options for 3.31 - closing down Test" at bounding box center [213, 104] width 6 height 6
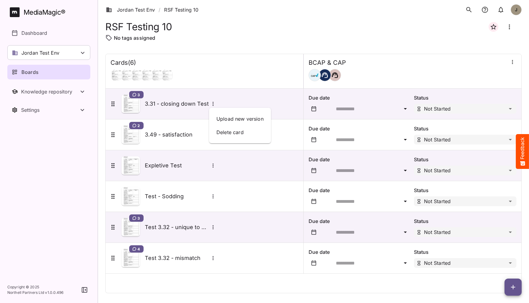
click at [211, 102] on div at bounding box center [264, 151] width 529 height 303
click at [73, 50] on div "Jordan Test Env" at bounding box center [48, 52] width 83 height 15
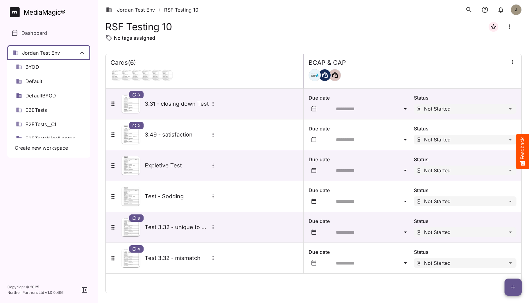
click at [73, 50] on div at bounding box center [264, 151] width 529 height 303
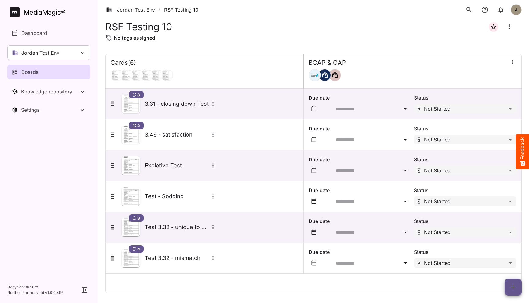
click at [140, 10] on link "Jordan Test Env" at bounding box center [130, 9] width 49 height 7
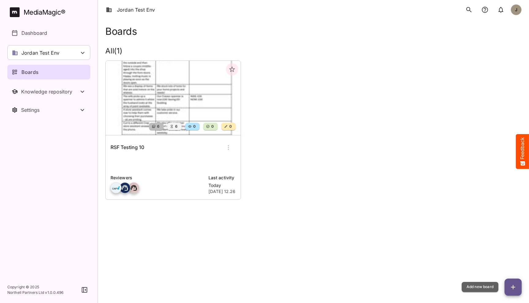
click at [511, 288] on icon "button" at bounding box center [512, 287] width 7 height 7
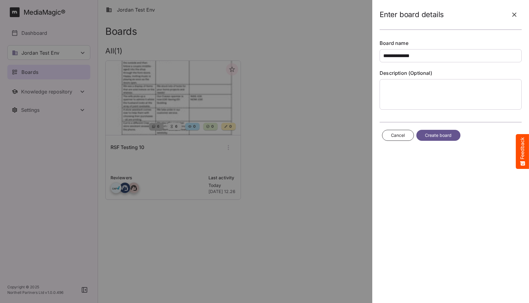
type input "**********"
click at [440, 137] on span "Create board" at bounding box center [438, 136] width 27 height 8
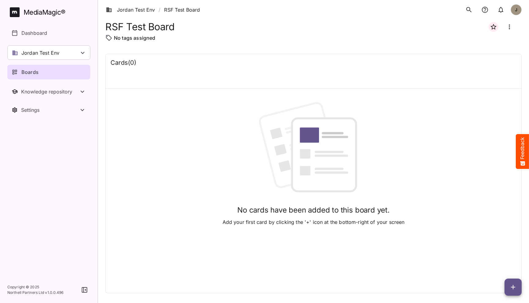
click at [509, 284] on button "button" at bounding box center [512, 287] width 17 height 17
click at [501, 261] on p "Add new lane" at bounding box center [497, 261] width 33 height 7
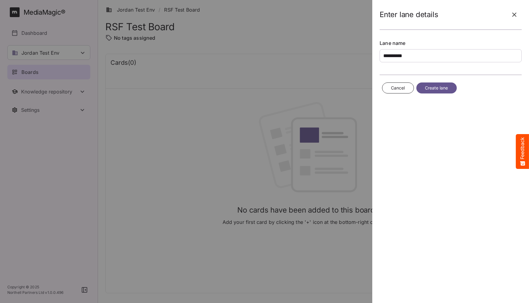
type input "**********"
click at [439, 90] on span "Create lane" at bounding box center [436, 88] width 23 height 8
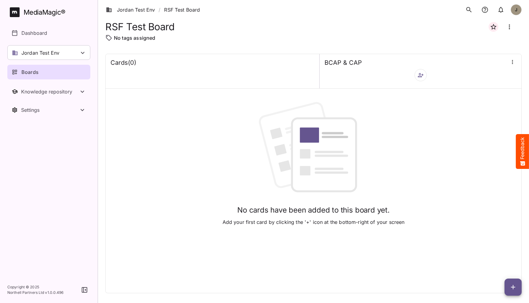
click at [418, 79] on button "button" at bounding box center [420, 75] width 12 height 12
click at [435, 105] on p "Add new sidekick(s)" at bounding box center [446, 105] width 48 height 7
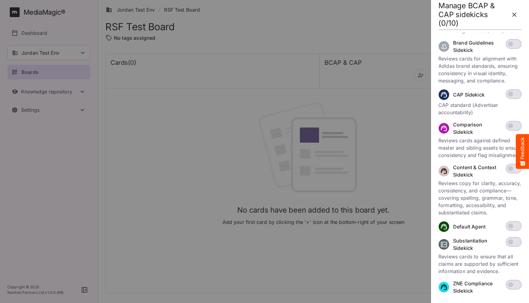
scroll to position [177, 0]
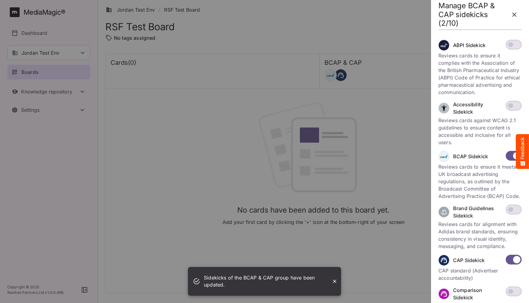
click at [514, 14] on icon "button" at bounding box center [514, 15] width 4 height 4
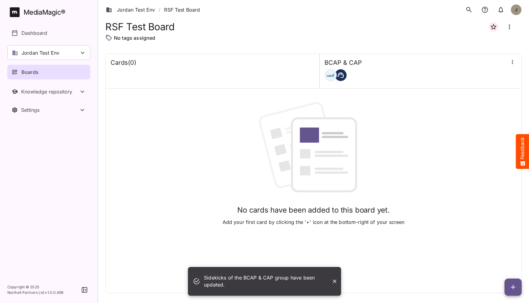
click at [293, 179] on img at bounding box center [313, 151] width 119 height 98
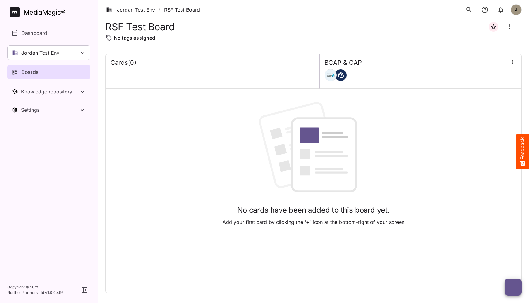
click at [267, 167] on img at bounding box center [313, 151] width 119 height 98
click at [50, 90] on div "Knowledge repository" at bounding box center [50, 92] width 58 height 6
click at [46, 127] on p "Substantiation" at bounding box center [37, 124] width 33 height 7
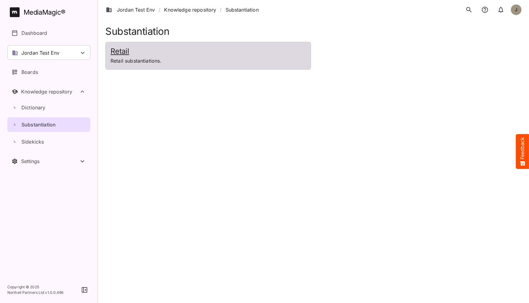
click at [184, 62] on p "Retail substantiations." at bounding box center [207, 60] width 195 height 7
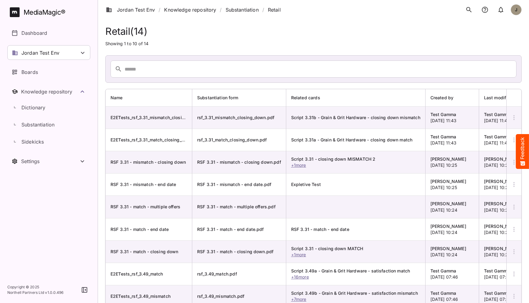
scroll to position [45, 0]
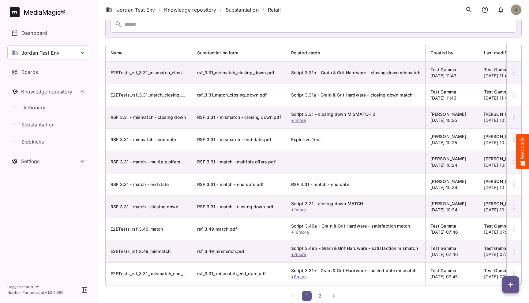
click at [322, 296] on span "2" at bounding box center [320, 296] width 6 height 5
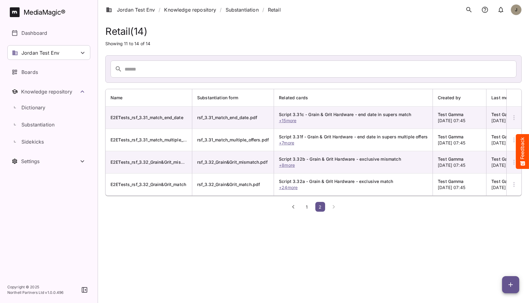
scroll to position [0, 0]
click at [306, 209] on span "1" at bounding box center [306, 207] width 6 height 5
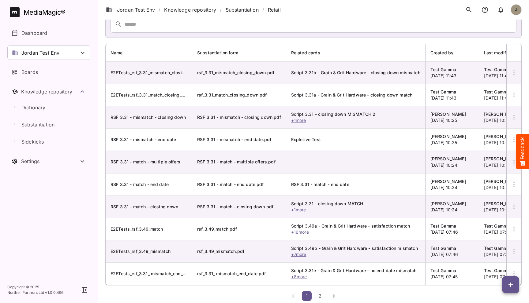
scroll to position [0, 24]
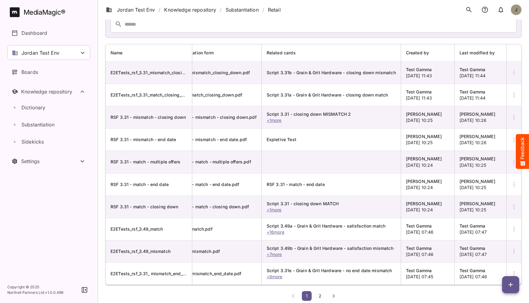
click at [510, 138] on button "button" at bounding box center [513, 139] width 15 height 15
click at [493, 181] on p "Delete Substantiation" at bounding box center [488, 184] width 50 height 7
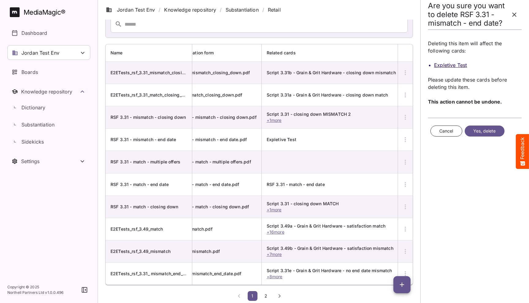
click at [489, 133] on span "Yes, delete" at bounding box center [484, 132] width 23 height 8
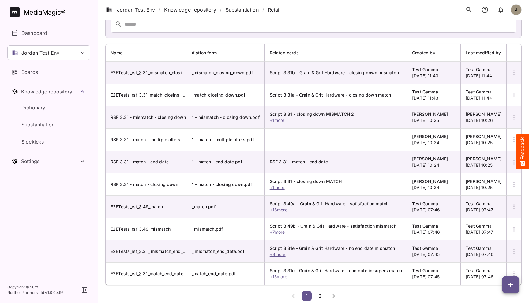
scroll to position [0, 28]
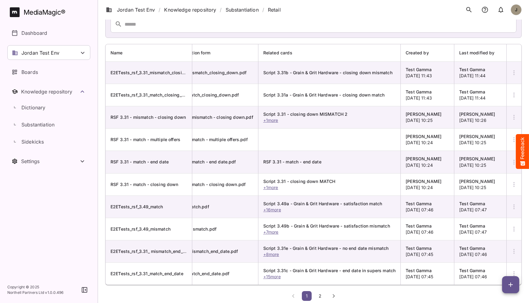
click at [321, 300] on button "2" at bounding box center [320, 297] width 10 height 10
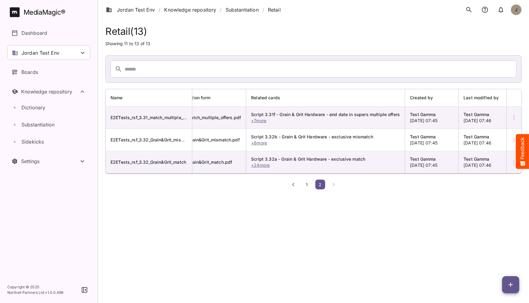
scroll to position [0, 0]
click at [307, 185] on span "1" at bounding box center [306, 184] width 6 height 5
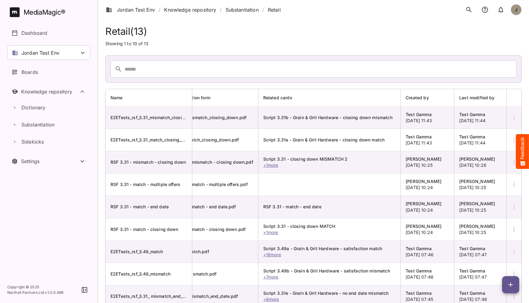
click at [508, 162] on button "button" at bounding box center [513, 162] width 15 height 15
click at [508, 162] on div at bounding box center [264, 151] width 529 height 303
click at [510, 184] on icon "button" at bounding box center [513, 184] width 7 height 7
click at [357, 185] on div at bounding box center [264, 151] width 529 height 303
click at [513, 185] on icon "button" at bounding box center [513, 184] width 1 height 5
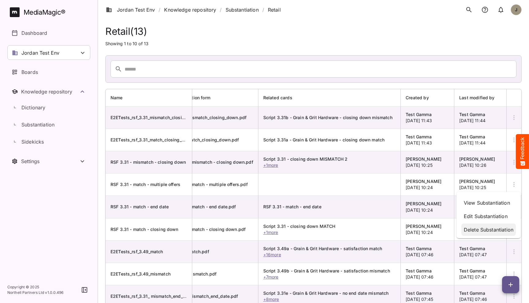
click at [479, 230] on p "Delete Substantiation" at bounding box center [488, 229] width 50 height 7
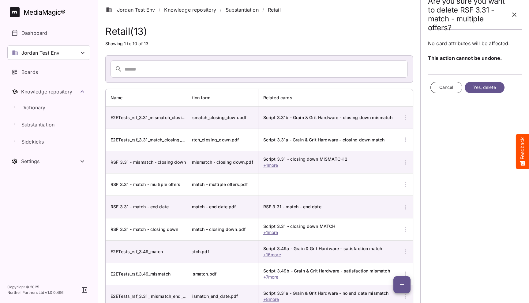
click at [479, 86] on span "Yes, delete" at bounding box center [484, 88] width 23 height 8
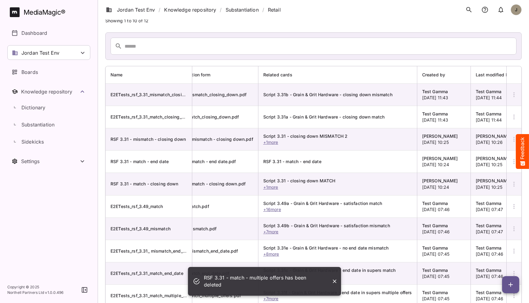
scroll to position [23, 0]
click at [333, 281] on icon "Close" at bounding box center [334, 282] width 6 height 6
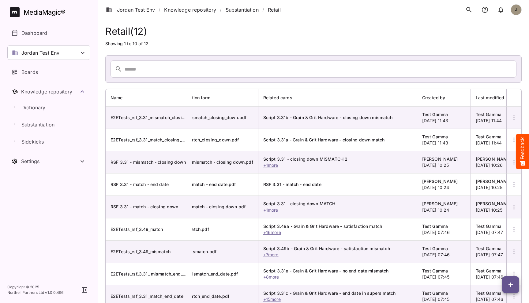
scroll to position [0, 0]
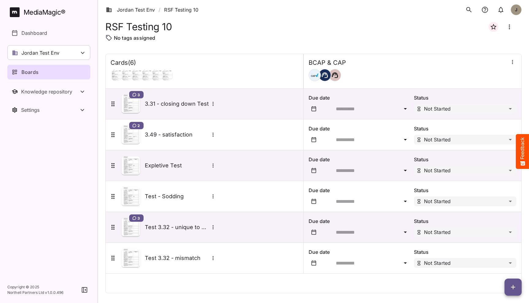
click at [299, 15] on div "Jordan Test Env / RSF Testing 10 J" at bounding box center [313, 10] width 431 height 20
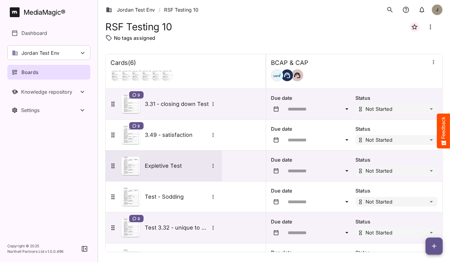
scroll to position [27, 0]
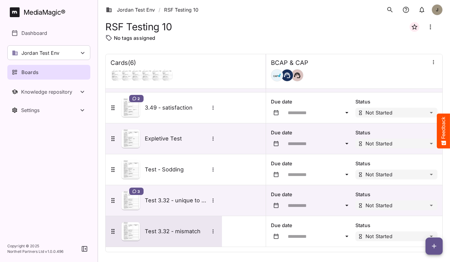
click at [190, 231] on h5 "Test 3.32 - mismatch" at bounding box center [177, 231] width 64 height 7
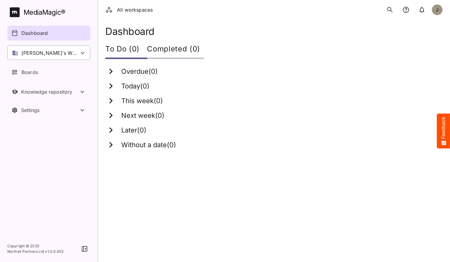
click at [73, 56] on div "[PERSON_NAME]'s Workspace" at bounding box center [48, 52] width 83 height 15
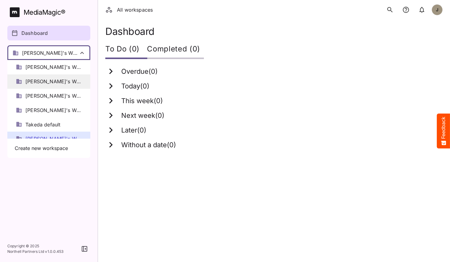
click at [56, 84] on span "[PERSON_NAME]'s Workspace" at bounding box center [53, 81] width 56 height 7
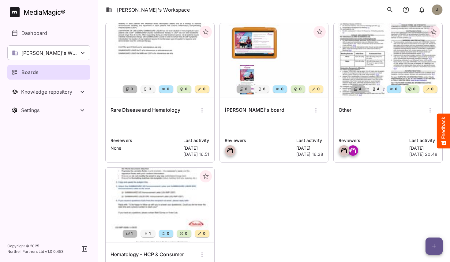
scroll to position [38, 0]
click at [388, 121] on p at bounding box center [387, 126] width 99 height 12
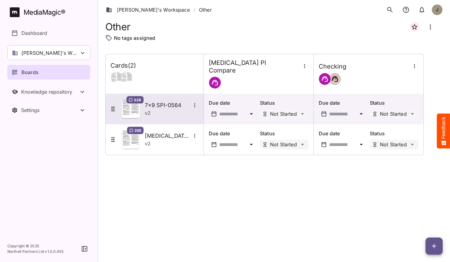
click at [158, 102] on h5 "7x9 SPI-0564" at bounding box center [168, 105] width 46 height 7
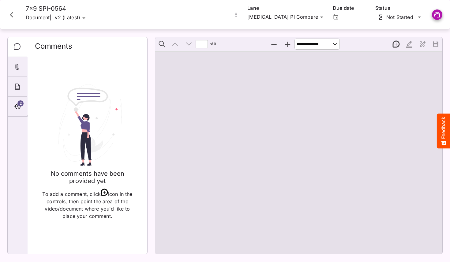
type input "*"
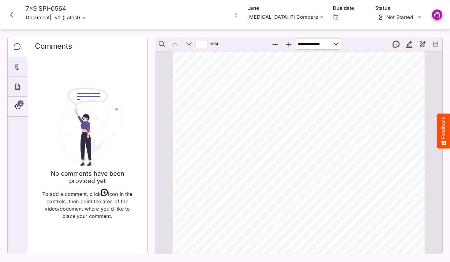
click at [17, 103] on icon "Timeline" at bounding box center [17, 106] width 7 height 7
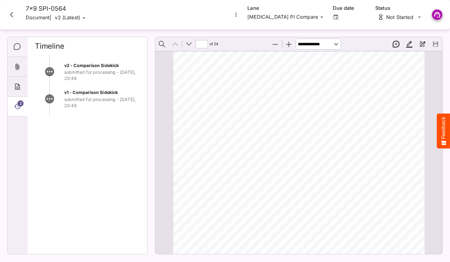
click at [16, 45] on icon "Comments" at bounding box center [17, 46] width 7 height 7
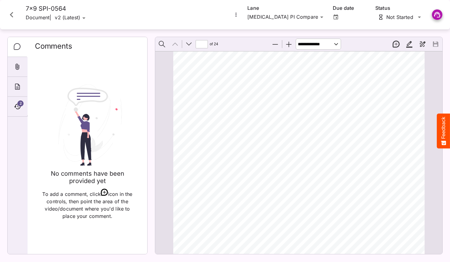
click at [13, 16] on icon "Close card" at bounding box center [11, 14] width 11 height 11
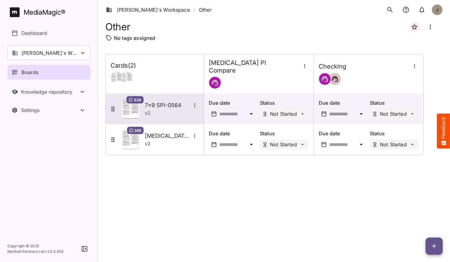
click at [175, 110] on div "v 2" at bounding box center [172, 112] width 54 height 7
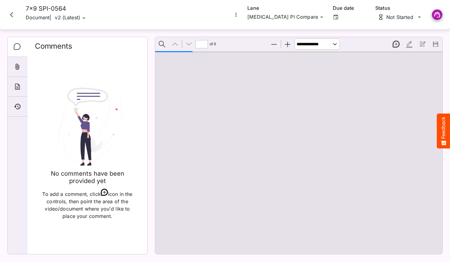
scroll to position [3, 0]
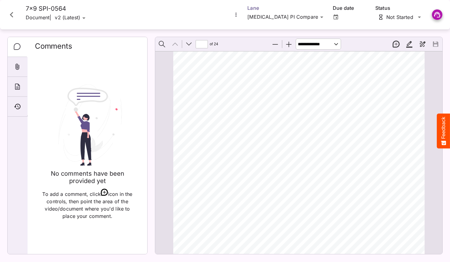
click at [275, 17] on div "[PERSON_NAME]'s Workspace / Other J MediaMagic ® Dashboard Elizabeth's Workspac…" at bounding box center [225, 129] width 450 height 259
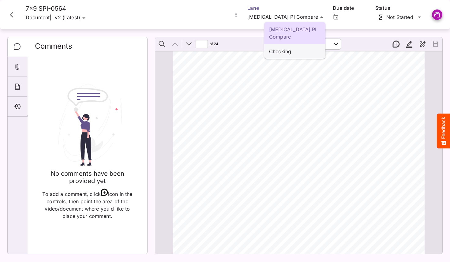
click at [289, 48] on p "Checking" at bounding box center [294, 51] width 51 height 7
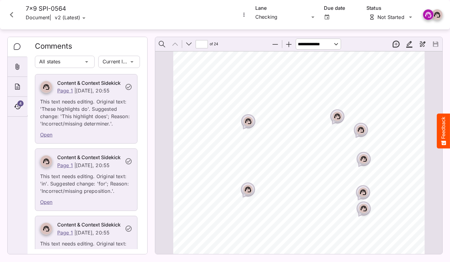
click at [250, 124] on icon "Page ⁨1⁩" at bounding box center [248, 121] width 6 height 6
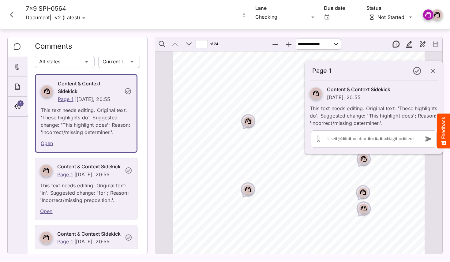
click at [241, 12] on icon "More options for 7x9 SPI-0564" at bounding box center [244, 15] width 6 height 6
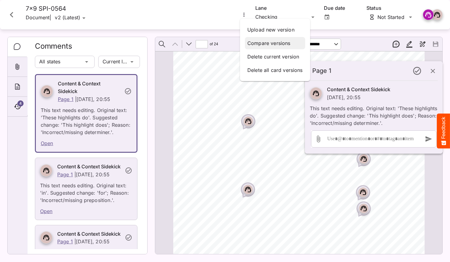
click at [253, 43] on p "Compare versions" at bounding box center [274, 42] width 55 height 7
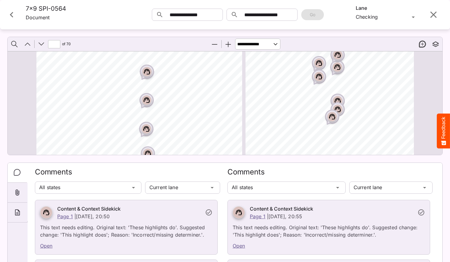
scroll to position [695, 0]
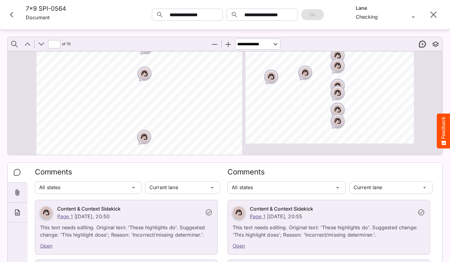
type input "*"
click at [10, 17] on icon "Close card" at bounding box center [11, 14] width 11 height 11
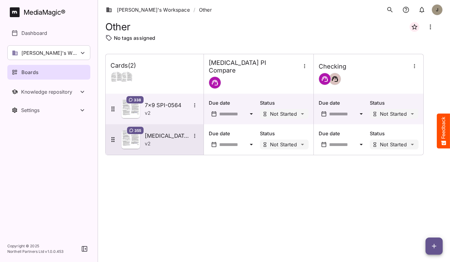
click at [170, 140] on div "v 2" at bounding box center [172, 143] width 54 height 7
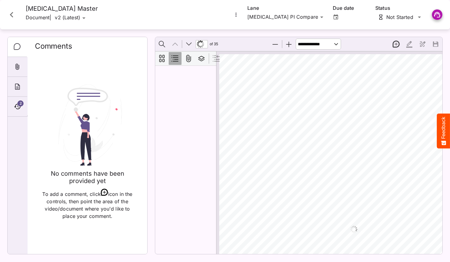
scroll to position [3, 0]
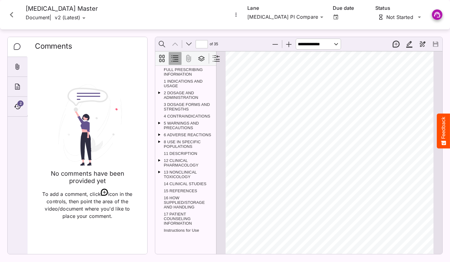
click at [240, 11] on div at bounding box center [236, 15] width 8 height 8
click at [239, 16] on icon "More options for Vonvendi Master" at bounding box center [236, 15] width 6 height 6
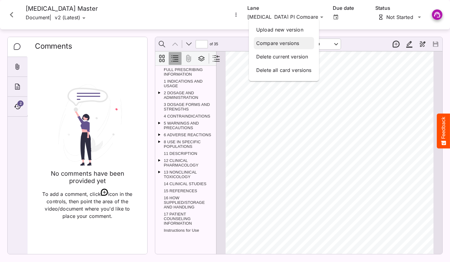
click at [262, 41] on p "Compare versions" at bounding box center [283, 42] width 55 height 7
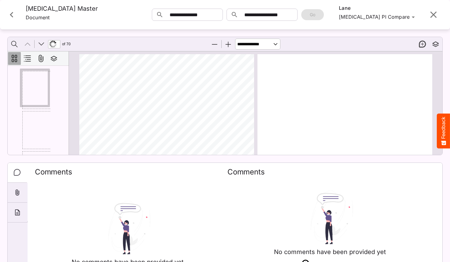
scroll to position [3, 0]
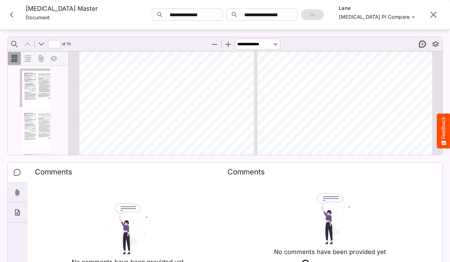
click at [161, 127] on span "-----------------------" at bounding box center [155, 126] width 18 height 2
type input "*"
click at [10, 12] on icon "Close card" at bounding box center [11, 14] width 11 height 11
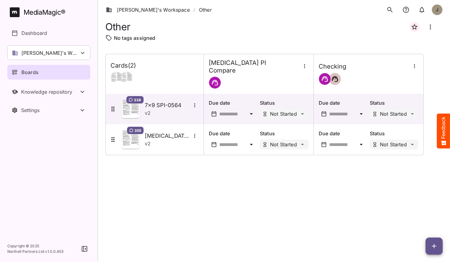
click at [174, 204] on div "Cards ( 2 ) Vonvendi PI Compare Checking 338 7x9 SPI-0564 v 2 Due date Status N…" at bounding box center [273, 153] width 337 height 198
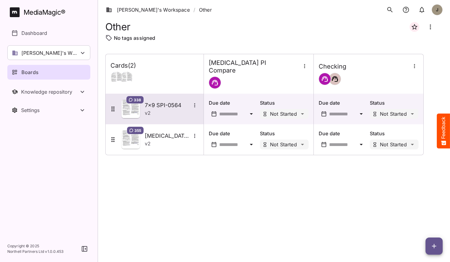
click at [171, 102] on h5 "7x9 SPI-0564" at bounding box center [168, 105] width 46 height 7
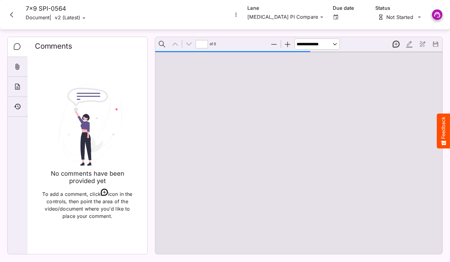
type input "*"
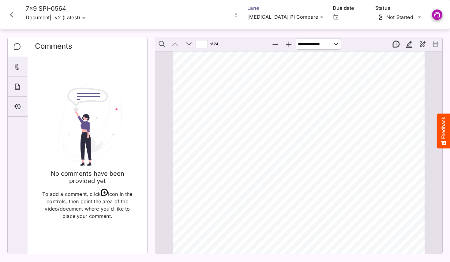
click at [281, 17] on div "Elizabeth's Workspace / Other J MediaMagic ® Dashboard Elizabeth's Workspace Ca…" at bounding box center [225, 129] width 450 height 259
click at [18, 106] on icon "Timeline" at bounding box center [17, 106] width 7 height 7
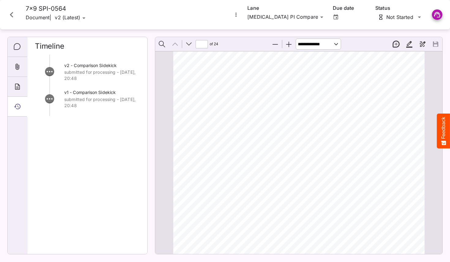
click at [88, 83] on div "v2 - Comparison Sidekick submitted for processing - Yesterday, 20:48" at bounding box center [87, 75] width 105 height 27
click at [79, 72] on p "submitted for processing - Yesterday, 20:48" at bounding box center [102, 75] width 76 height 12
click at [15, 45] on icon "Comments" at bounding box center [17, 46] width 7 height 7
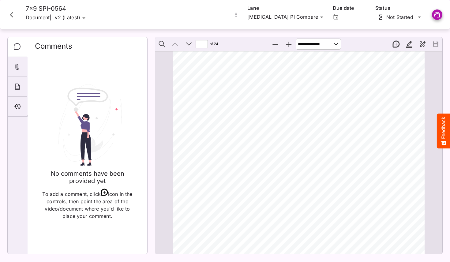
click at [10, 15] on icon "Close card" at bounding box center [11, 14] width 11 height 11
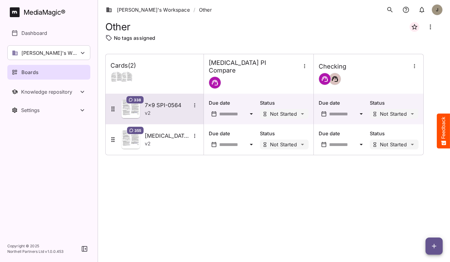
click at [159, 102] on h5 "7x9 SPI-0564" at bounding box center [168, 105] width 46 height 7
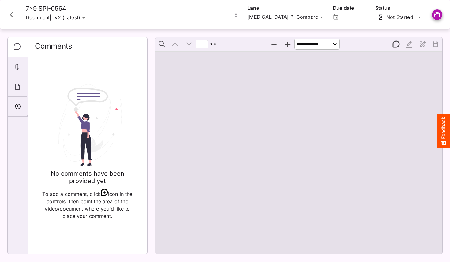
type input "*"
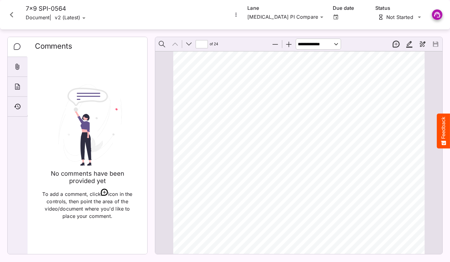
click at [239, 16] on icon "More options for 7x9 SPI-0564" at bounding box center [236, 15] width 6 height 6
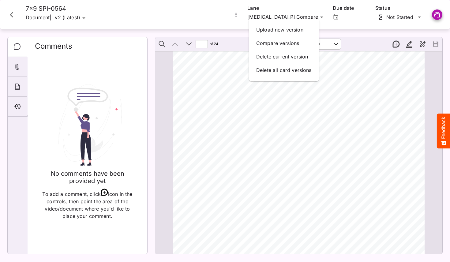
click at [201, 69] on div at bounding box center [225, 131] width 450 height 262
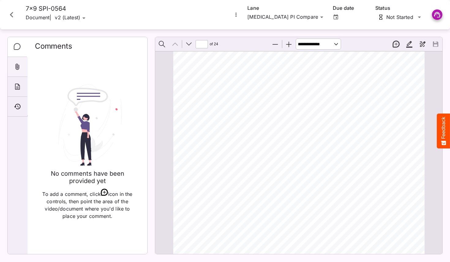
click at [12, 65] on div "Attachments" at bounding box center [18, 67] width 20 height 20
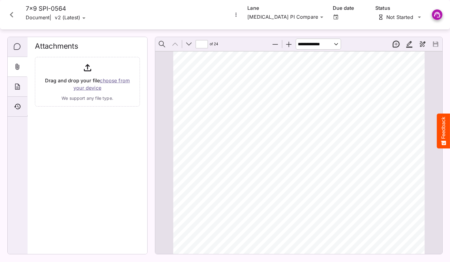
click at [17, 92] on div "About" at bounding box center [18, 87] width 20 height 20
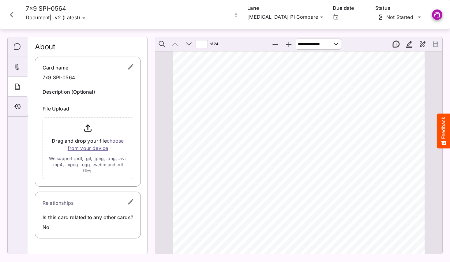
click at [10, 10] on icon "Close card" at bounding box center [11, 14] width 11 height 11
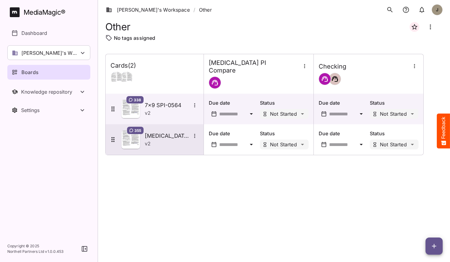
click at [177, 140] on div "v 2" at bounding box center [172, 143] width 54 height 7
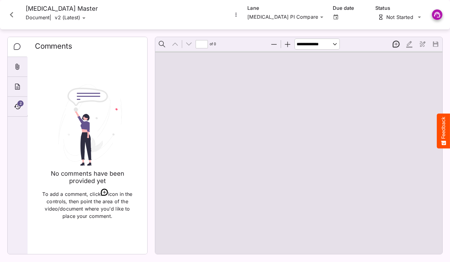
type input "*"
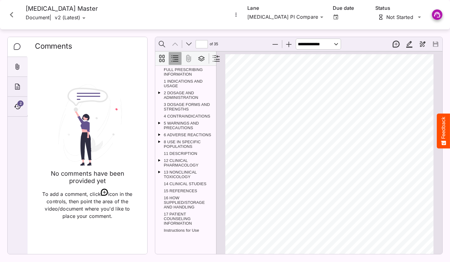
click at [14, 67] on icon "Attachments" at bounding box center [17, 66] width 7 height 7
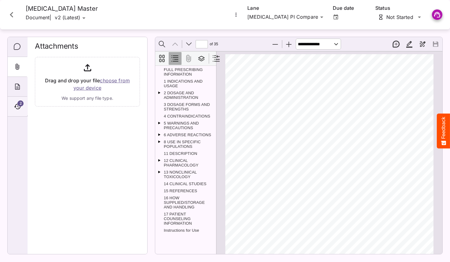
click at [18, 99] on div "2" at bounding box center [18, 107] width 20 height 20
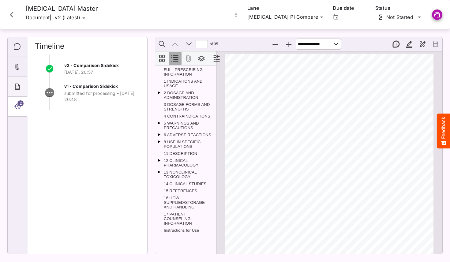
click at [18, 91] on div "About" at bounding box center [18, 87] width 20 height 20
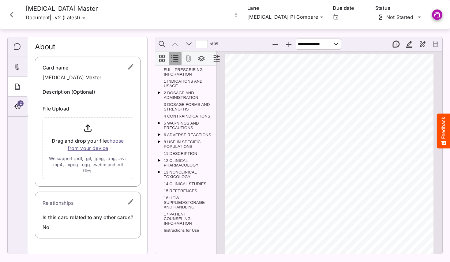
click at [107, 218] on label "Is this card related to any other cards?" at bounding box center [88, 217] width 91 height 7
click at [130, 202] on icon "button" at bounding box center [131, 202] width 6 height 6
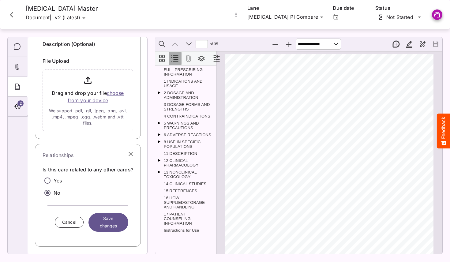
click at [131, 153] on icon "button" at bounding box center [130, 153] width 7 height 7
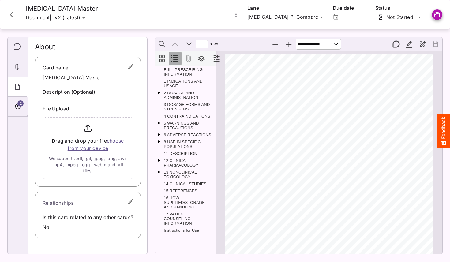
click at [7, 13] on icon "Close card" at bounding box center [11, 14] width 11 height 11
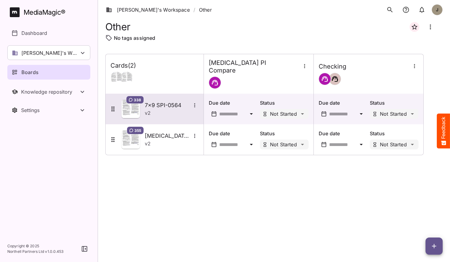
click at [156, 109] on div "v 2" at bounding box center [172, 112] width 54 height 7
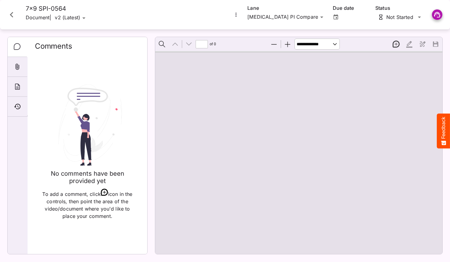
type input "*"
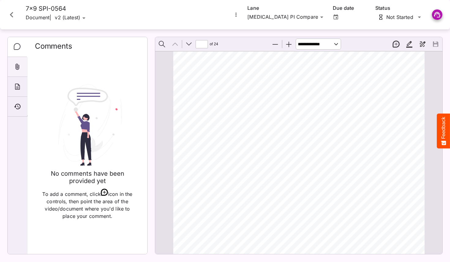
click at [17, 71] on div "Attachments" at bounding box center [18, 67] width 20 height 20
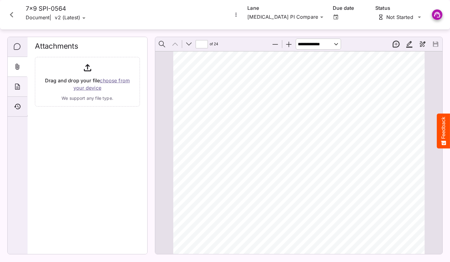
click at [19, 85] on icon "About" at bounding box center [17, 87] width 5 height 6
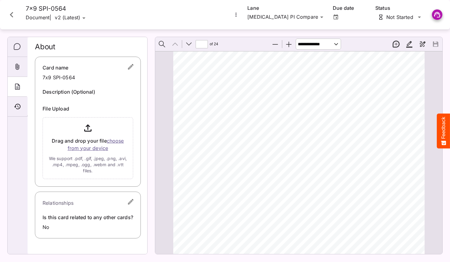
click at [44, 223] on p "No" at bounding box center [88, 226] width 91 height 7
click at [132, 202] on icon "button" at bounding box center [131, 202] width 6 height 6
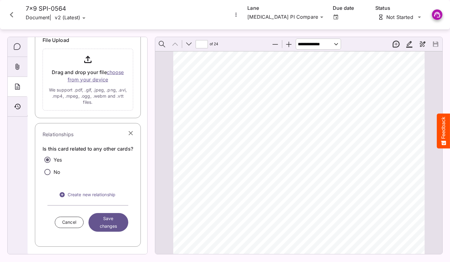
click at [94, 195] on span "Create new relationship" at bounding box center [87, 195] width 73 height 8
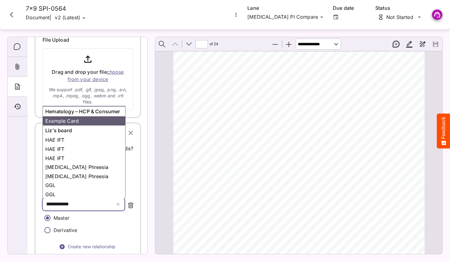
click at [98, 201] on span "**********" at bounding box center [75, 203] width 59 height 7
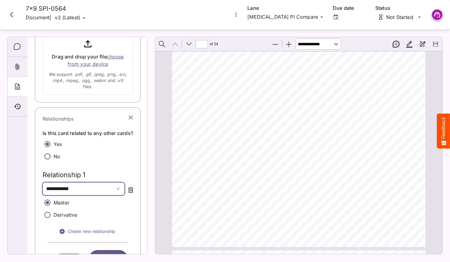
scroll to position [98, 0]
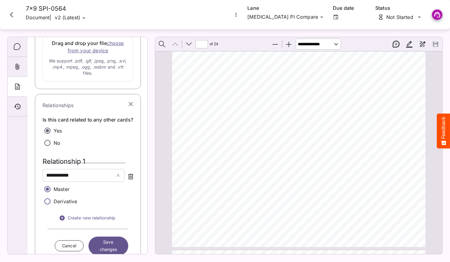
click at [112, 175] on tags "**********" at bounding box center [84, 175] width 82 height 13
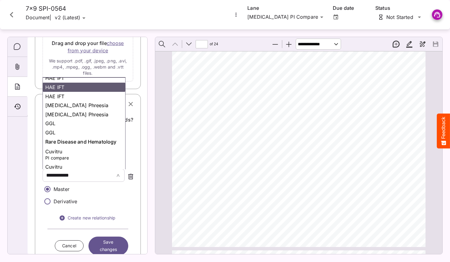
scroll to position [111, 0]
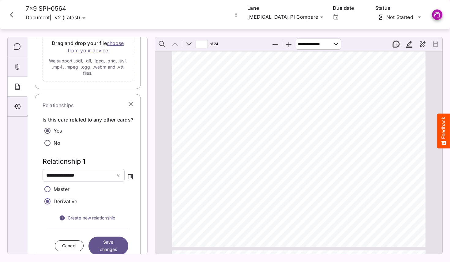
click at [112, 245] on span "Save changes" at bounding box center [108, 245] width 23 height 15
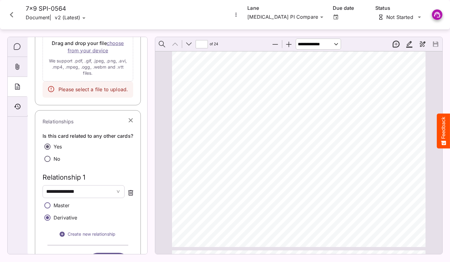
scroll to position [137, 0]
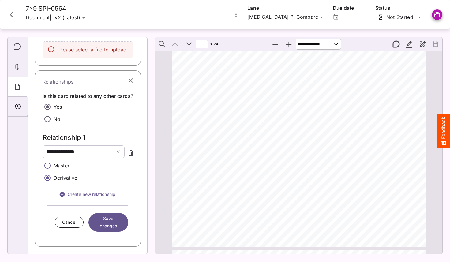
click at [111, 223] on span "Save changes" at bounding box center [108, 222] width 23 height 15
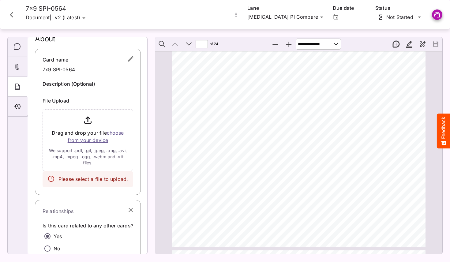
scroll to position [8, 0]
click at [20, 60] on div "Attachments" at bounding box center [18, 67] width 20 height 20
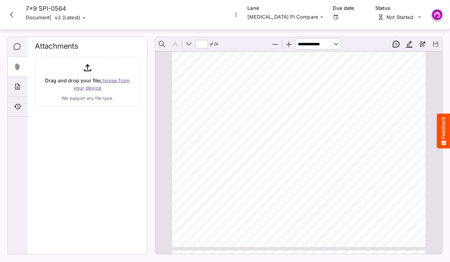
click at [15, 47] on icon "Comments" at bounding box center [17, 46] width 7 height 7
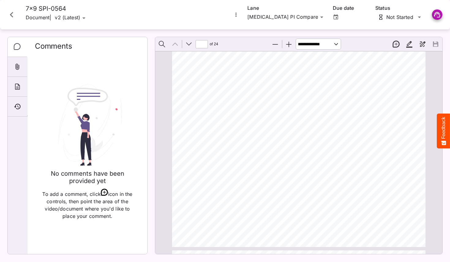
click at [9, 13] on icon "Close card" at bounding box center [11, 14] width 11 height 11
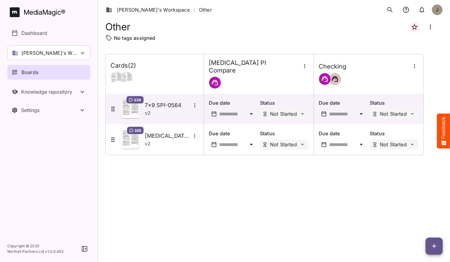
click at [177, 173] on div "Cards ( 2 ) Vonvendi PI Compare Checking 338 7x9 SPI-0564 v 2 Due date Status N…" at bounding box center [273, 153] width 337 height 198
click at [203, 212] on div "Cards ( 2 ) Vonvendi PI Compare Checking 338 7x9 SPI-0564 v 2 Due date Status N…" at bounding box center [273, 153] width 337 height 198
click at [143, 5] on ol "Elizabeth's Workspace / Other" at bounding box center [160, 9] width 110 height 17
click at [143, 10] on link "Elizabeth's Workspace" at bounding box center [148, 9] width 84 height 7
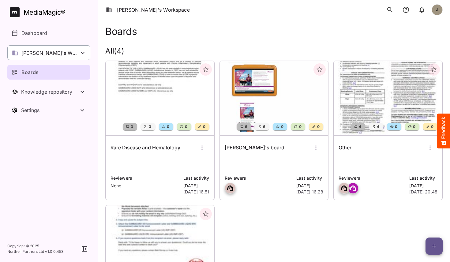
click at [57, 48] on div "Elizabeth's Workspace" at bounding box center [48, 52] width 83 height 15
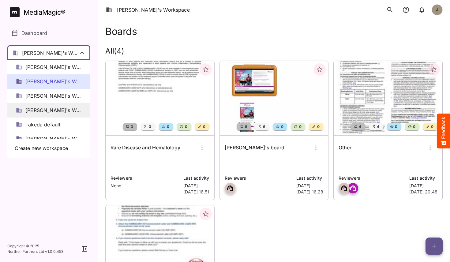
scroll to position [8, 0]
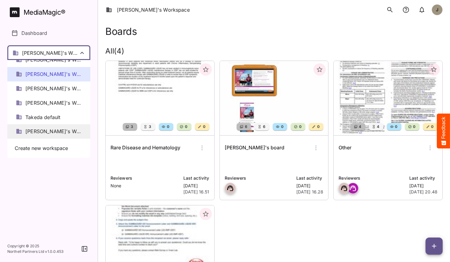
click at [43, 130] on span "Tim's Workspace" at bounding box center [53, 131] width 56 height 7
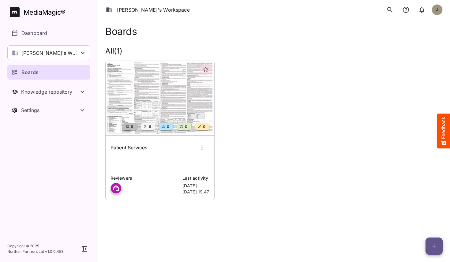
click at [143, 149] on h6 "Patient Services" at bounding box center [128, 148] width 37 height 8
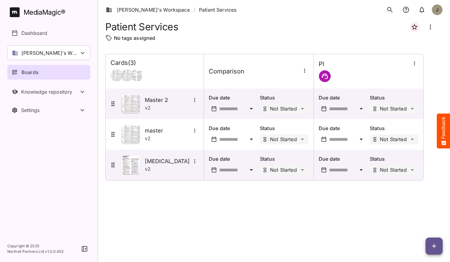
click at [176, 203] on div "Cards ( 3 ) Comparison PI Master 2 v 2 Due date Status Not Started Due date Sta…" at bounding box center [273, 153] width 337 height 198
click at [246, 201] on div "Cards ( 3 ) [GEOGRAPHIC_DATA] PI Master 2 v 2 Due date Status Not Started Due d…" at bounding box center [273, 153] width 337 height 198
click at [330, 237] on div "Cards ( 3 ) [GEOGRAPHIC_DATA] PI Master 2 v 2 Due date Status Not Started Due d…" at bounding box center [273, 153] width 337 height 198
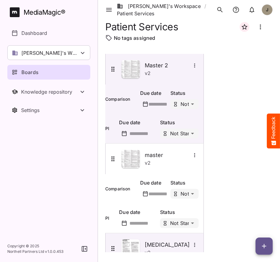
click at [250, 202] on table "Cards ( 3 ) [GEOGRAPHIC_DATA] PI Master 2 v 2 Due date Status Not Started Due d…" at bounding box center [264, 189] width 318 height 270
click at [269, 244] on span "button" at bounding box center [263, 245] width 17 height 7
click at [255, 219] on p "Add new lane" at bounding box center [248, 220] width 33 height 7
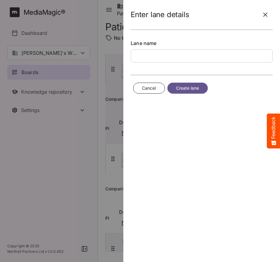
click at [79, 219] on div at bounding box center [140, 131] width 280 height 262
click at [266, 18] on button "button" at bounding box center [265, 14] width 15 height 15
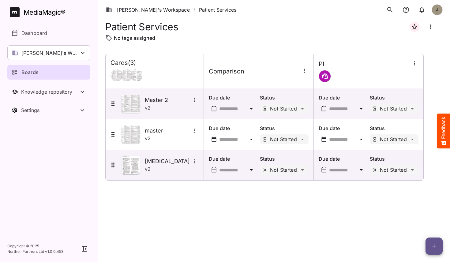
click at [434, 247] on icon "button" at bounding box center [433, 245] width 7 height 7
click at [429, 205] on p "Add new card" at bounding box center [418, 206] width 33 height 7
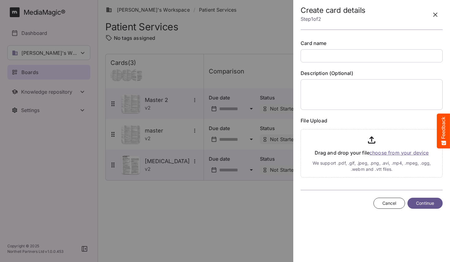
click at [385, 203] on span "Cancel" at bounding box center [389, 203] width 14 height 8
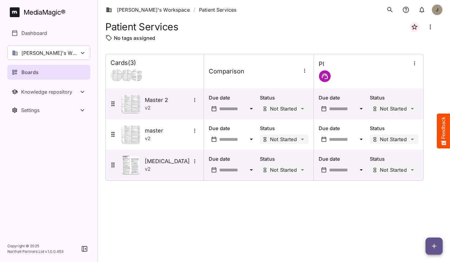
click at [433, 247] on icon "button" at bounding box center [433, 245] width 7 height 7
click at [420, 208] on p "Add new card" at bounding box center [418, 206] width 33 height 7
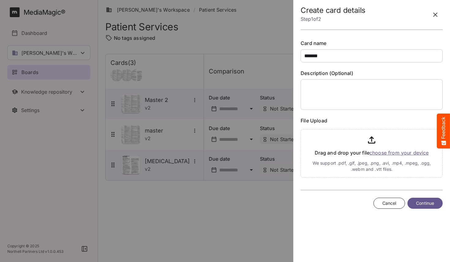
type input "*******"
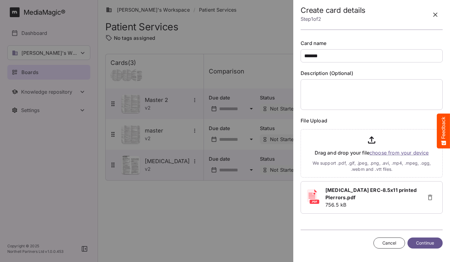
click at [428, 244] on span "Continue" at bounding box center [425, 243] width 18 height 8
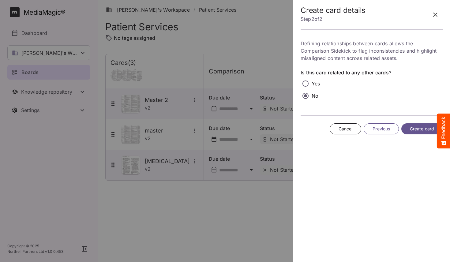
click at [411, 128] on span "Create card" at bounding box center [422, 129] width 24 height 8
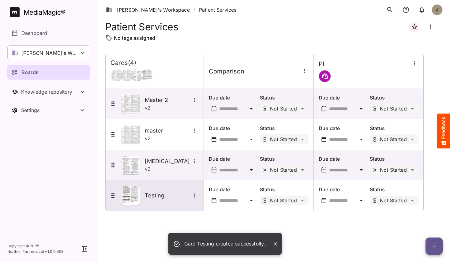
click at [195, 195] on icon "More options for Testing" at bounding box center [195, 195] width 6 height 6
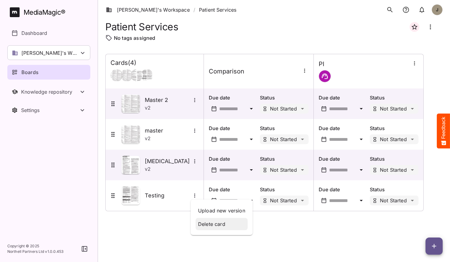
click at [210, 226] on p "Delete card" at bounding box center [221, 223] width 47 height 7
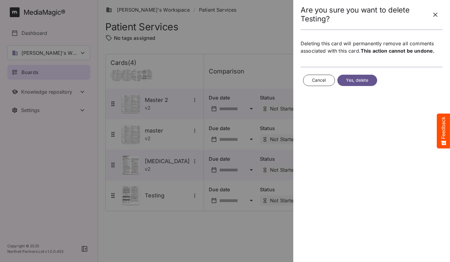
click at [363, 76] on button "Yes, delete" at bounding box center [357, 80] width 40 height 11
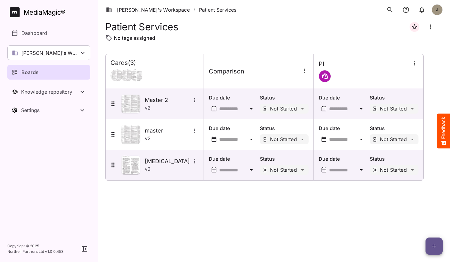
click at [322, 230] on div "Cards ( 3 ) Comparison PI Master 2 v 2 Due date Status Not Started Due date Sta…" at bounding box center [273, 153] width 337 height 198
click at [431, 244] on icon "button" at bounding box center [433, 245] width 7 height 7
click at [414, 208] on p "Add new card" at bounding box center [418, 206] width 33 height 7
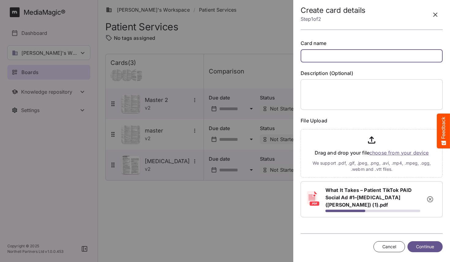
click at [358, 52] on input "text" at bounding box center [371, 55] width 142 height 13
type input "*********"
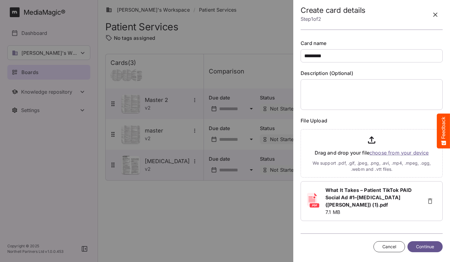
click at [425, 243] on span "Continue" at bounding box center [425, 247] width 18 height 8
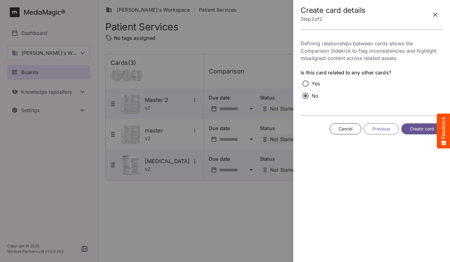
click at [419, 127] on span "Create card" at bounding box center [422, 129] width 24 height 8
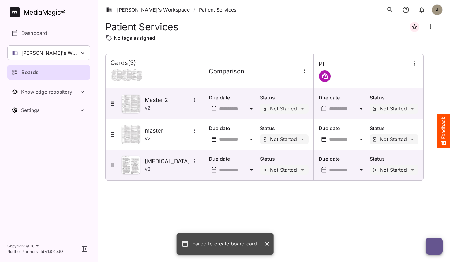
click at [266, 243] on icon "Close" at bounding box center [267, 244] width 4 height 4
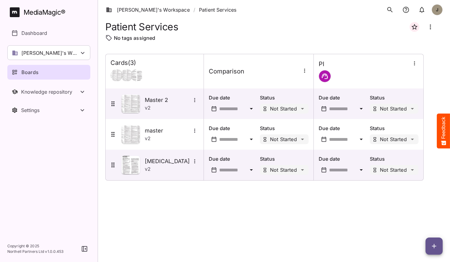
click at [438, 243] on span "button" at bounding box center [433, 245] width 17 height 7
click at [424, 206] on p "Add new card" at bounding box center [418, 206] width 33 height 7
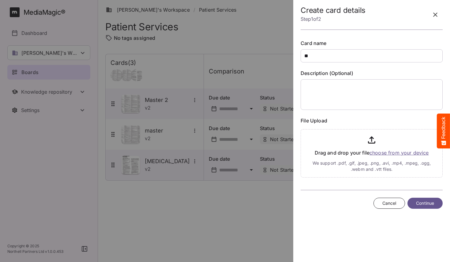
type input "*"
type input "*******"
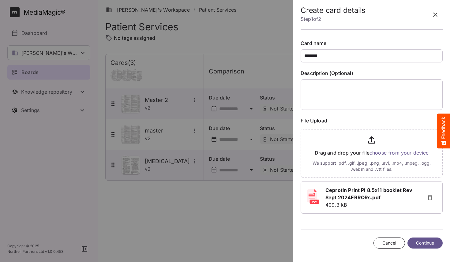
click at [427, 240] on span "Continue" at bounding box center [425, 243] width 18 height 8
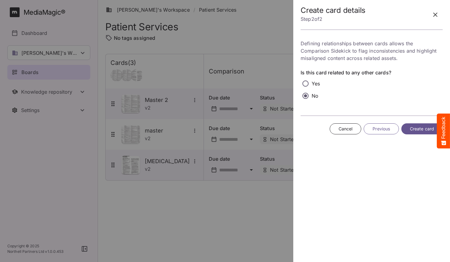
click at [421, 123] on button "Create card" at bounding box center [421, 128] width 41 height 11
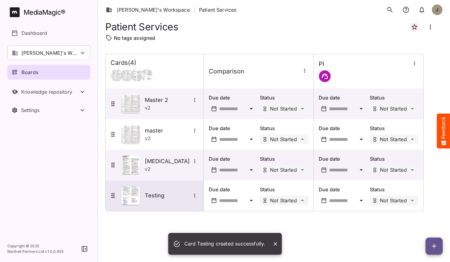
click at [196, 197] on icon "More options for Testing" at bounding box center [195, 195] width 6 height 6
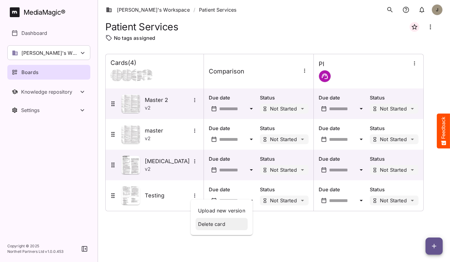
click at [211, 222] on p "Delete card" at bounding box center [221, 223] width 47 height 7
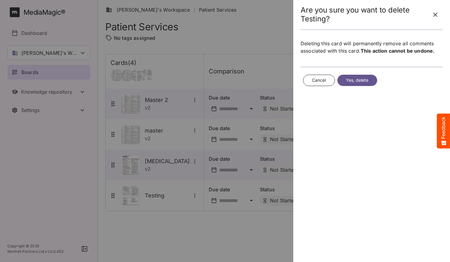
click at [362, 79] on span "Yes, delete" at bounding box center [357, 80] width 23 height 8
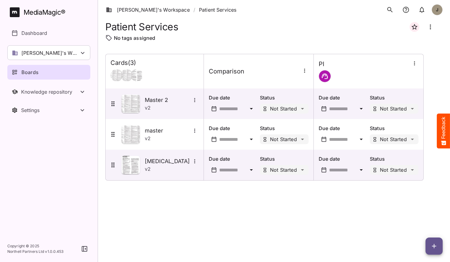
click at [432, 244] on icon "button" at bounding box center [433, 245] width 7 height 7
click at [422, 206] on p "Add new card" at bounding box center [418, 206] width 33 height 7
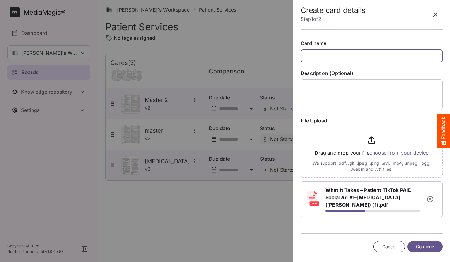
click at [367, 60] on input "text" at bounding box center [371, 55] width 142 height 13
type input "****"
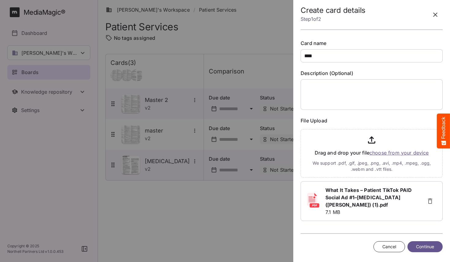
click at [430, 243] on span "Continue" at bounding box center [425, 247] width 18 height 8
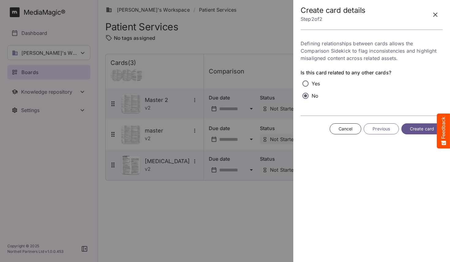
click at [415, 129] on span "Create card" at bounding box center [422, 129] width 24 height 8
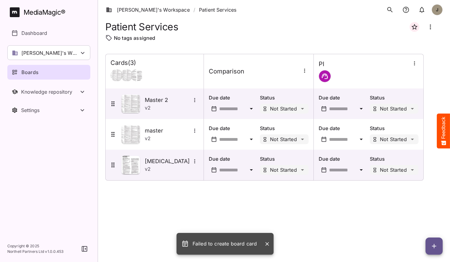
click at [230, 243] on div "Failed to create board card" at bounding box center [224, 244] width 65 height 12
click at [266, 245] on icon "Close" at bounding box center [267, 244] width 6 height 6
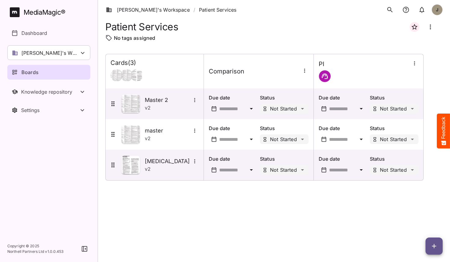
click at [300, 216] on div "Cards ( 3 ) Comparison PI Master 2 v 2 Due date Status Not Started Due date Sta…" at bounding box center [273, 153] width 337 height 198
click at [218, 206] on div "Cards ( 3 ) Comparison PI Master 2 v 2 Due date Status Not Started Due date Sta…" at bounding box center [273, 153] width 337 height 198
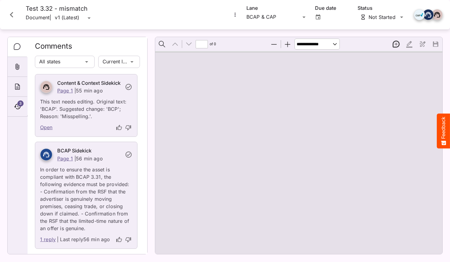
type input "*"
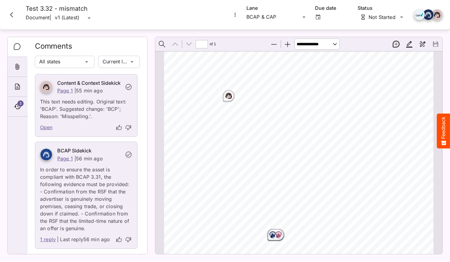
click at [274, 236] on rect "Page ⁨1⁩" at bounding box center [272, 234] width 7 height 7
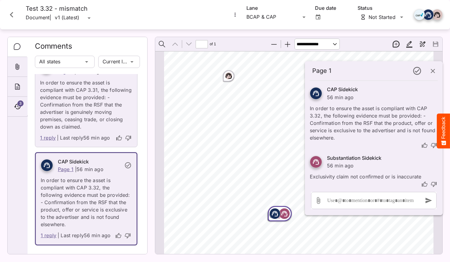
scroll to position [24, 0]
drag, startPoint x: 388, startPoint y: 175, endPoint x: 348, endPoint y: 175, distance: 40.4
click at [348, 175] on p "Exclusivity claim not confirmed or is inaccurate" at bounding box center [374, 174] width 128 height 11
drag, startPoint x: 348, startPoint y: 175, endPoint x: 400, endPoint y: 175, distance: 52.3
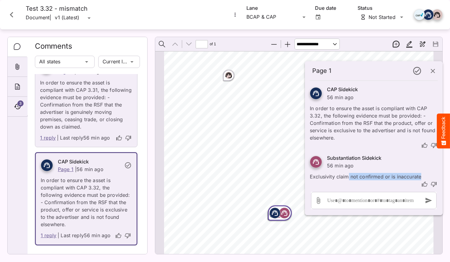
click at [401, 175] on p "Exclusivity claim not confirmed or is inaccurate" at bounding box center [374, 174] width 128 height 11
click at [400, 175] on p "Exclusivity claim not confirmed or is inaccurate" at bounding box center [374, 174] width 128 height 11
drag, startPoint x: 400, startPoint y: 175, endPoint x: 365, endPoint y: 175, distance: 34.9
click at [365, 175] on p "Exclusivity claim not confirmed or is inaccurate" at bounding box center [374, 174] width 128 height 11
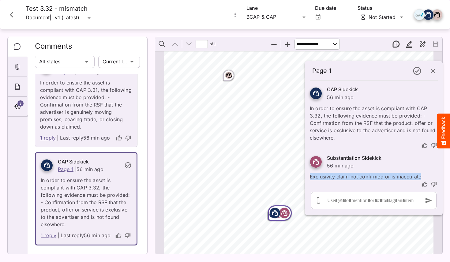
drag, startPoint x: 310, startPoint y: 176, endPoint x: 422, endPoint y: 176, distance: 112.0
click at [422, 176] on p "Exclusivity claim not confirmed or is inaccurate" at bounding box center [374, 174] width 128 height 11
drag, startPoint x: 422, startPoint y: 176, endPoint x: 313, endPoint y: 176, distance: 109.5
click at [313, 176] on p "Exclusivity claim not confirmed or is inaccurate" at bounding box center [374, 174] width 128 height 11
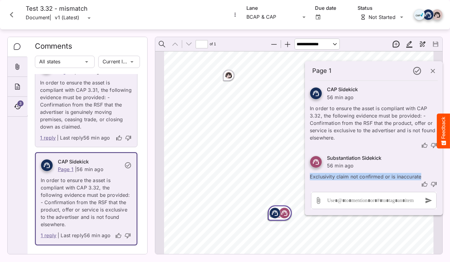
click at [313, 176] on p "Exclusivity claim not confirmed or is inaccurate" at bounding box center [374, 174] width 128 height 11
click at [431, 71] on icon "button" at bounding box center [432, 70] width 7 height 7
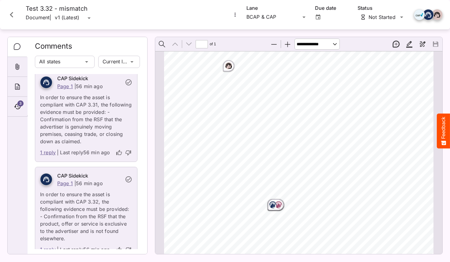
scroll to position [184, 0]
click at [44, 154] on link "1 reply" at bounding box center [48, 153] width 16 height 8
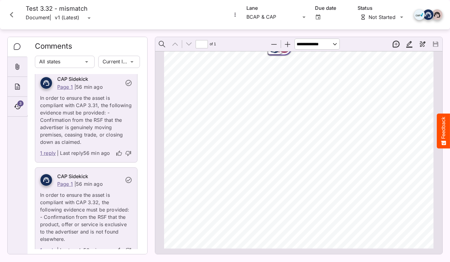
scroll to position [0, 0]
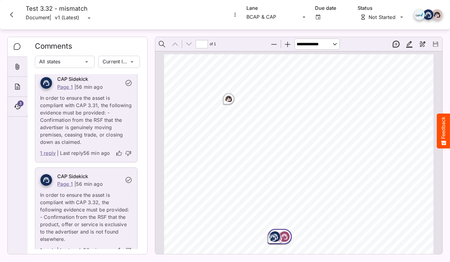
click at [8, 15] on icon "Close card" at bounding box center [11, 14] width 11 height 11
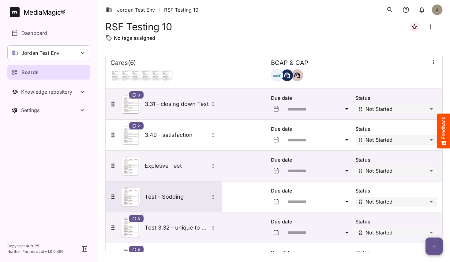
scroll to position [27, 0]
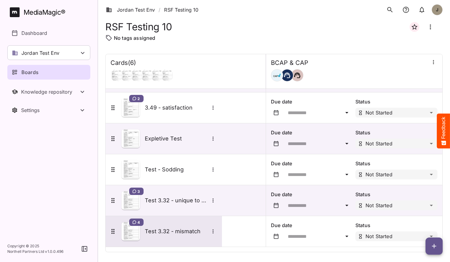
click at [179, 237] on div "4 Test 3.32 - mismatch" at bounding box center [163, 231] width 108 height 18
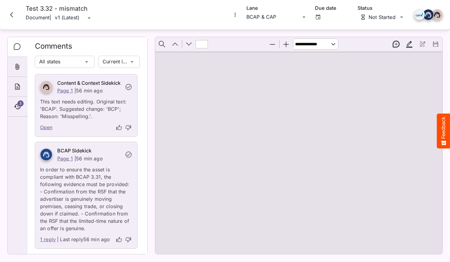
scroll to position [28, 0]
type input "*"
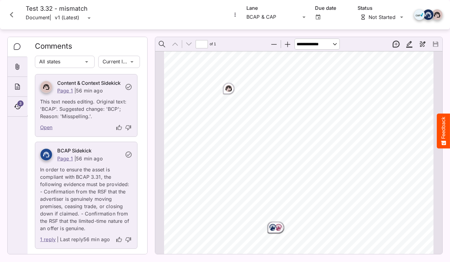
scroll to position [7, 0]
click at [12, 19] on icon "Close card" at bounding box center [11, 14] width 11 height 11
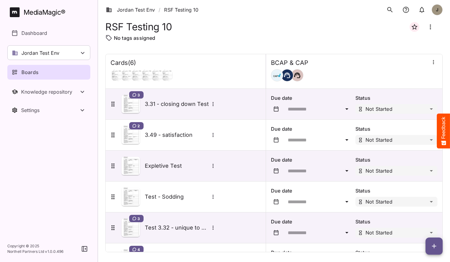
click at [436, 65] on div at bounding box center [433, 62] width 8 height 8
click at [434, 64] on icon "button" at bounding box center [433, 62] width 6 height 6
click at [409, 100] on p "Manage sidekicks" at bounding box center [400, 103] width 43 height 7
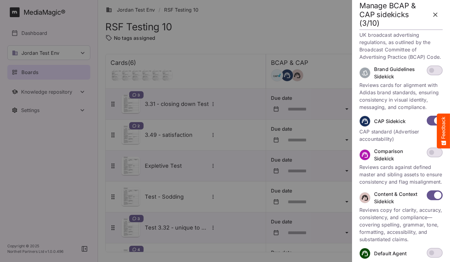
scroll to position [139, 0]
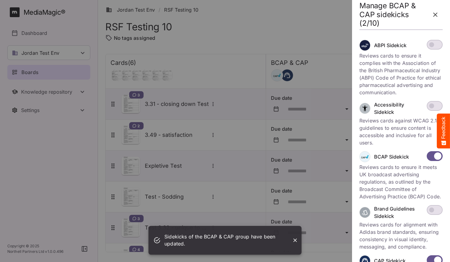
click at [434, 16] on icon "button" at bounding box center [434, 14] width 7 height 7
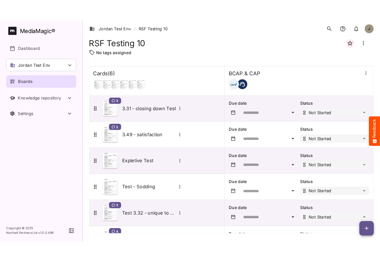
scroll to position [13, 0]
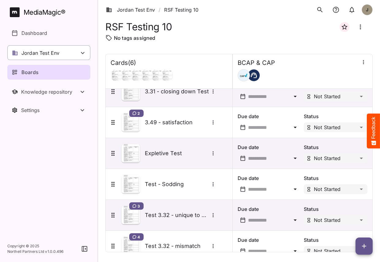
click at [58, 54] on p "Jordan Test Env" at bounding box center [40, 52] width 38 height 7
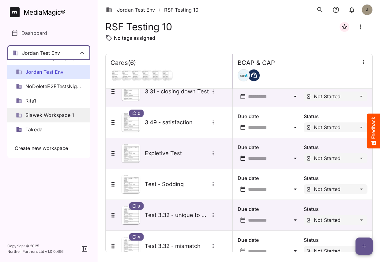
scroll to position [91, 0]
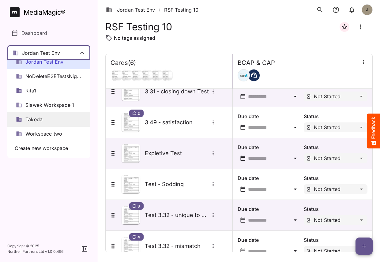
click at [52, 121] on div "Takeda" at bounding box center [48, 119] width 83 height 14
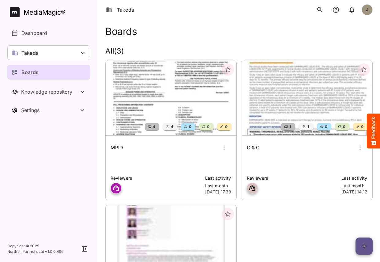
scroll to position [20, 0]
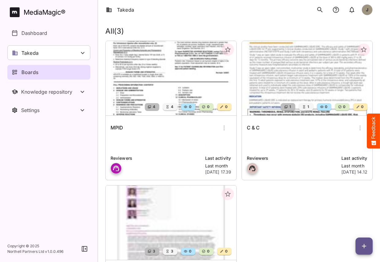
click at [166, 152] on div "MPID Reviewers Last activity Last month 5th Sept 2025, 17.39" at bounding box center [171, 148] width 131 height 64
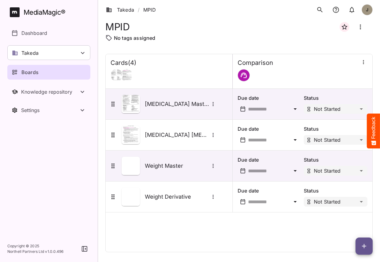
click at [222, 225] on div "Cards ( 4 ) Comparison Advate Master Due date Status Not Started Advate Adynova…" at bounding box center [238, 153] width 267 height 198
click at [61, 51] on div "Takeda" at bounding box center [48, 52] width 83 height 15
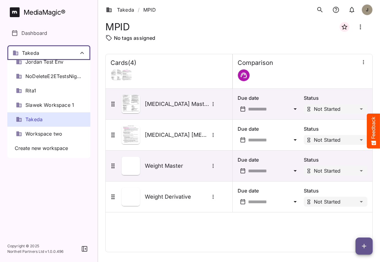
click at [61, 51] on div at bounding box center [190, 131] width 380 height 262
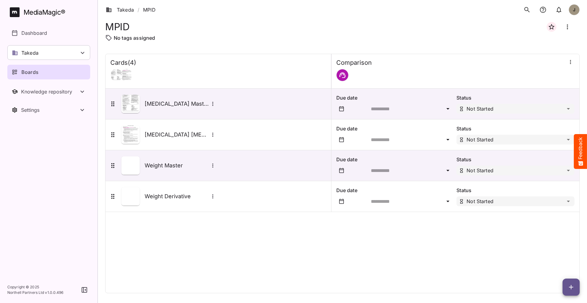
click at [203, 248] on div "Cards ( 4 ) Comparison Advate Master Due date Status Not Started Advate Adynova…" at bounding box center [342, 174] width 475 height 240
click at [84, 58] on div "Takeda" at bounding box center [48, 52] width 83 height 15
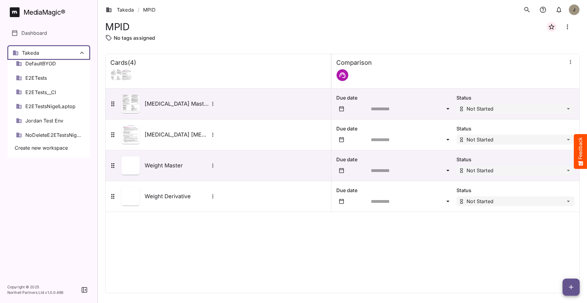
scroll to position [31, 0]
click at [52, 119] on span "Jordan Test Env" at bounding box center [44, 122] width 38 height 7
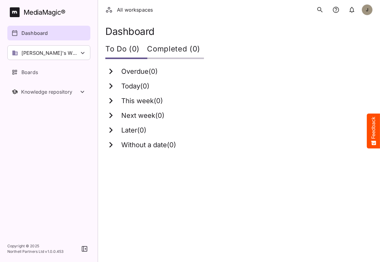
click at [219, 157] on html "All workspaces J MediaMagic ® Dashboard [PERSON_NAME]'s Workspace [PERSON_NAME]…" at bounding box center [190, 78] width 380 height 157
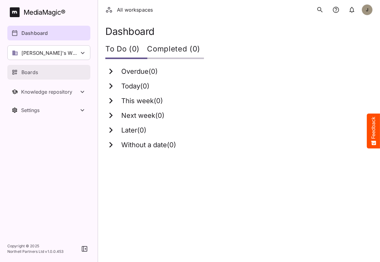
click at [48, 67] on link "Boards" at bounding box center [48, 72] width 83 height 15
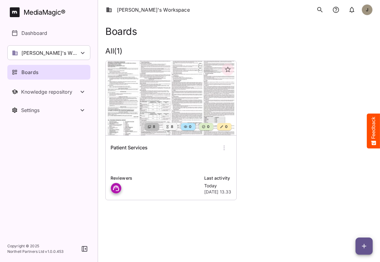
click at [137, 149] on h6 "Patient Services" at bounding box center [128, 148] width 37 height 8
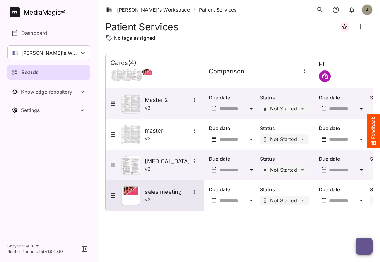
click at [168, 195] on h5 "sales meeting" at bounding box center [168, 191] width 46 height 7
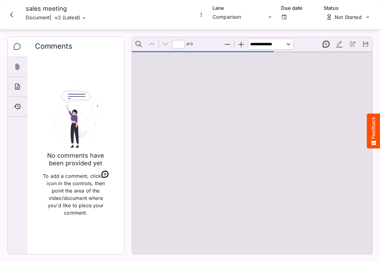
click at [203, 13] on icon "More options for sales meeting" at bounding box center [201, 15] width 6 height 6
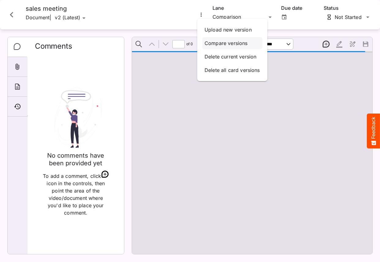
scroll to position [3, 0]
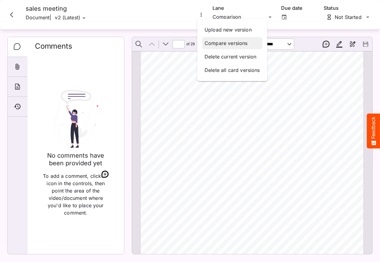
click at [217, 42] on p "Compare versions" at bounding box center [231, 42] width 55 height 7
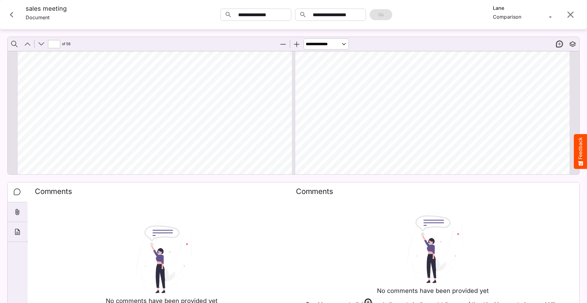
scroll to position [8344, 0]
drag, startPoint x: 441, startPoint y: 76, endPoint x: 454, endPoint y: 76, distance: 12.5
click at [379, 76] on div "Read Slide 24 CORE STRATEGIES FOR FY2025 PLANNING & EXECUTION Objective: Create…" at bounding box center [436, 172] width 280 height 362
click at [379, 76] on span "consultative" at bounding box center [455, 77] width 24 height 4
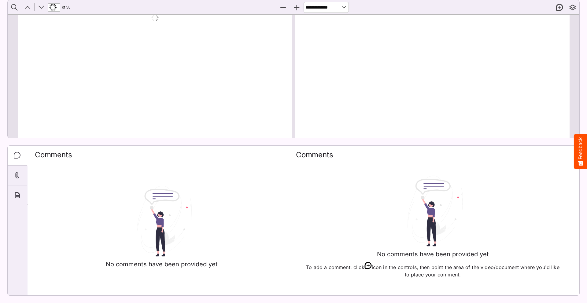
scroll to position [167, 0]
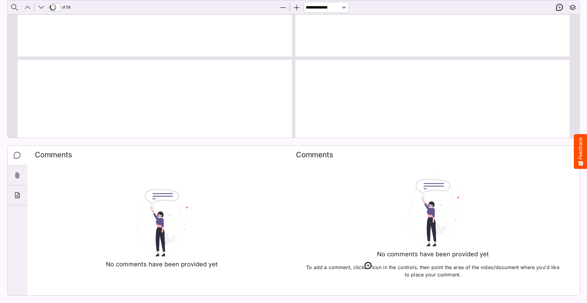
type input "*"
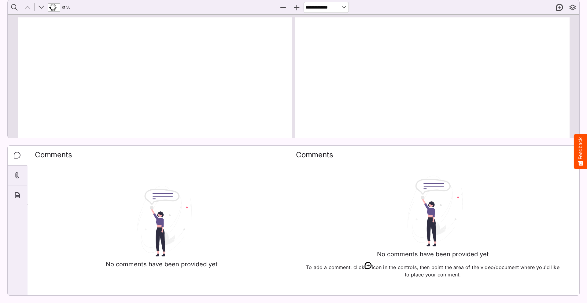
scroll to position [0, 0]
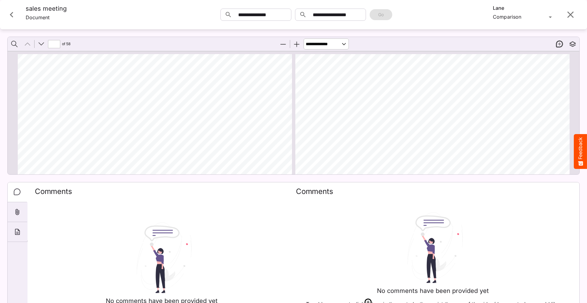
click at [10, 16] on icon "Close card" at bounding box center [11, 14] width 11 height 11
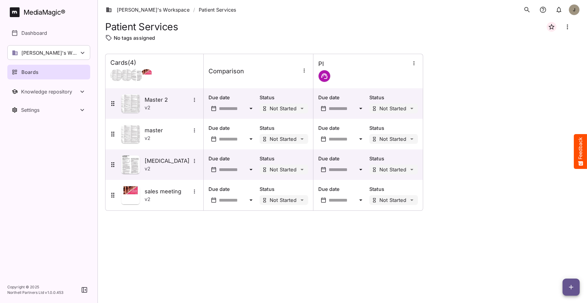
click at [225, 250] on div "Cards ( 4 ) Comparison PI Master 2 v 2 Due date Status Not Started Due date Sta…" at bounding box center [342, 174] width 475 height 240
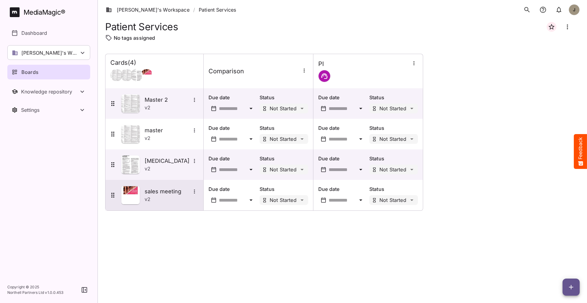
click at [155, 201] on div "v 2" at bounding box center [172, 199] width 54 height 7
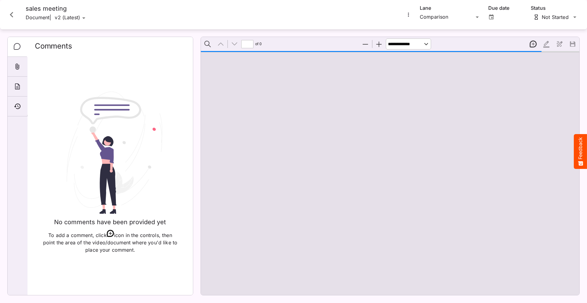
type input "*"
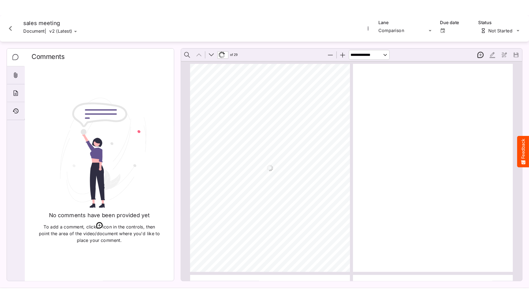
scroll to position [3, 0]
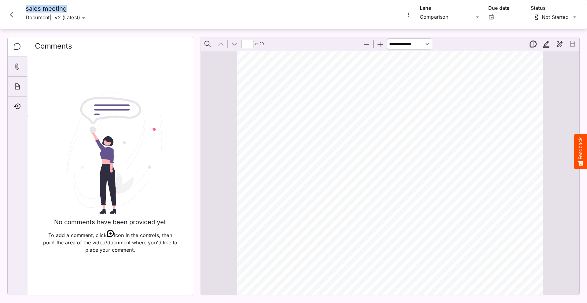
drag, startPoint x: 26, startPoint y: 9, endPoint x: 86, endPoint y: 9, distance: 60.0
click at [86, 9] on h4 "sales meeting" at bounding box center [57, 9] width 62 height 8
click at [14, 16] on icon "Close card" at bounding box center [11, 14] width 11 height 11
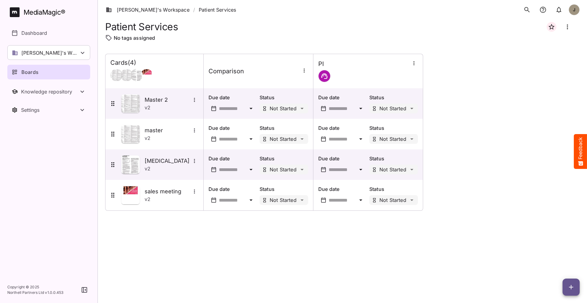
click at [250, 214] on div "Cards ( 4 ) Comparison PI Master 2 v 2 Due date Status Not Started Due date Sta…" at bounding box center [342, 174] width 475 height 240
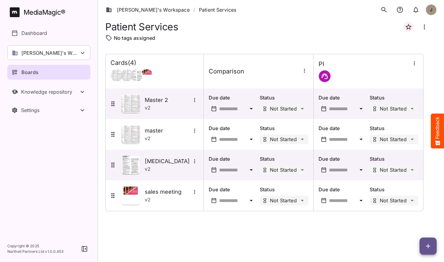
click at [342, 38] on div "No tags assigned" at bounding box center [270, 37] width 331 height 7
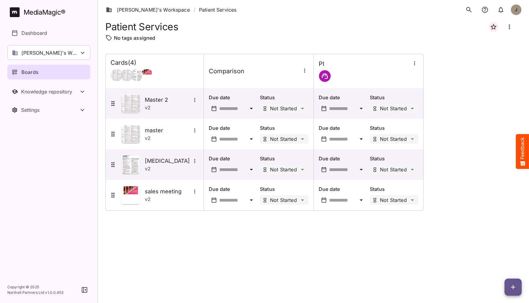
click at [329, 256] on div "Cards ( 4 ) Comparison PI Master 2 v 2 Due date Status Not Started Due date Sta…" at bounding box center [313, 174] width 416 height 240
click at [338, 262] on div "Cards ( 4 ) Comparison PI Master 2 v 2 Due date Status Not Started Due date Sta…" at bounding box center [313, 174] width 416 height 240
click at [379, 262] on button "button" at bounding box center [512, 287] width 17 height 17
click at [379, 250] on p "Add new card" at bounding box center [497, 248] width 33 height 7
click at [333, 252] on div "Cards ( 4 ) Comparison PI Master 2 v 2 Due date Status Not Started Due date Sta…" at bounding box center [313, 174] width 416 height 240
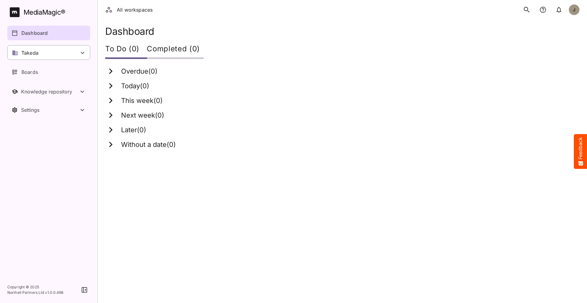
click at [78, 53] on div "Takeda" at bounding box center [48, 52] width 83 height 15
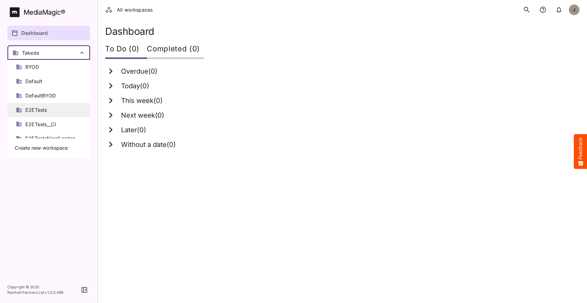
scroll to position [54, 0]
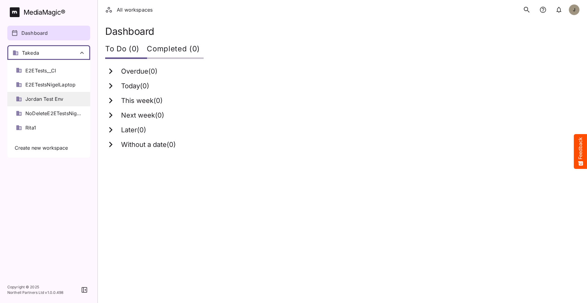
click at [59, 102] on span "Jordan Test Env" at bounding box center [44, 99] width 38 height 7
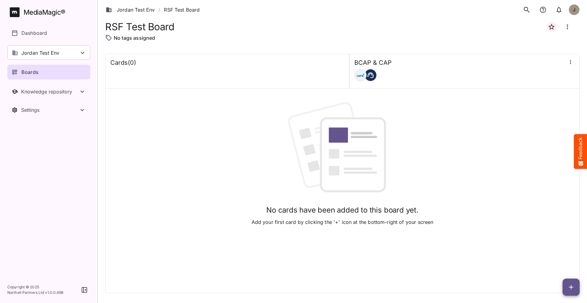
click at [52, 75] on div "Boards" at bounding box center [49, 72] width 75 height 7
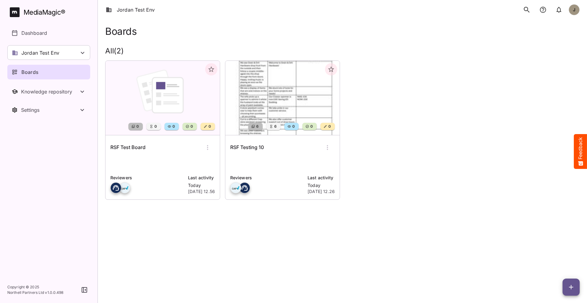
click at [223, 217] on html "Jordan Test Env J MediaMagic ® Dashboard Jordan Test Env BYOD Default DefaultBY…" at bounding box center [293, 108] width 587 height 217
click at [176, 156] on div "RSF Test Board Reviewers Last activity [DATE] [DATE] 12.56" at bounding box center [163, 168] width 114 height 64
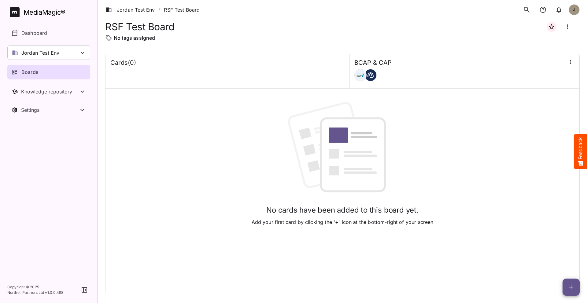
click at [567, 284] on span "button" at bounding box center [571, 287] width 17 height 7
click at [286, 227] on div at bounding box center [293, 151] width 587 height 303
click at [74, 92] on div "Knowledge repository" at bounding box center [50, 92] width 58 height 6
click at [49, 128] on p "Substantiation" at bounding box center [37, 124] width 33 height 7
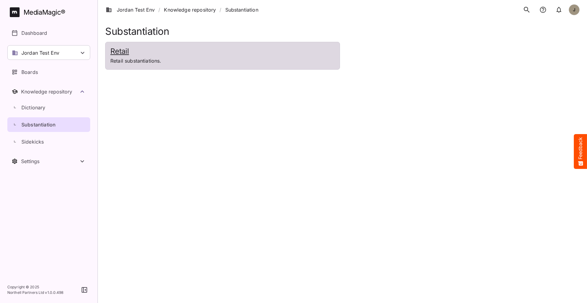
click at [207, 43] on div "Retail Retail substantiations." at bounding box center [223, 55] width 234 height 27
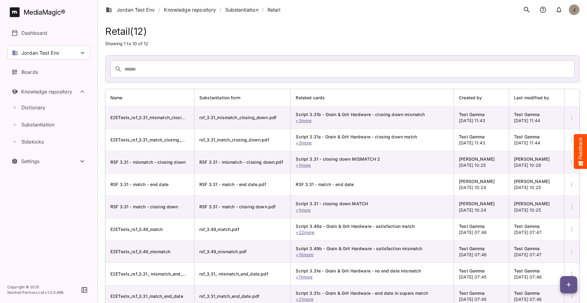
scroll to position [45, 0]
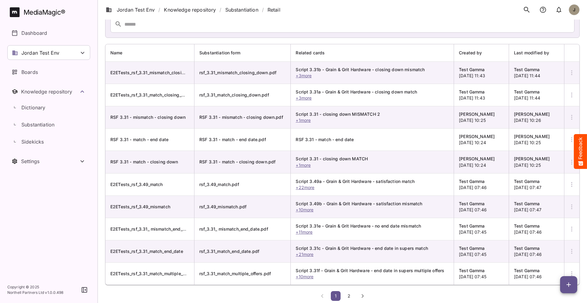
click at [345, 299] on button "2" at bounding box center [349, 297] width 10 height 10
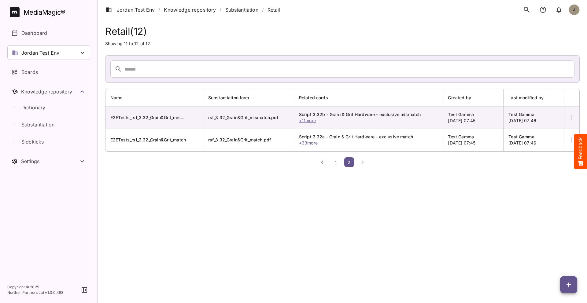
scroll to position [0, 0]
click at [336, 164] on span "1" at bounding box center [336, 162] width 6 height 5
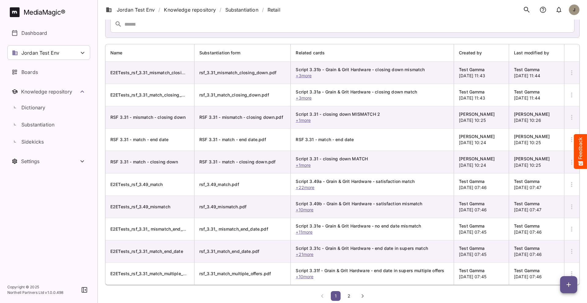
scroll to position [27, 0]
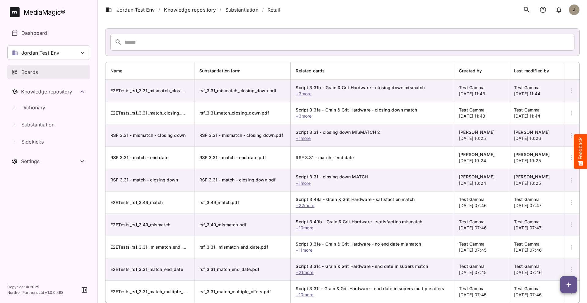
click at [40, 79] on link "Boards" at bounding box center [48, 72] width 83 height 15
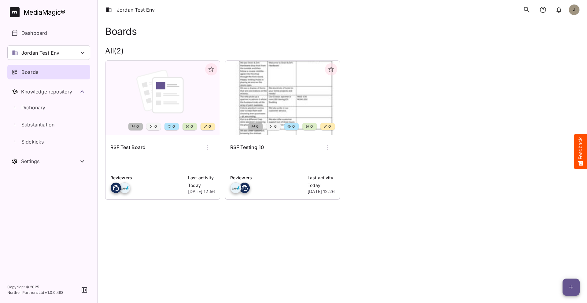
click at [245, 217] on html "Jordan Test Env J MediaMagic ® Dashboard Jordan Test Env BYOD Default DefaultBY…" at bounding box center [293, 108] width 587 height 217
click at [255, 163] on p at bounding box center [282, 164] width 105 height 12
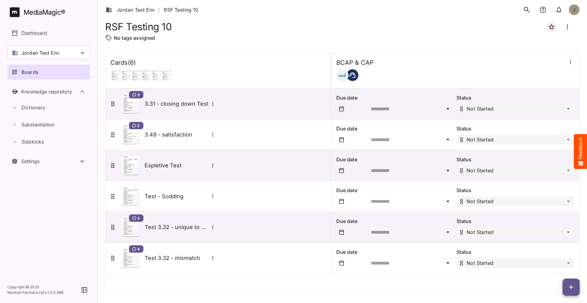
click at [56, 74] on div "Boards" at bounding box center [49, 72] width 75 height 7
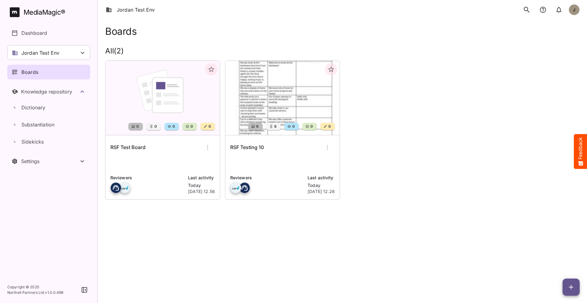
click at [248, 151] on h6 "RSF Testing 10" at bounding box center [247, 148] width 34 height 8
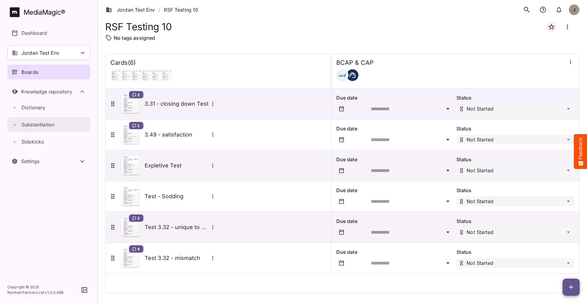
click at [38, 125] on p "Substantiation" at bounding box center [37, 124] width 33 height 7
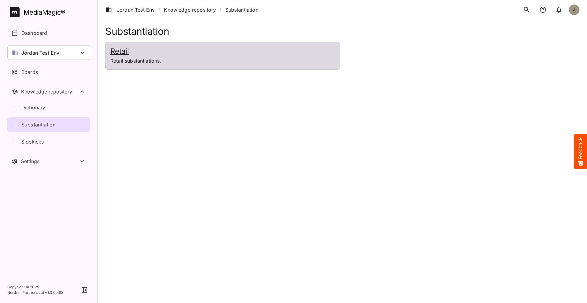
click at [174, 63] on p "Retail substantiations." at bounding box center [222, 60] width 225 height 7
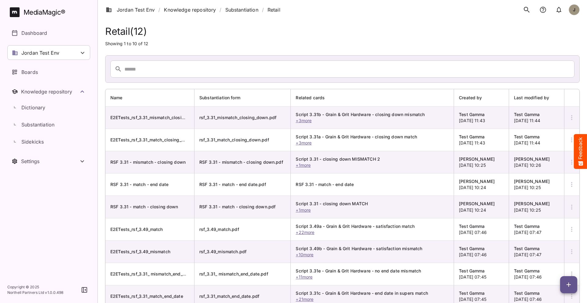
scroll to position [9, 0]
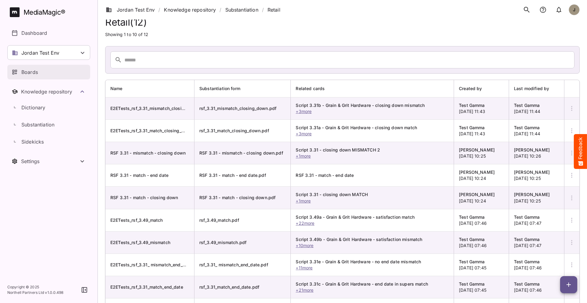
click at [31, 75] on p "Boards" at bounding box center [29, 72] width 17 height 7
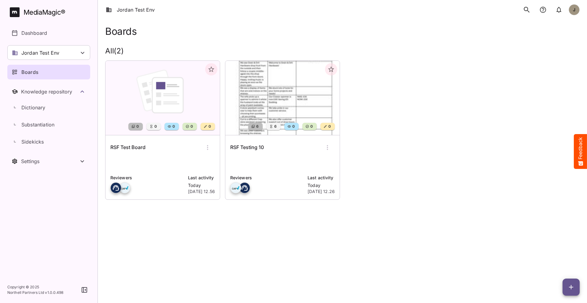
click at [165, 154] on div "RSF Test Board" at bounding box center [162, 147] width 105 height 15
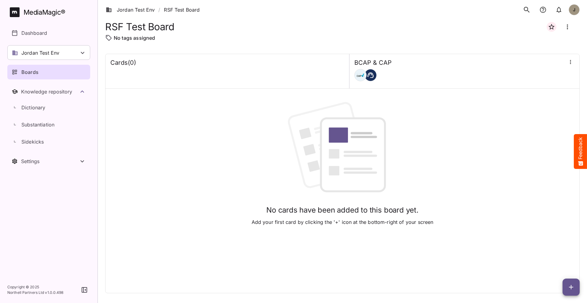
click at [569, 284] on icon "button" at bounding box center [571, 287] width 7 height 7
click at [554, 248] on p "Add new card" at bounding box center [556, 248] width 33 height 7
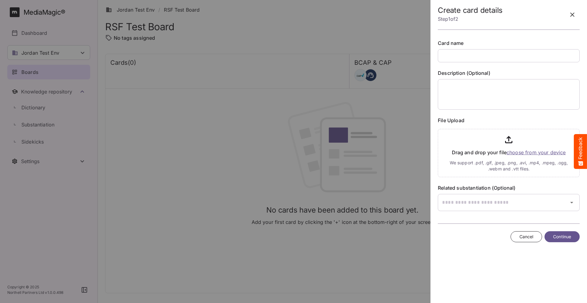
click at [510, 55] on input "text" at bounding box center [509, 55] width 142 height 13
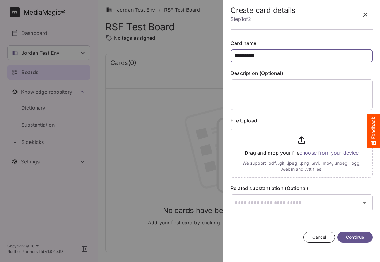
drag, startPoint x: 273, startPoint y: 59, endPoint x: 224, endPoint y: 59, distance: 48.3
click at [224, 59] on aside "**********" at bounding box center [301, 131] width 157 height 262
drag, startPoint x: 273, startPoint y: 53, endPoint x: 224, endPoint y: 50, distance: 48.4
click at [224, 50] on aside "**********" at bounding box center [301, 131] width 157 height 262
drag, startPoint x: 249, startPoint y: 54, endPoint x: 224, endPoint y: 54, distance: 24.8
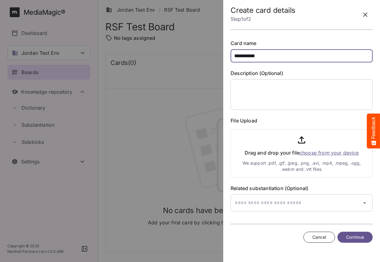
click at [224, 54] on aside "**********" at bounding box center [301, 131] width 157 height 262
type input "**********"
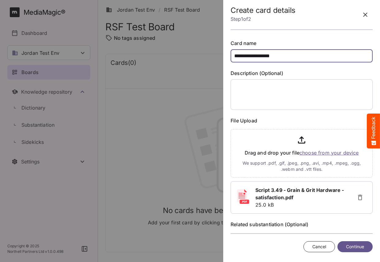
scroll to position [27, 0]
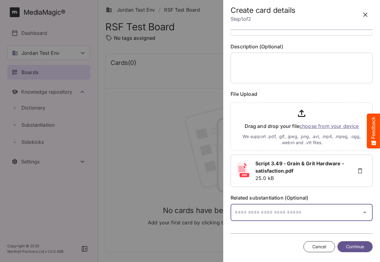
click at [298, 211] on div "Jordan Test Env / RSF Test Board J MediaMagic ® Dashboard Jordan Test Env BYOD …" at bounding box center [190, 129] width 380 height 259
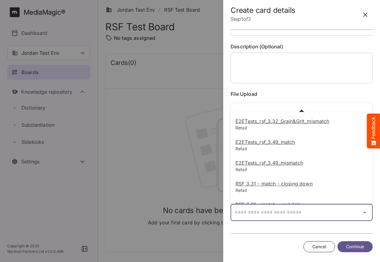
scroll to position [122, 0]
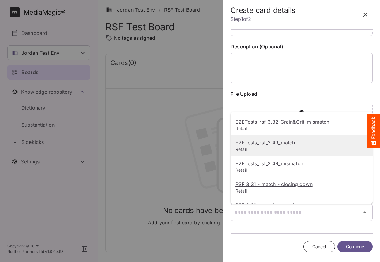
click at [281, 144] on u "E2ETests_rsf_3.49_match" at bounding box center [264, 142] width 59 height 6
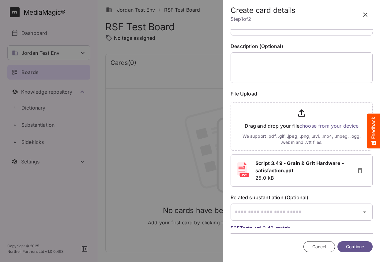
click at [348, 246] on span "Continue" at bounding box center [355, 247] width 18 height 8
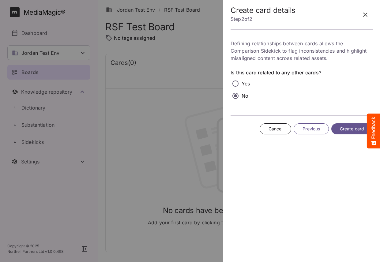
click at [346, 130] on span "Create card" at bounding box center [352, 129] width 24 height 8
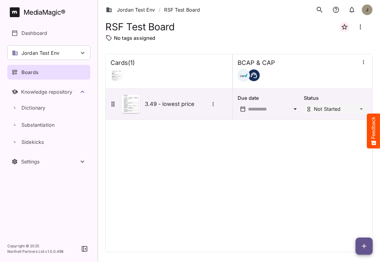
click at [176, 135] on div "Cards ( 1 ) BCAP & CAP 3.49 - lowest price Due date Status Not Started" at bounding box center [238, 153] width 267 height 198
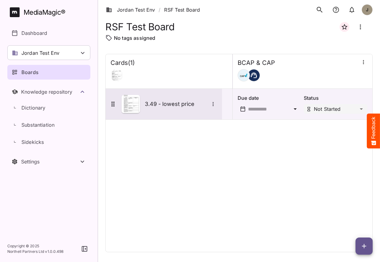
click at [176, 106] on h5 "3.49 - lowest price" at bounding box center [177, 103] width 64 height 7
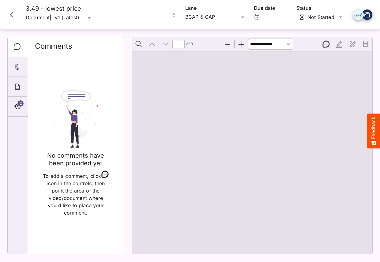
type input "*"
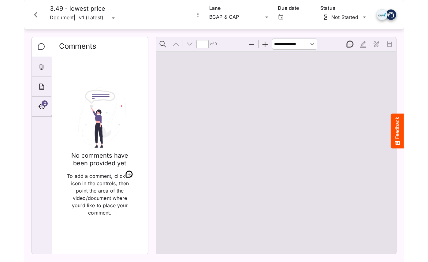
scroll to position [3, 0]
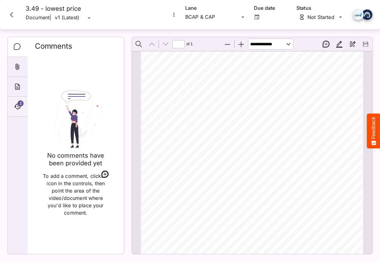
click at [19, 104] on span "2" at bounding box center [20, 103] width 6 height 6
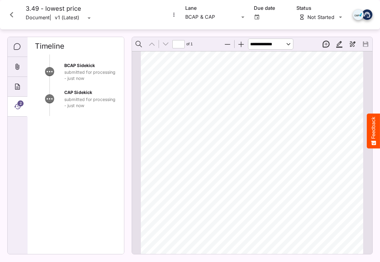
click at [213, 162] on div "ADVERTISER: Grain & Grit Hardware VERSION: BCAP 3.4 9 DURATION: 30 seconds DATE…" at bounding box center [255, 212] width 228 height 322
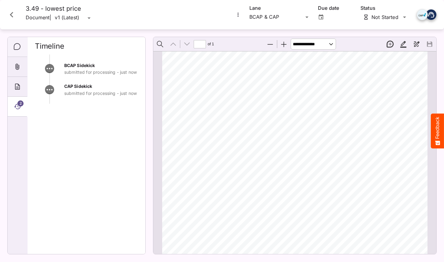
click at [17, 46] on icon "Comments" at bounding box center [17, 46] width 7 height 7
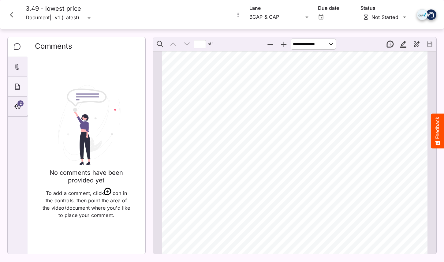
click at [17, 80] on div "About" at bounding box center [18, 87] width 20 height 20
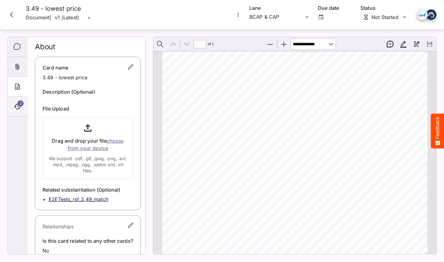
click at [19, 113] on div "2" at bounding box center [18, 107] width 20 height 20
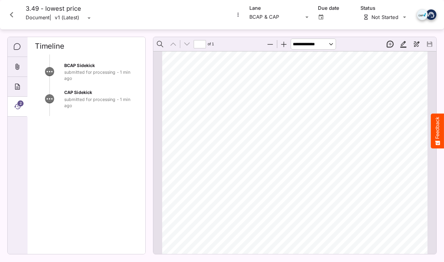
click at [14, 107] on icon "Timeline" at bounding box center [17, 106] width 7 height 7
click at [67, 102] on p "submitted for processing - 1 min ago" at bounding box center [101, 102] width 74 height 12
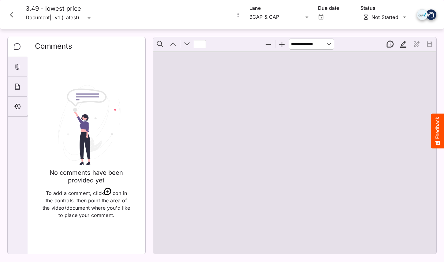
type input "*"
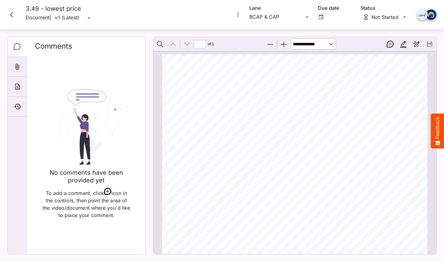
scroll to position [3, 0]
click at [18, 104] on icon "Timeline" at bounding box center [17, 106] width 7 height 7
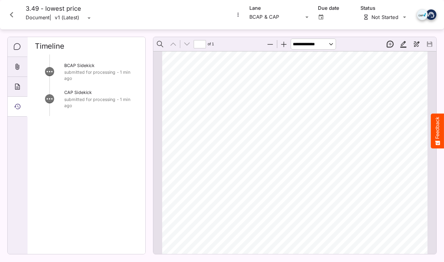
click at [17, 48] on icon "Comments" at bounding box center [17, 46] width 7 height 7
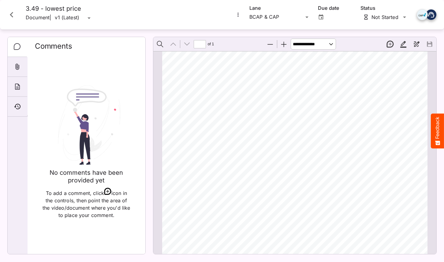
click at [19, 50] on icon "Comments" at bounding box center [17, 46] width 7 height 7
click at [18, 106] on icon "Timeline" at bounding box center [17, 106] width 7 height 7
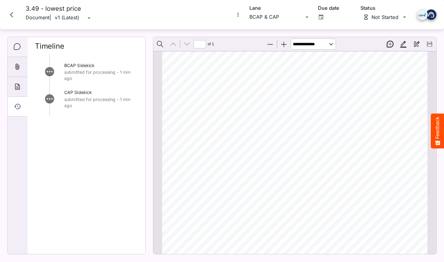
click at [18, 51] on div "Comments" at bounding box center [18, 47] width 20 height 20
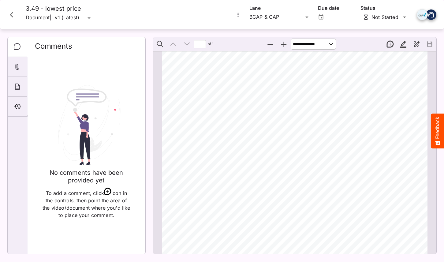
click at [110, 109] on img at bounding box center [86, 125] width 71 height 80
click at [20, 107] on icon "Timeline" at bounding box center [17, 107] width 6 height 6
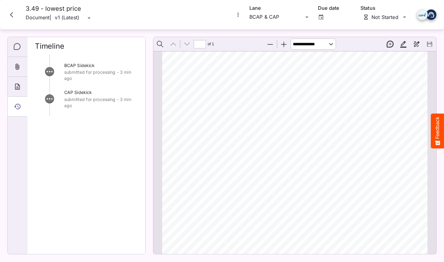
click at [13, 17] on icon "Close card" at bounding box center [11, 14] width 11 height 11
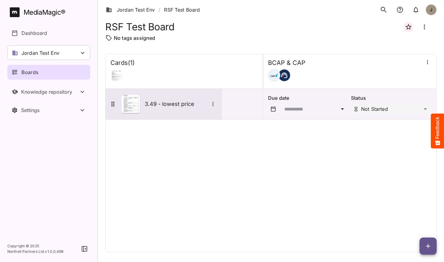
click at [154, 109] on div "3.49 - lowest price" at bounding box center [163, 104] width 108 height 18
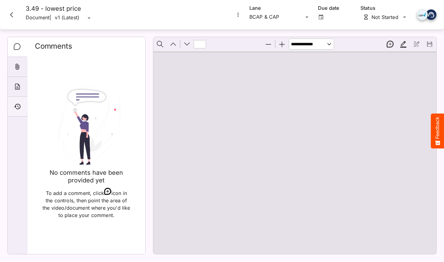
click at [25, 104] on div "Timeline" at bounding box center [18, 107] width 20 height 20
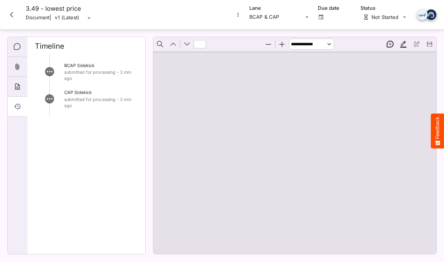
click at [128, 103] on p "submitted for processing - 3 min ago" at bounding box center [101, 102] width 74 height 12
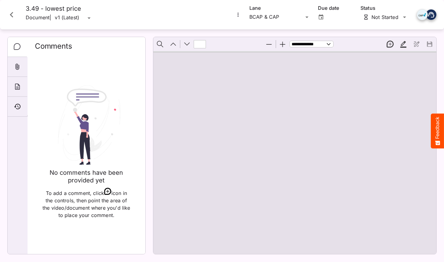
type input "*"
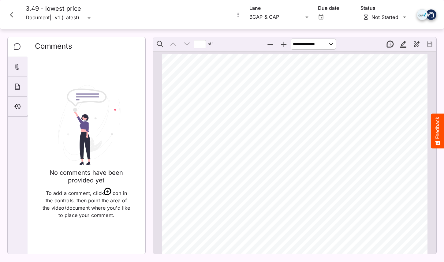
scroll to position [3, 0]
click at [12, 106] on div "Timeline" at bounding box center [18, 107] width 20 height 20
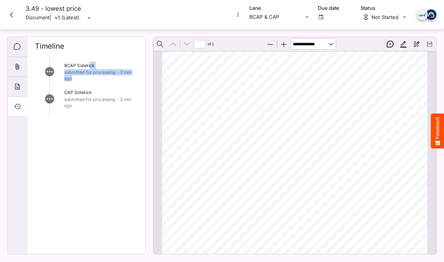
drag, startPoint x: 90, startPoint y: 66, endPoint x: 63, endPoint y: 64, distance: 27.6
click at [63, 64] on div "BCAP Sidekick submitted for processing - 3 min ago" at bounding box center [86, 75] width 103 height 27
click at [12, 13] on icon "Close card" at bounding box center [11, 15] width 3 height 6
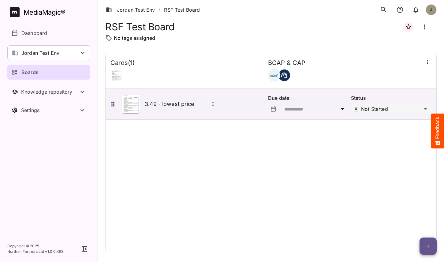
click at [212, 213] on div "Cards ( 1 ) BCAP & CAP 3.49 - lowest price Due date Status Not Started" at bounding box center [270, 153] width 331 height 198
click at [426, 242] on icon "button" at bounding box center [427, 245] width 7 height 7
click at [423, 204] on p "Add new card" at bounding box center [412, 206] width 33 height 7
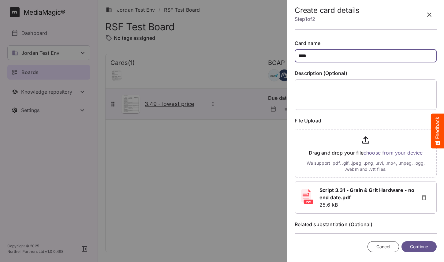
scroll to position [27, 0]
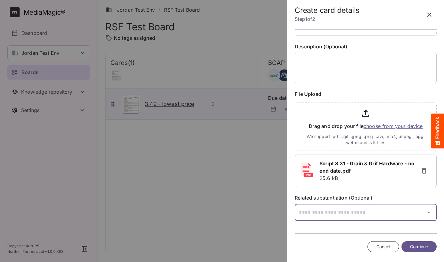
click at [394, 209] on div "Jordan Test Env / RSF Test Board J MediaMagic ® Dashboard Jordan Test Env BYOD …" at bounding box center [222, 129] width 444 height 259
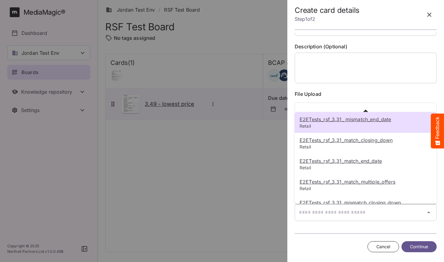
click at [374, 73] on div at bounding box center [222, 131] width 444 height 262
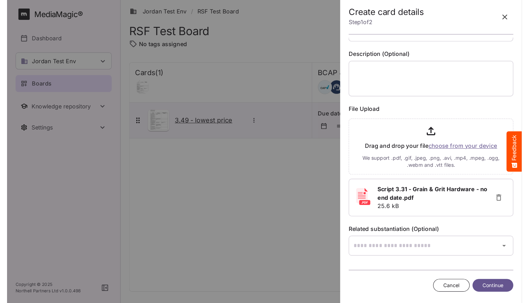
scroll to position [0, 0]
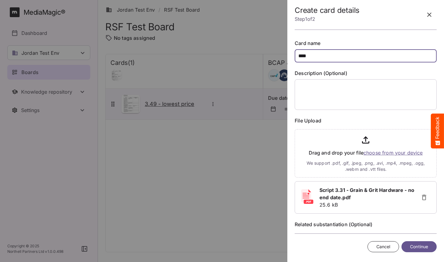
click at [341, 57] on input "****" at bounding box center [366, 55] width 142 height 13
type input "**********"
click at [417, 244] on span "Continue" at bounding box center [419, 247] width 18 height 8
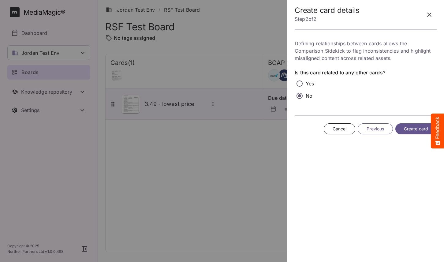
click at [378, 130] on span "Previous" at bounding box center [374, 129] width 17 height 8
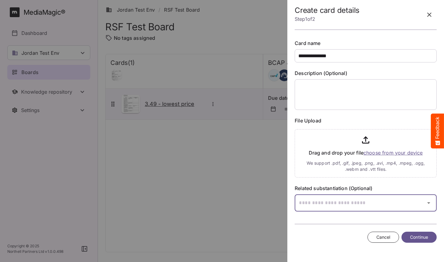
click at [352, 205] on div "Jordan Test Env / RSF Test Board J MediaMagic ® Dashboard Jordan Test Env BYOD …" at bounding box center [222, 129] width 444 height 259
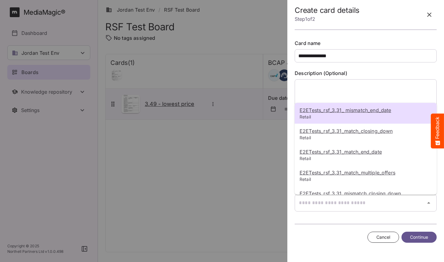
click at [370, 114] on p "Retail" at bounding box center [365, 117] width 132 height 6
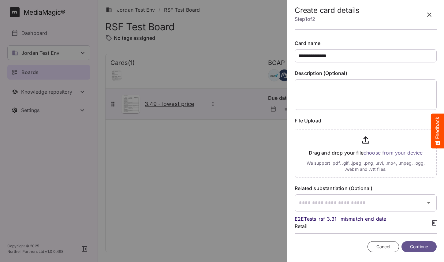
click at [416, 246] on span "Continue" at bounding box center [419, 247] width 18 height 8
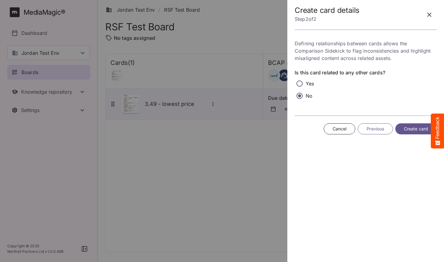
click at [411, 130] on span "Create card" at bounding box center [416, 129] width 24 height 8
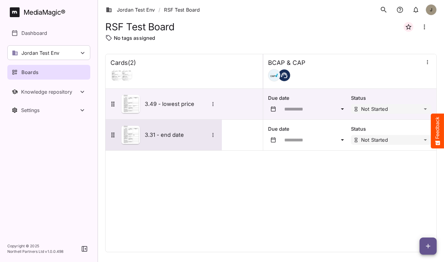
click at [182, 143] on div "3.31 - end date" at bounding box center [163, 135] width 108 height 18
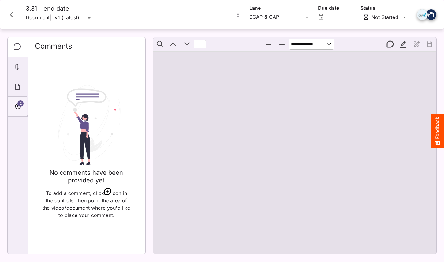
click at [20, 107] on icon "Timeline" at bounding box center [17, 107] width 6 height 6
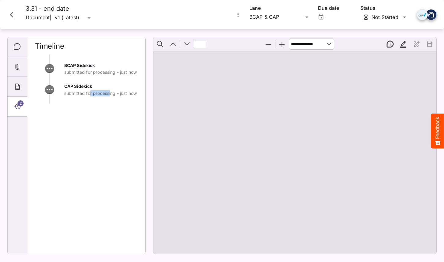
drag, startPoint x: 110, startPoint y: 91, endPoint x: 90, endPoint y: 91, distance: 20.2
click at [90, 91] on p "submitted for processing - just now" at bounding box center [101, 93] width 74 height 6
click at [15, 44] on icon "Comments" at bounding box center [17, 46] width 7 height 7
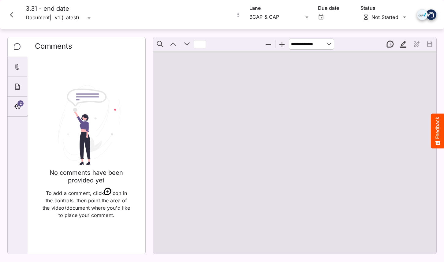
click at [12, 14] on icon "Close card" at bounding box center [11, 14] width 11 height 11
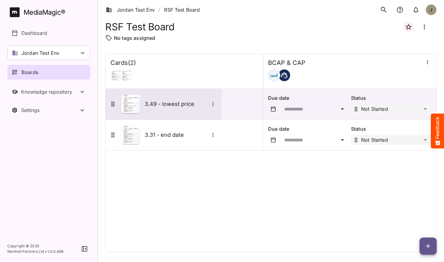
click at [158, 102] on h5 "3.49 - lowest price" at bounding box center [177, 103] width 64 height 7
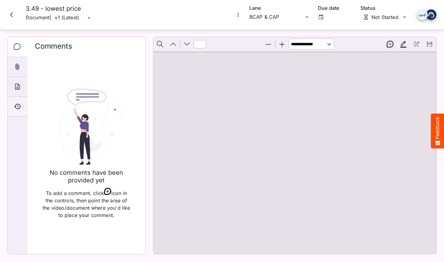
click at [13, 108] on div "Timeline" at bounding box center [18, 107] width 20 height 20
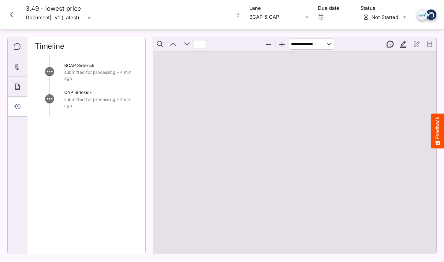
click at [13, 12] on icon "Close card" at bounding box center [11, 15] width 3 height 6
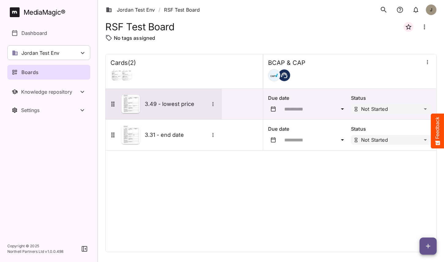
click at [168, 117] on div "3.49 - lowest price" at bounding box center [164, 104] width 116 height 31
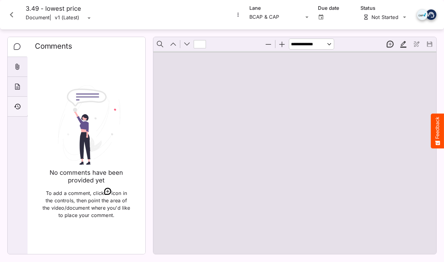
click at [21, 99] on div "Timeline" at bounding box center [18, 107] width 20 height 20
